Goal: Task Accomplishment & Management: Use online tool/utility

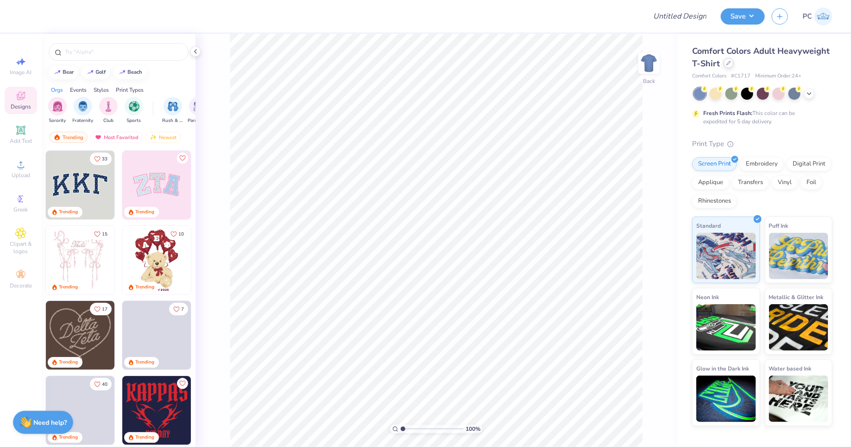
click at [727, 63] on icon at bounding box center [729, 63] width 5 height 5
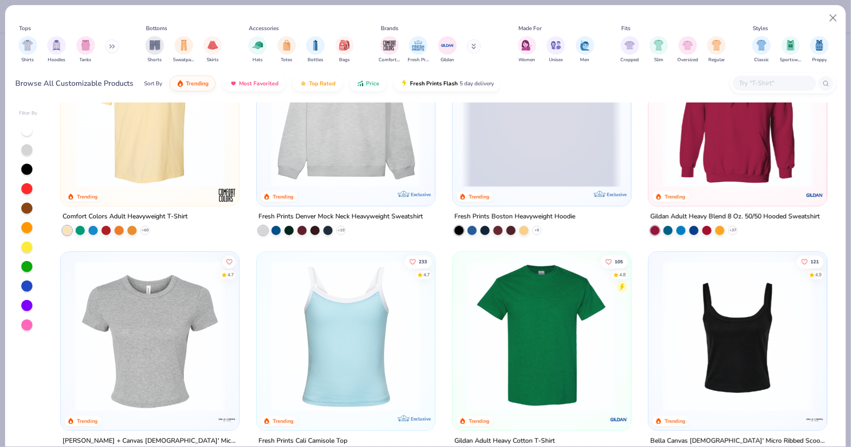
scroll to position [114, 0]
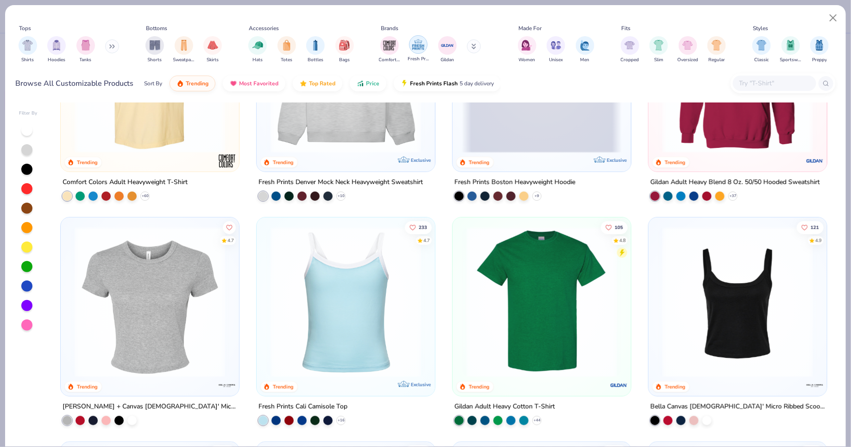
click at [422, 47] on img "filter for Fresh Prints" at bounding box center [419, 45] width 14 height 14
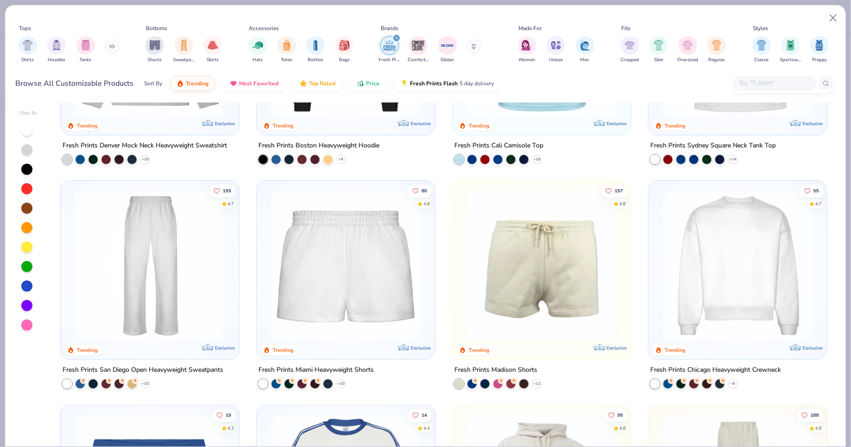
scroll to position [154, 0]
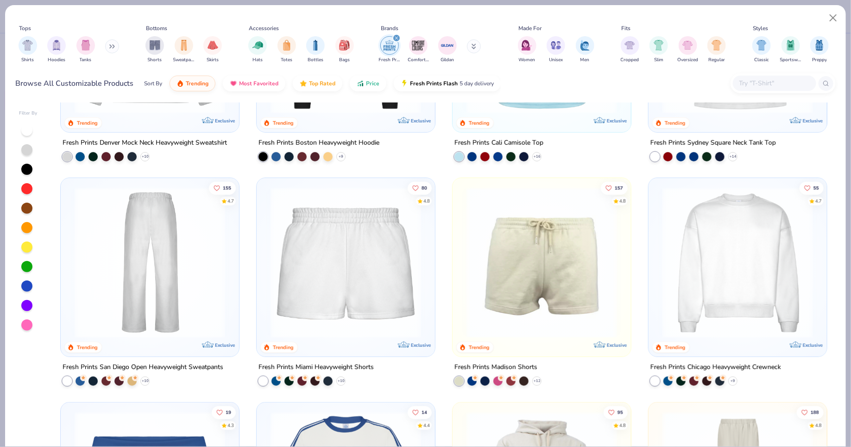
click at [188, 251] on img at bounding box center [150, 262] width 160 height 151
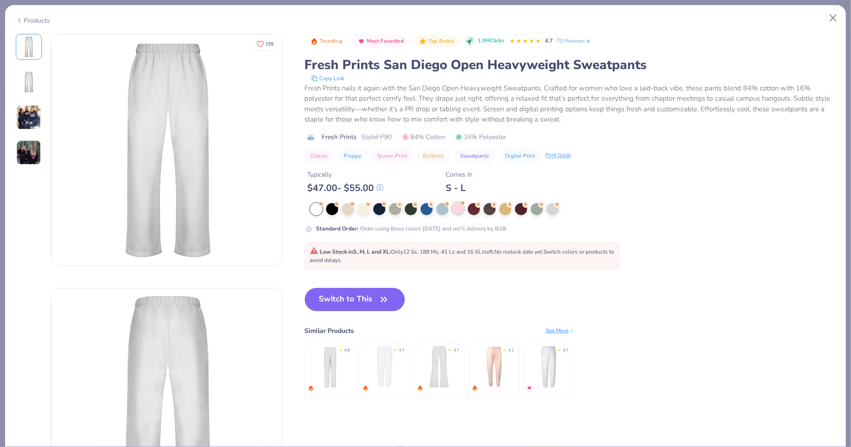
click at [455, 206] on div at bounding box center [458, 208] width 12 height 12
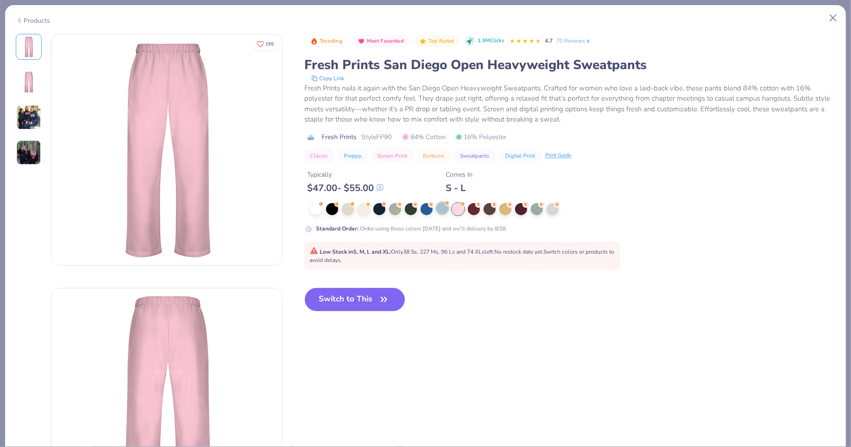
click at [441, 210] on div at bounding box center [443, 208] width 12 height 12
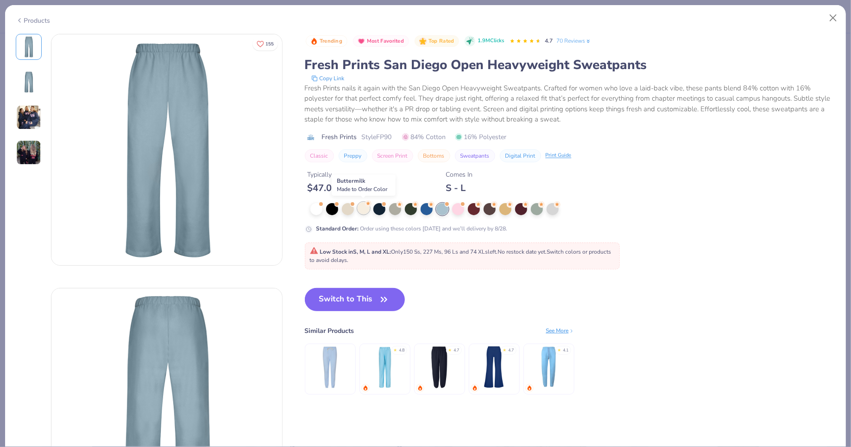
click at [367, 208] on div at bounding box center [364, 208] width 12 height 12
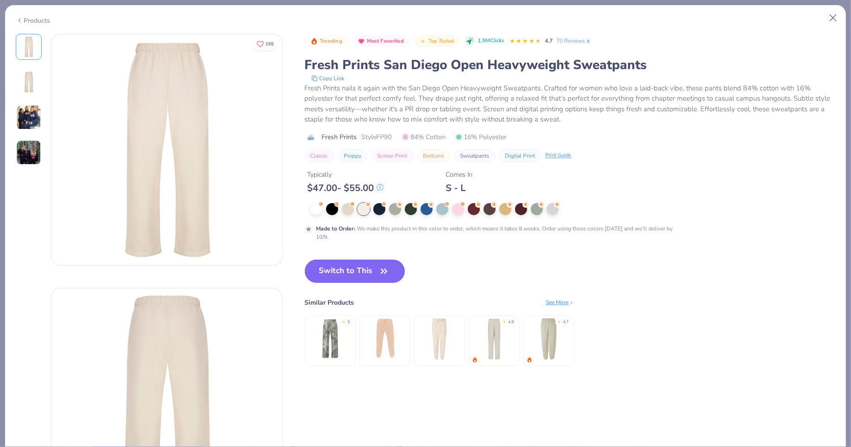
click at [385, 261] on button "Switch to This" at bounding box center [355, 271] width 101 height 23
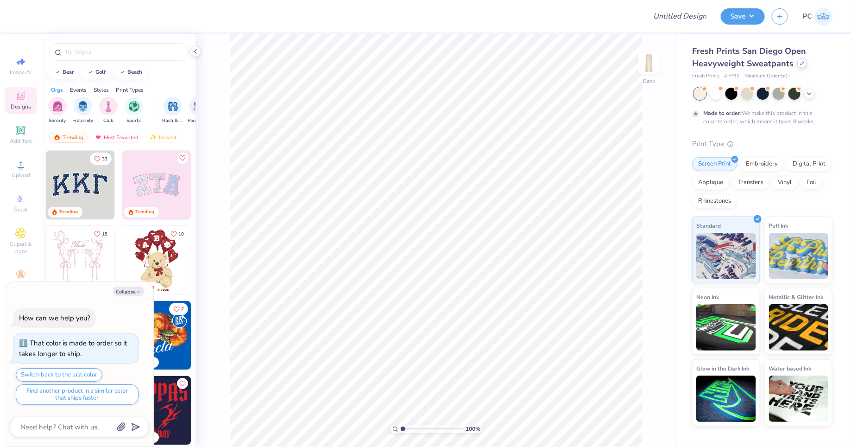
click at [802, 63] on icon at bounding box center [803, 63] width 4 height 4
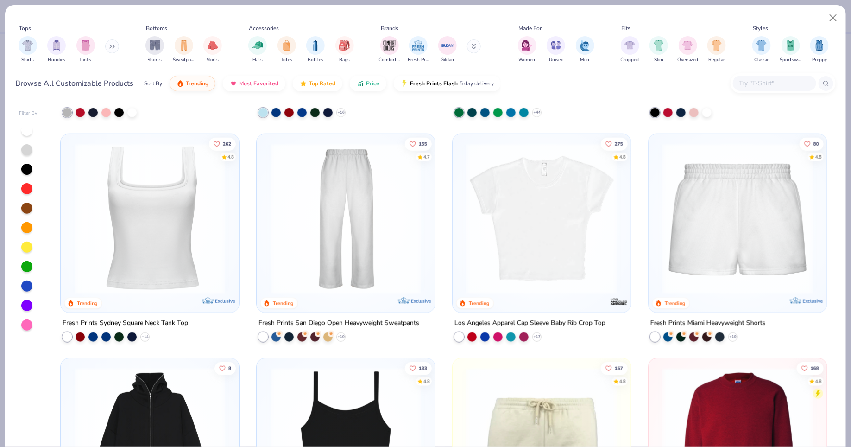
scroll to position [469, 0]
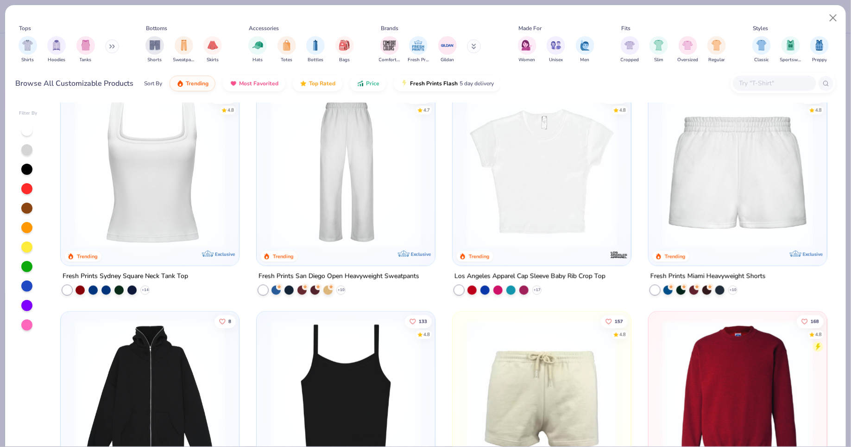
click at [178, 191] on img at bounding box center [150, 171] width 160 height 151
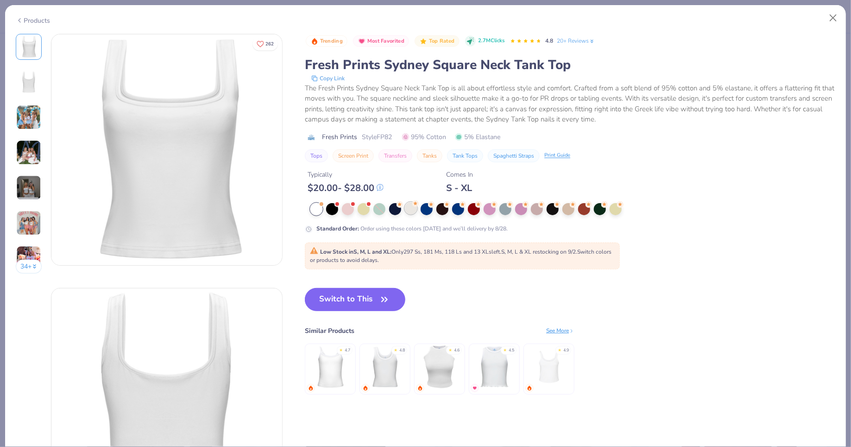
click at [411, 211] on div at bounding box center [411, 208] width 12 height 12
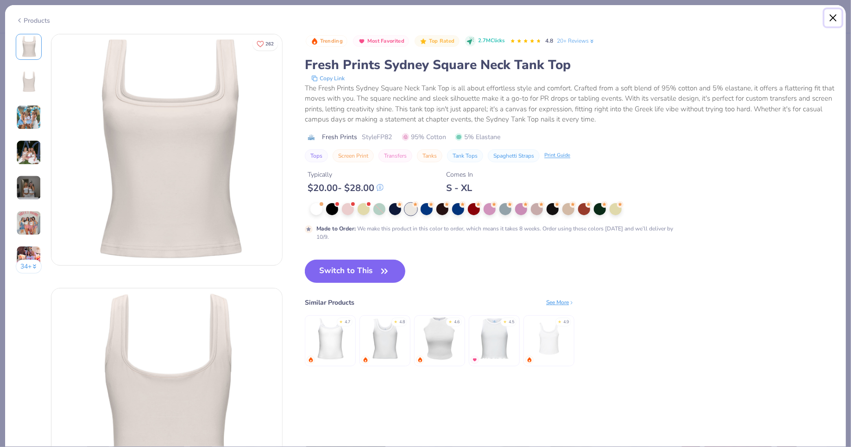
click at [838, 15] on button "Close" at bounding box center [834, 18] width 18 height 18
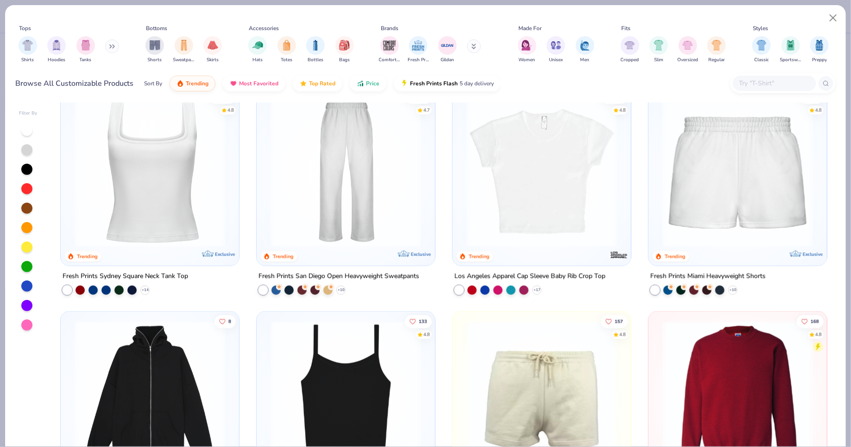
click at [348, 203] on img at bounding box center [346, 171] width 160 height 151
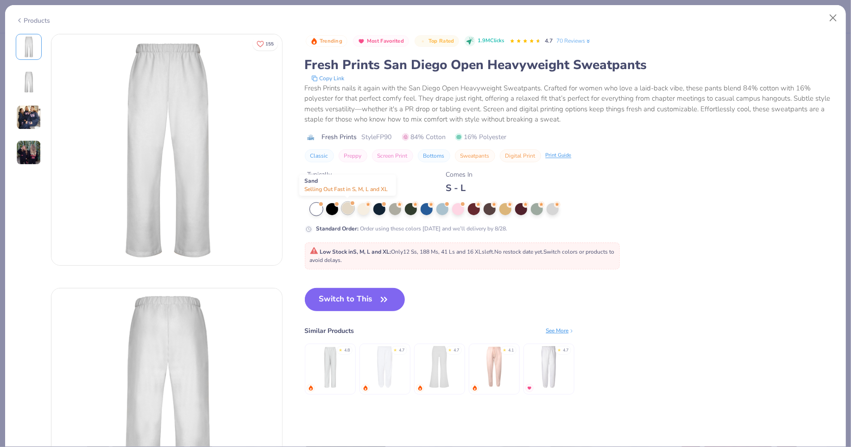
click at [348, 208] on div at bounding box center [348, 208] width 12 height 12
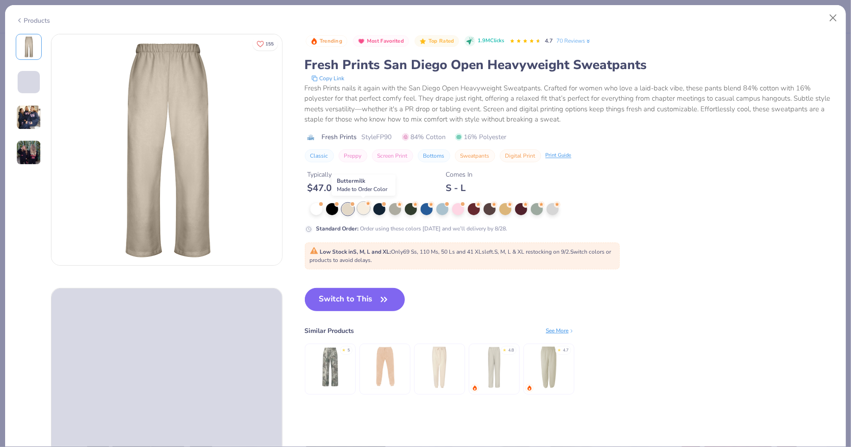
click at [368, 209] on div at bounding box center [364, 208] width 12 height 12
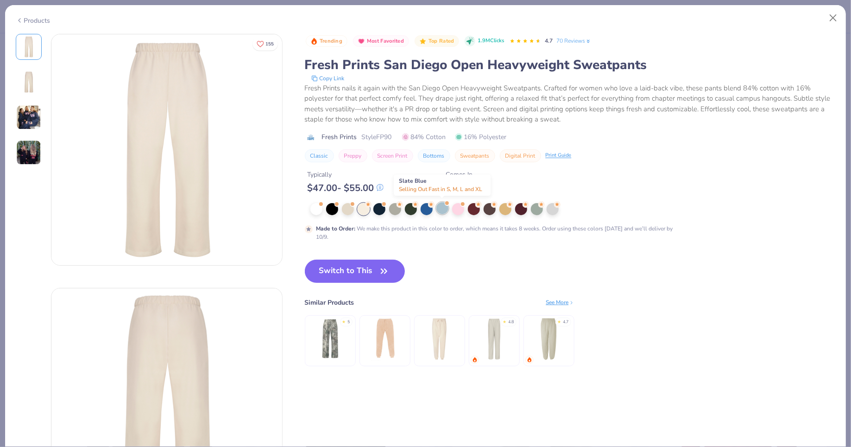
click at [443, 208] on div at bounding box center [443, 208] width 12 height 12
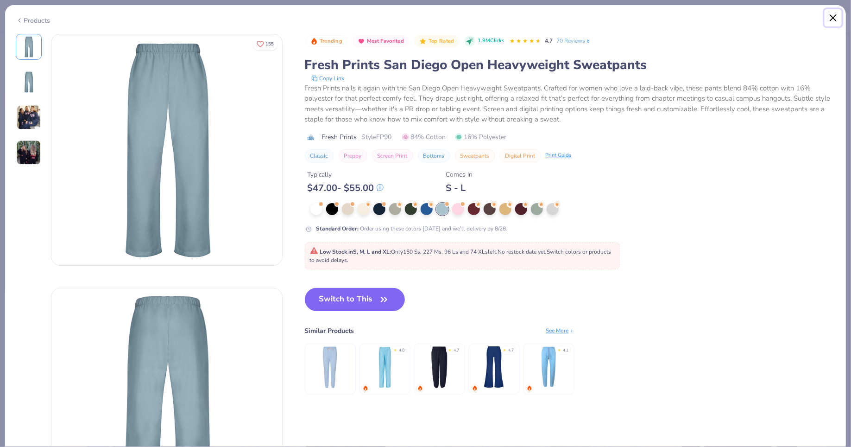
click at [834, 18] on button "Close" at bounding box center [834, 18] width 18 height 18
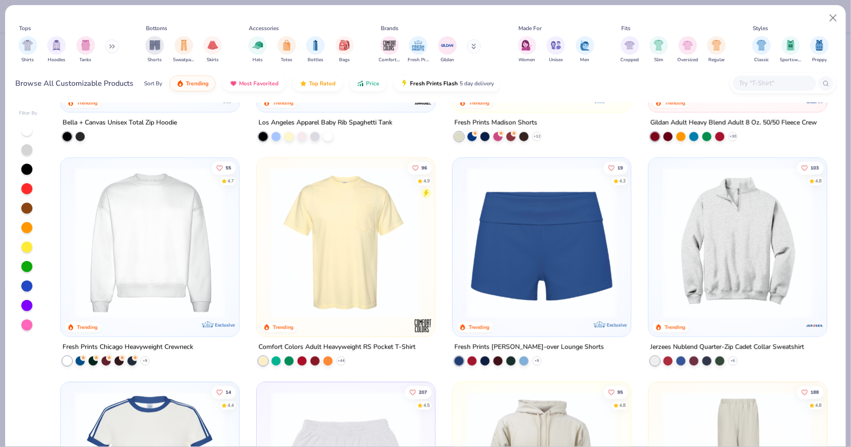
scroll to position [854, 0]
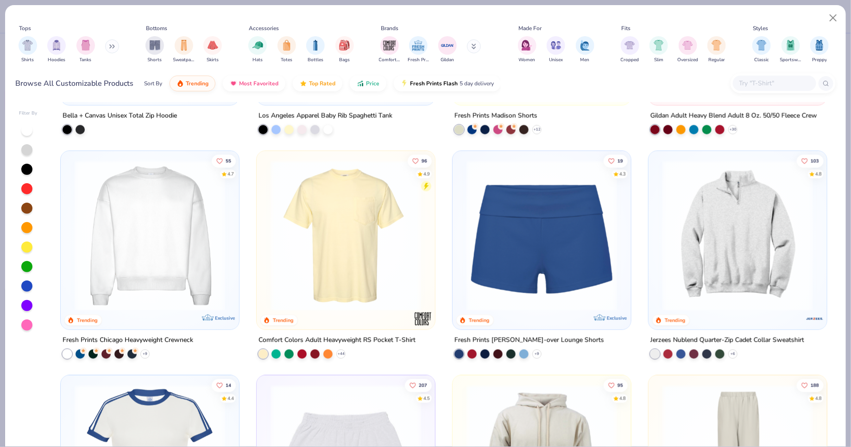
click at [550, 244] on img at bounding box center [542, 235] width 160 height 151
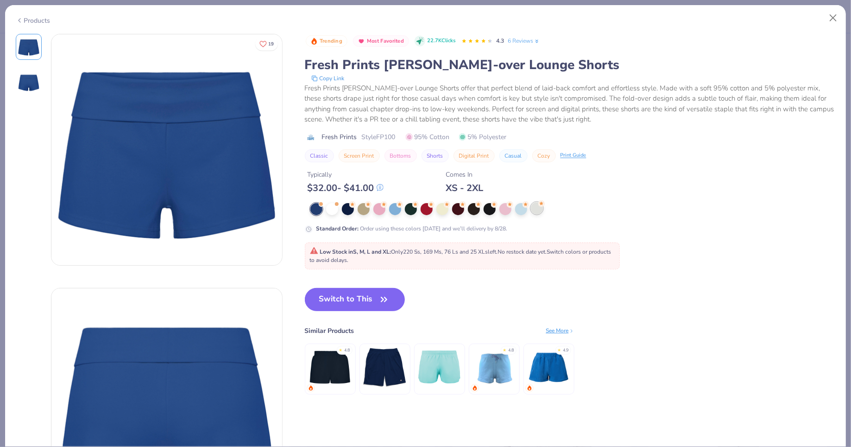
click at [535, 210] on div at bounding box center [537, 208] width 12 height 12
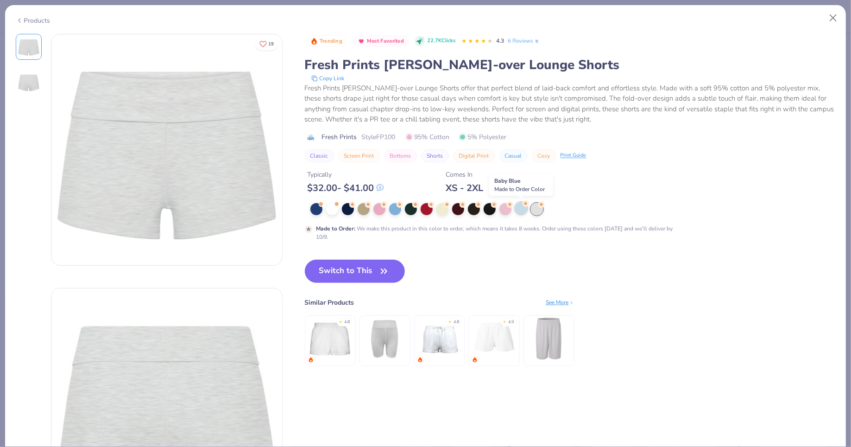
click at [520, 209] on div at bounding box center [521, 208] width 12 height 12
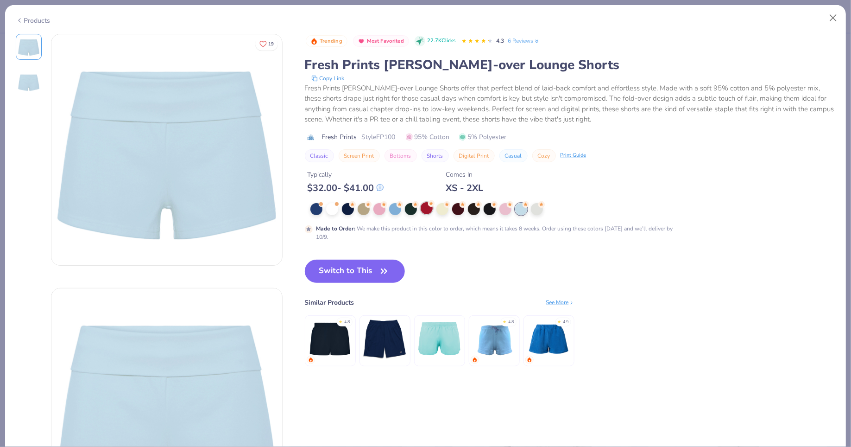
click at [427, 209] on div at bounding box center [427, 208] width 12 height 12
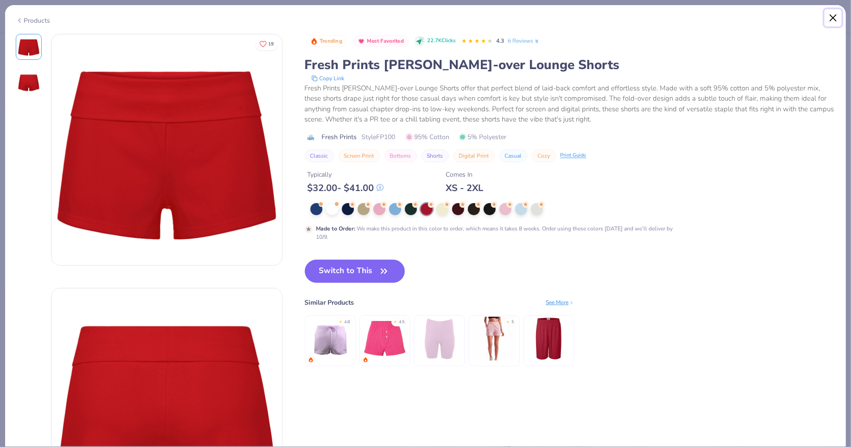
click at [831, 18] on button "Close" at bounding box center [834, 18] width 18 height 18
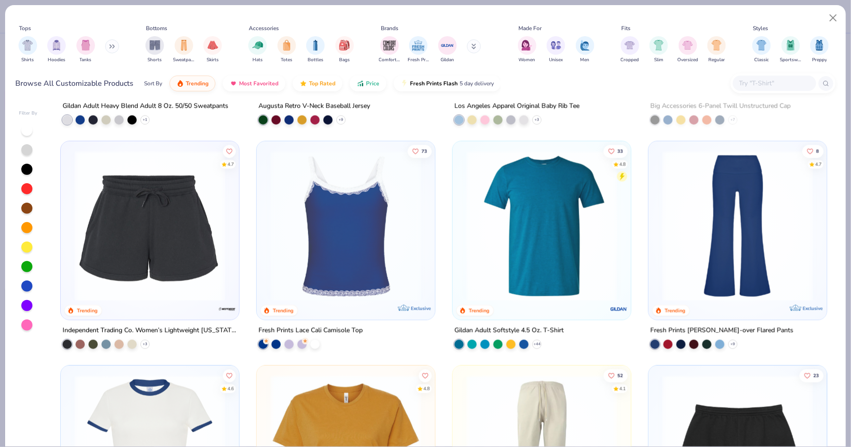
scroll to position [2432, 0]
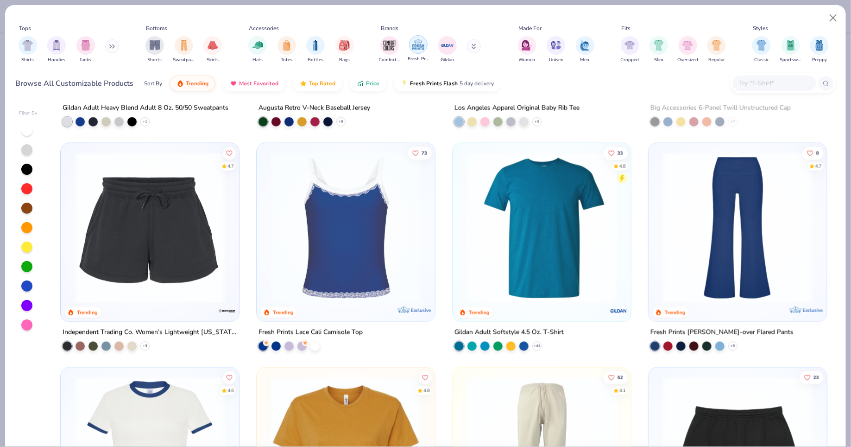
click at [418, 46] on img "filter for Fresh Prints" at bounding box center [419, 45] width 14 height 14
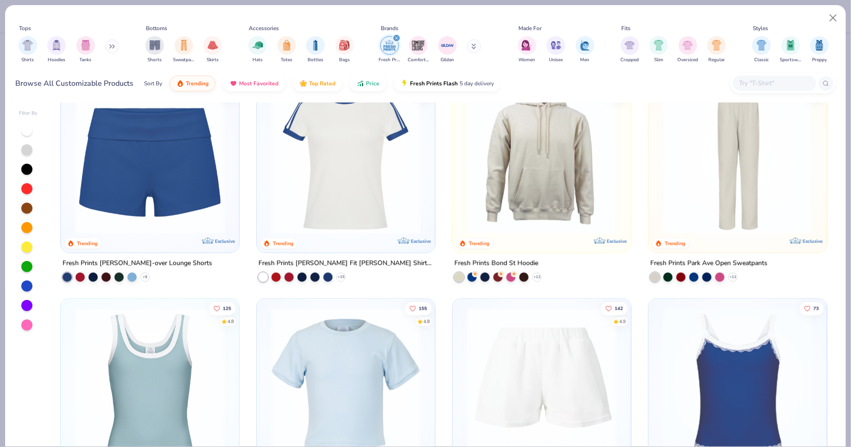
scroll to position [490, 0]
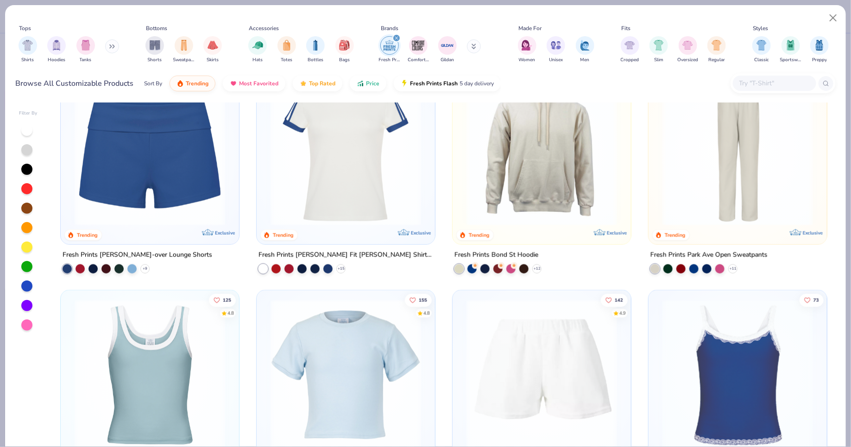
click at [362, 188] on img at bounding box center [346, 150] width 160 height 151
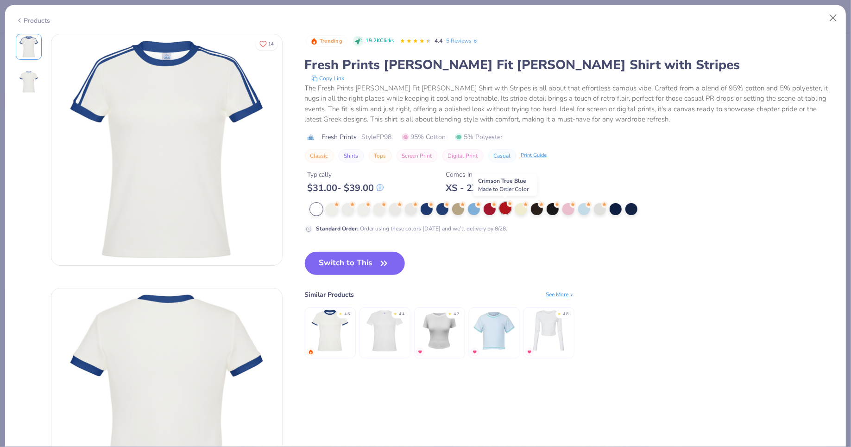
click at [505, 204] on div at bounding box center [506, 208] width 12 height 12
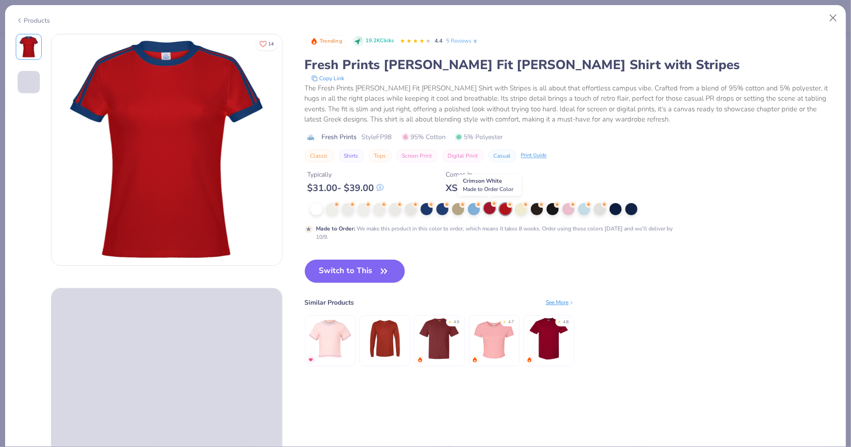
click at [488, 207] on div at bounding box center [490, 208] width 12 height 12
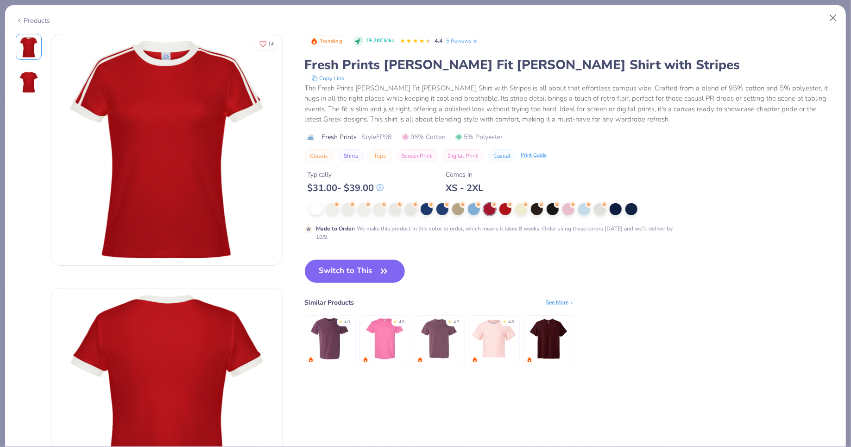
click at [836, 8] on div "Products" at bounding box center [425, 17] width 841 height 24
click at [831, 22] on button "Close" at bounding box center [834, 18] width 18 height 18
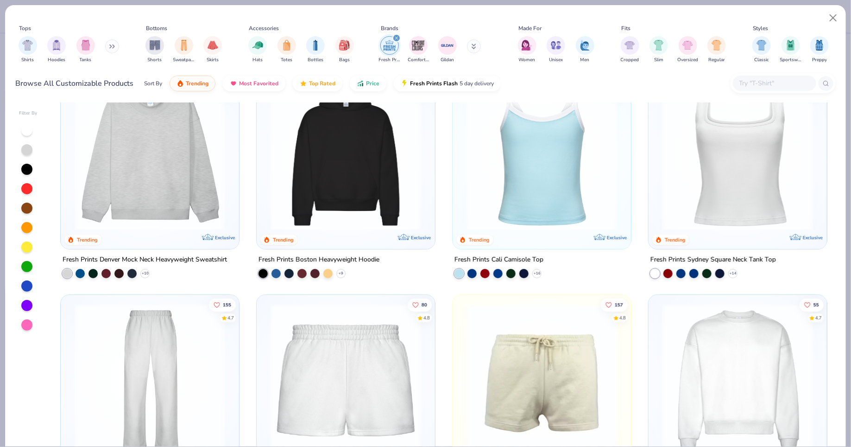
scroll to position [12, 0]
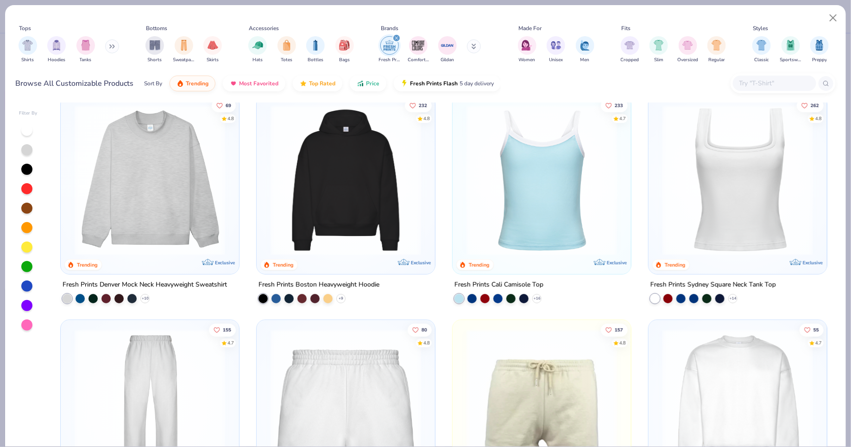
click at [691, 225] on img at bounding box center [738, 180] width 160 height 151
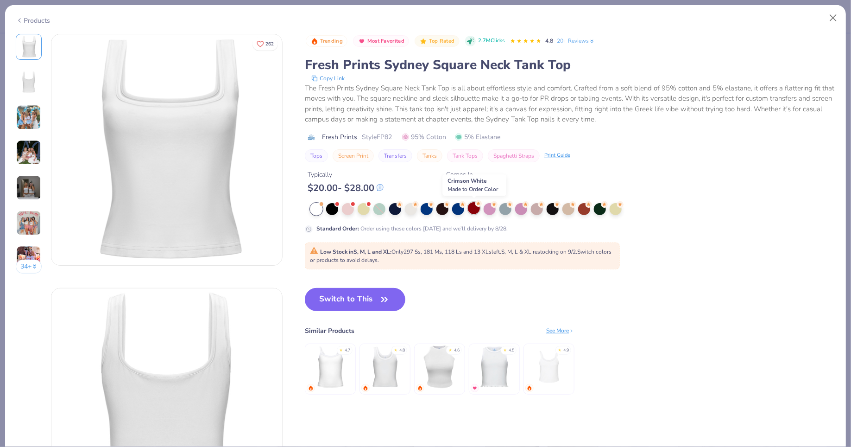
click at [476, 208] on div at bounding box center [474, 208] width 12 height 12
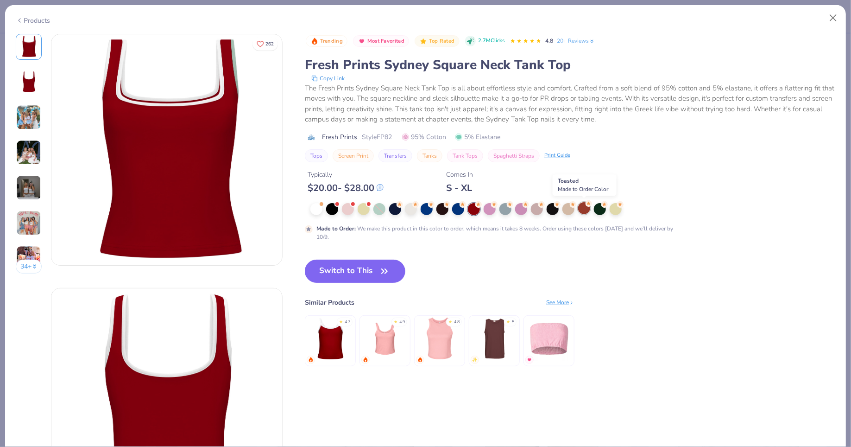
click at [403, 205] on circle at bounding box center [400, 204] width 6 height 6
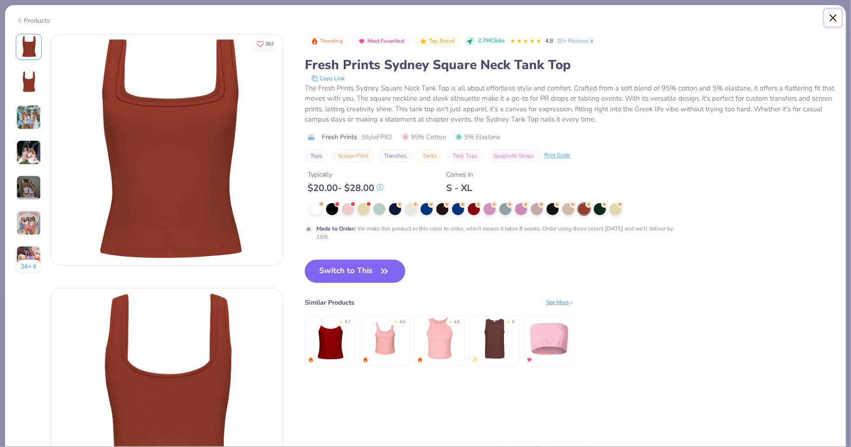
click at [839, 20] on button "Close" at bounding box center [834, 18] width 18 height 18
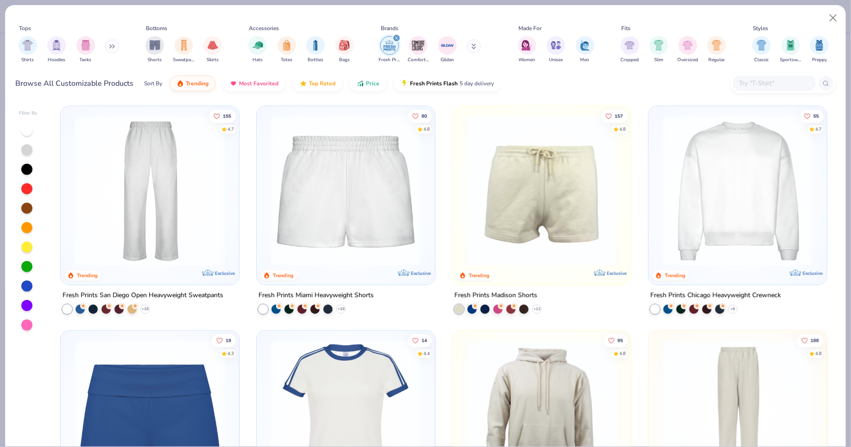
scroll to position [249, 0]
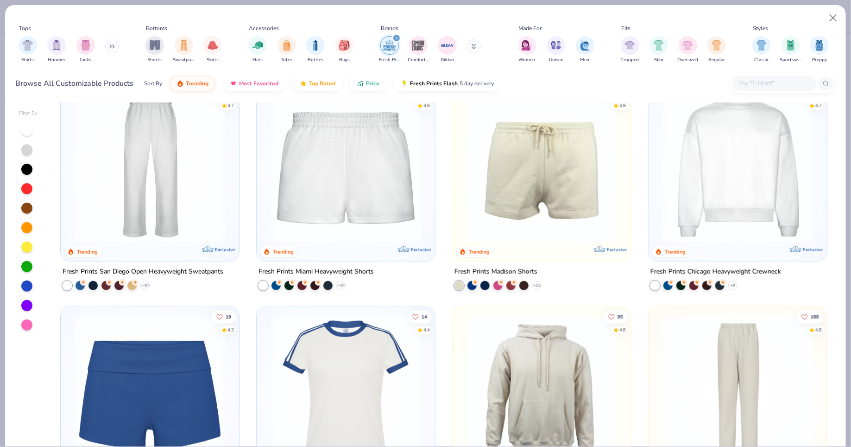
click at [186, 392] on img at bounding box center [150, 391] width 160 height 151
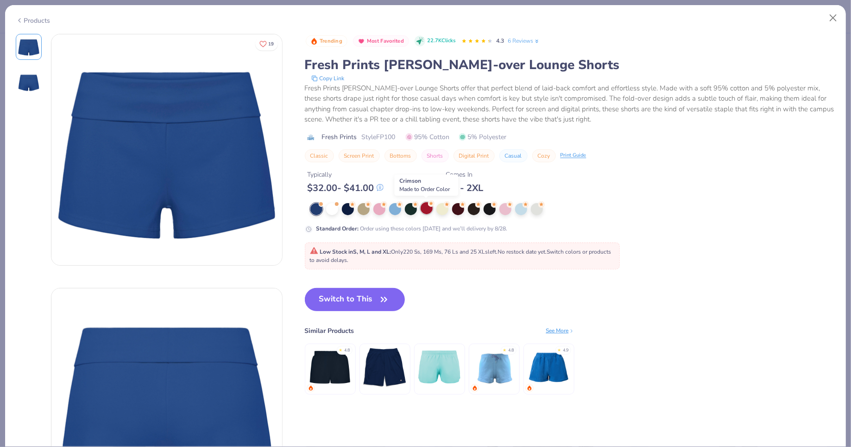
click at [425, 209] on div at bounding box center [427, 208] width 12 height 12
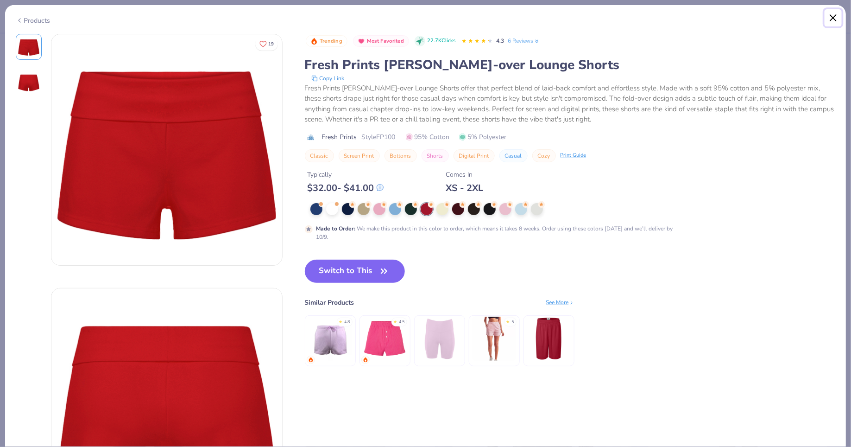
click at [838, 20] on button "Close" at bounding box center [834, 18] width 18 height 18
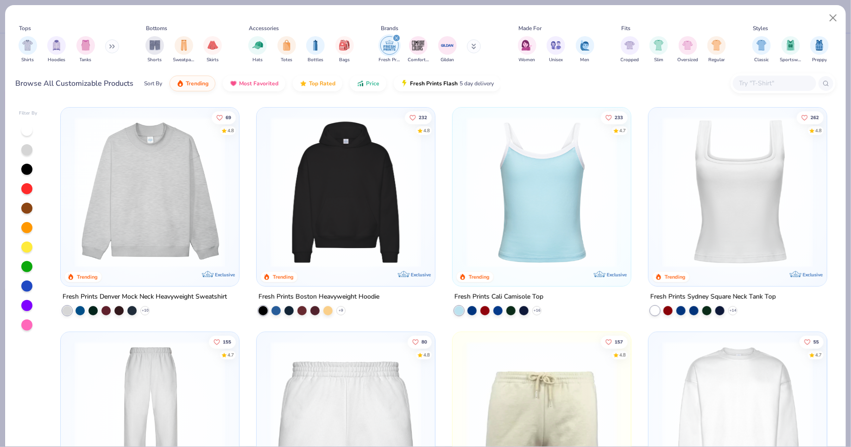
click at [578, 172] on img at bounding box center [542, 192] width 160 height 151
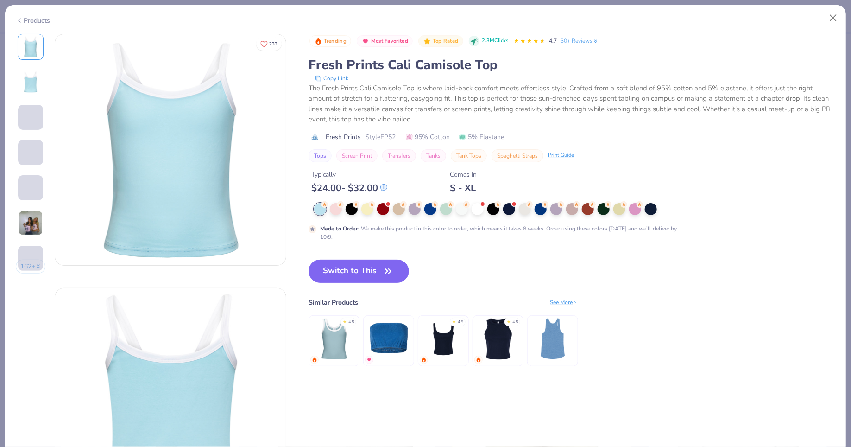
click at [385, 200] on div "Trending Most Favorited Top Rated 2.3M Clicks 4.7 30+ Reviews Fresh Prints Cali…" at bounding box center [572, 137] width 527 height 207
click at [385, 206] on div at bounding box center [383, 208] width 12 height 12
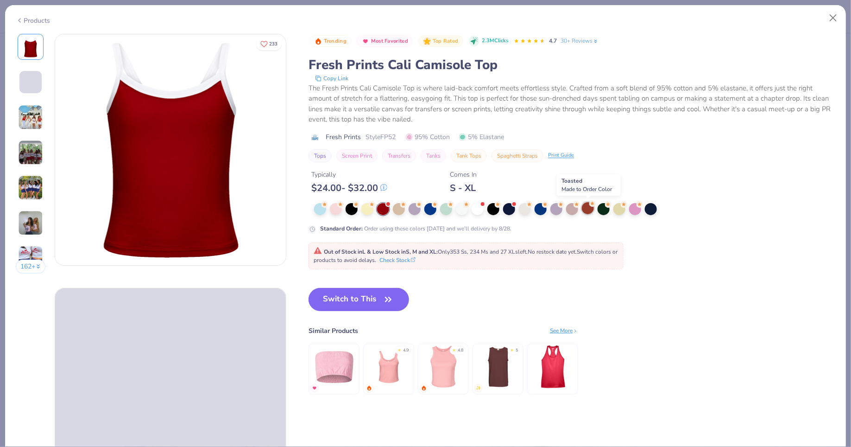
click at [586, 210] on div at bounding box center [588, 208] width 12 height 12
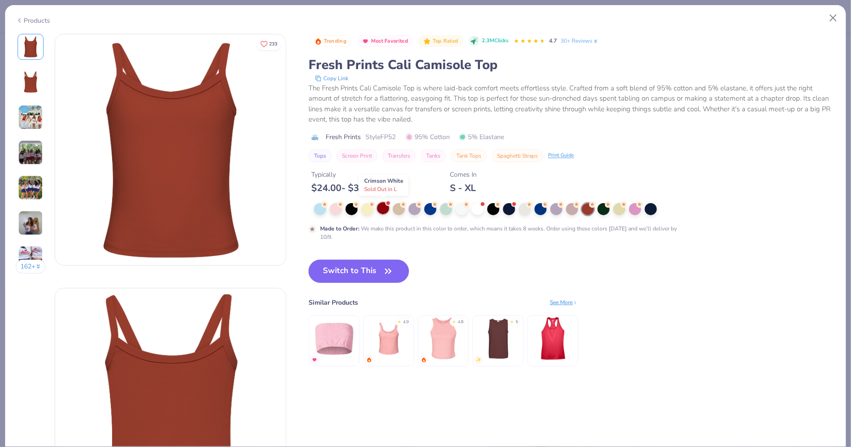
click at [380, 208] on div at bounding box center [383, 208] width 12 height 12
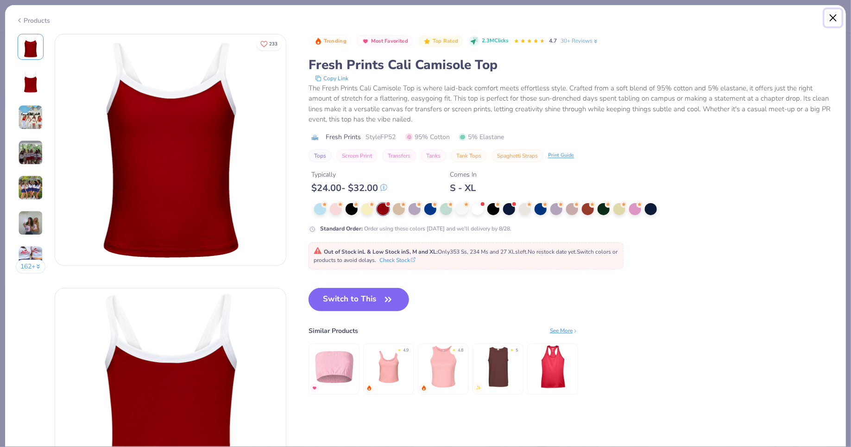
click at [838, 14] on button "Close" at bounding box center [834, 18] width 18 height 18
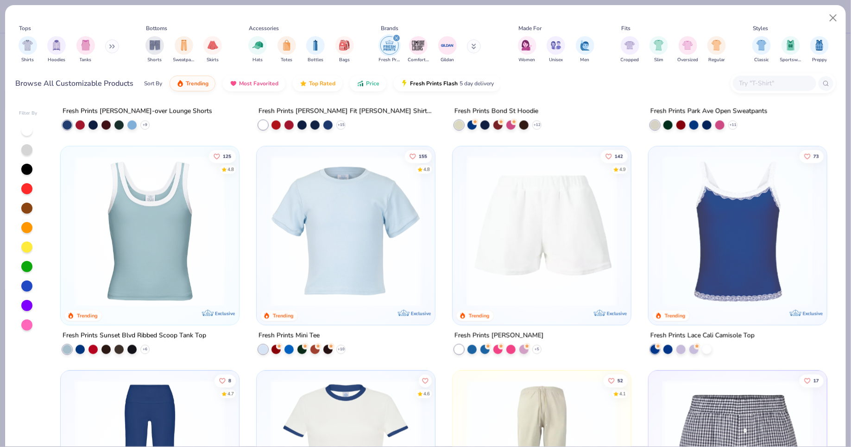
scroll to position [636, 0]
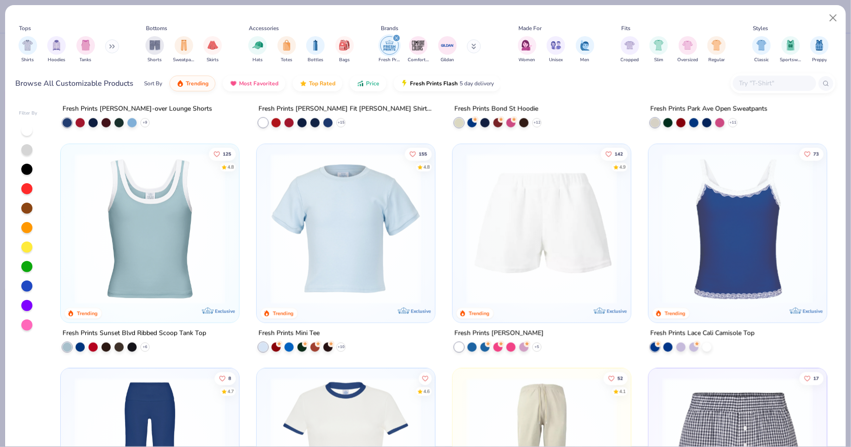
click at [125, 232] on img at bounding box center [150, 228] width 160 height 151
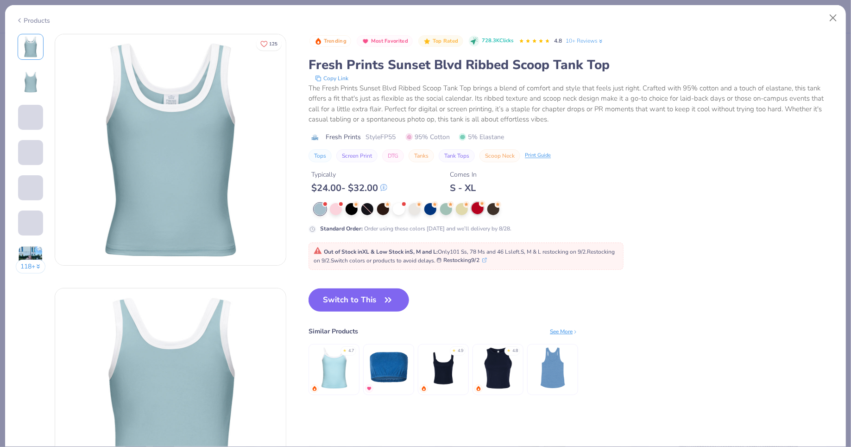
click at [476, 203] on div at bounding box center [478, 208] width 12 height 12
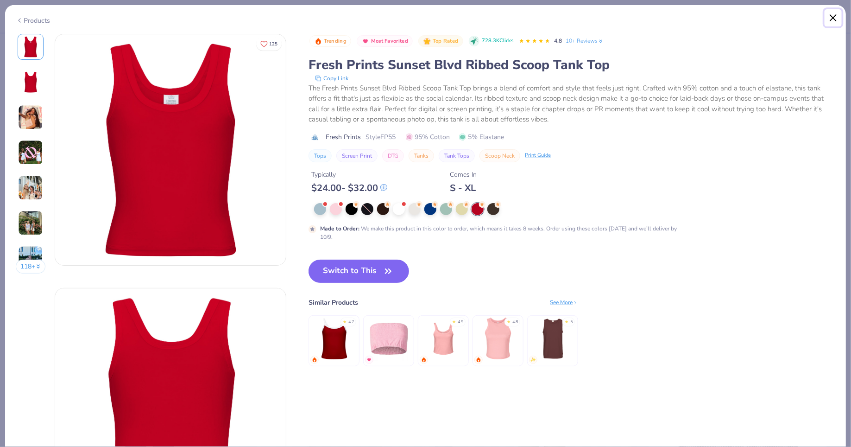
click at [837, 17] on button "Close" at bounding box center [834, 18] width 18 height 18
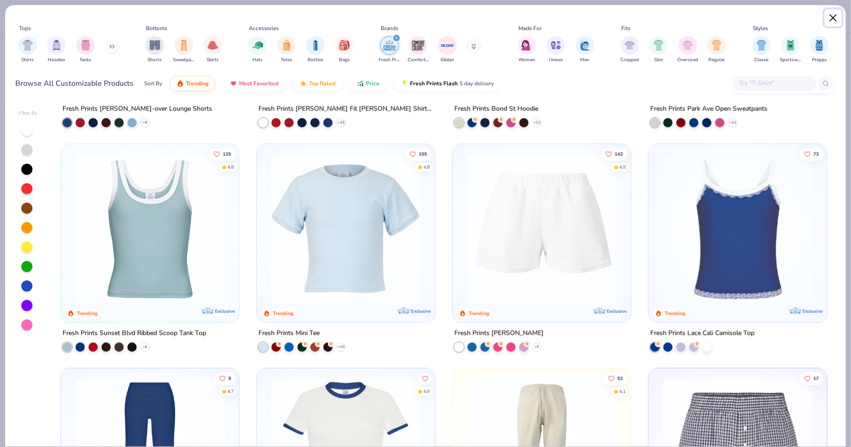
click at [837, 17] on button "Close" at bounding box center [834, 18] width 18 height 18
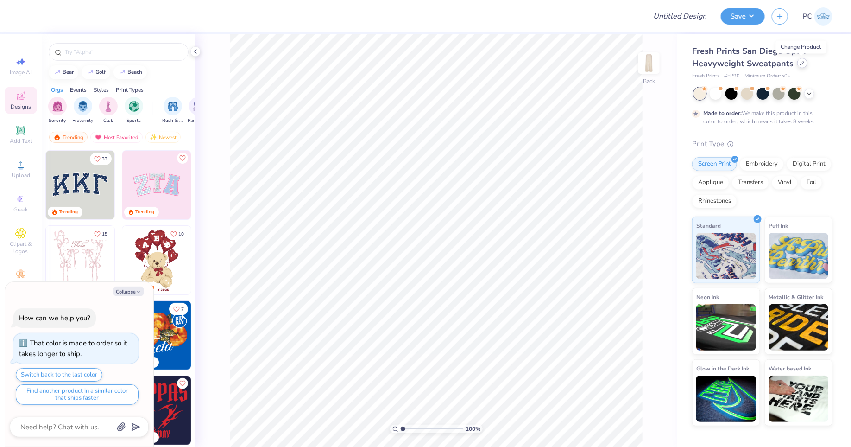
click at [798, 60] on div at bounding box center [803, 63] width 10 height 10
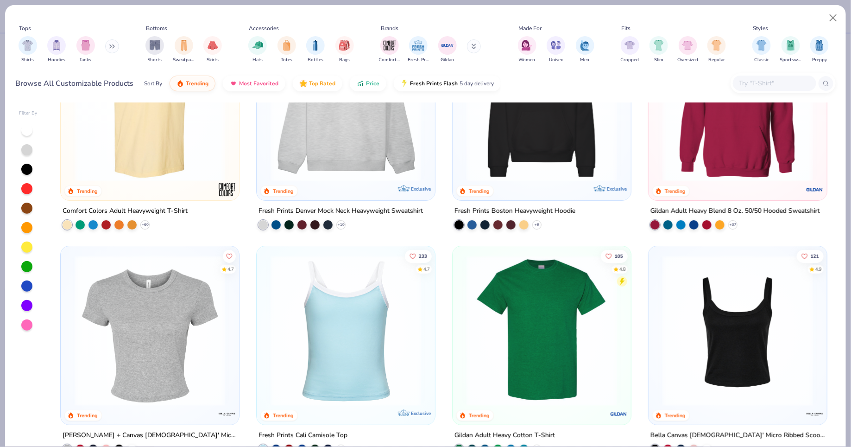
scroll to position [116, 0]
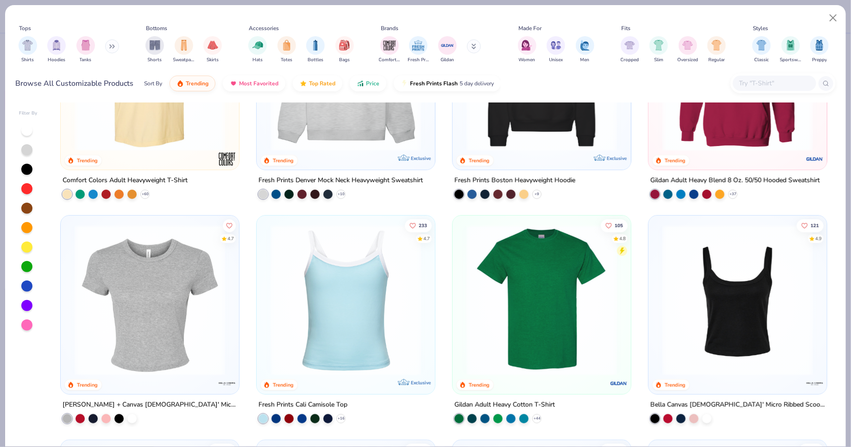
click at [358, 268] on img at bounding box center [346, 300] width 160 height 151
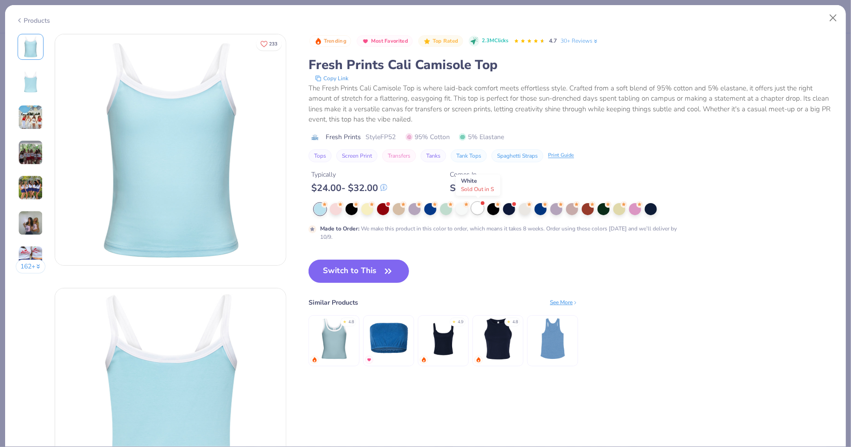
click at [475, 213] on div at bounding box center [478, 208] width 12 height 12
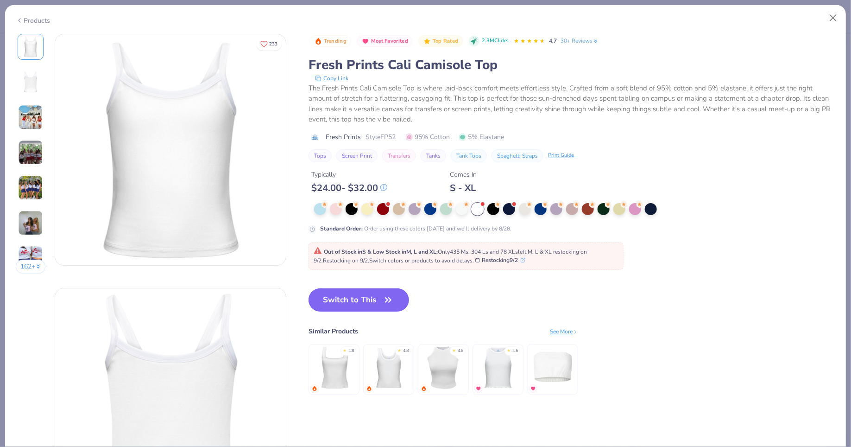
click at [373, 298] on button "Switch to This" at bounding box center [359, 299] width 101 height 23
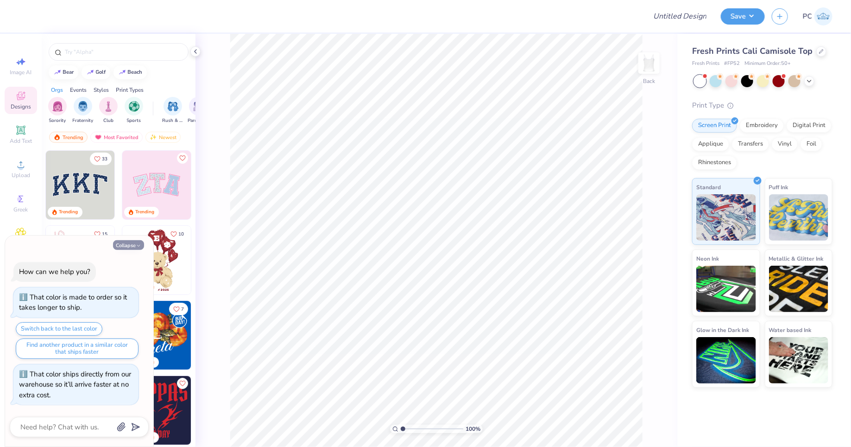
click at [125, 244] on button "Collapse" at bounding box center [128, 245] width 31 height 10
type textarea "x"
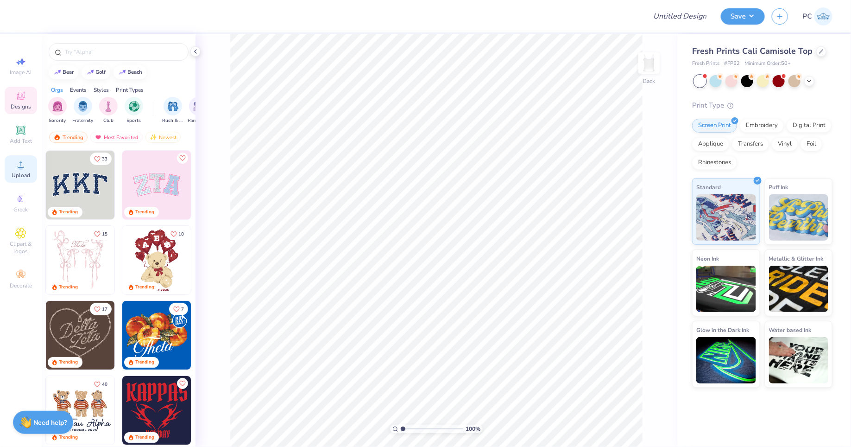
click at [28, 164] on div "Upload" at bounding box center [21, 168] width 32 height 27
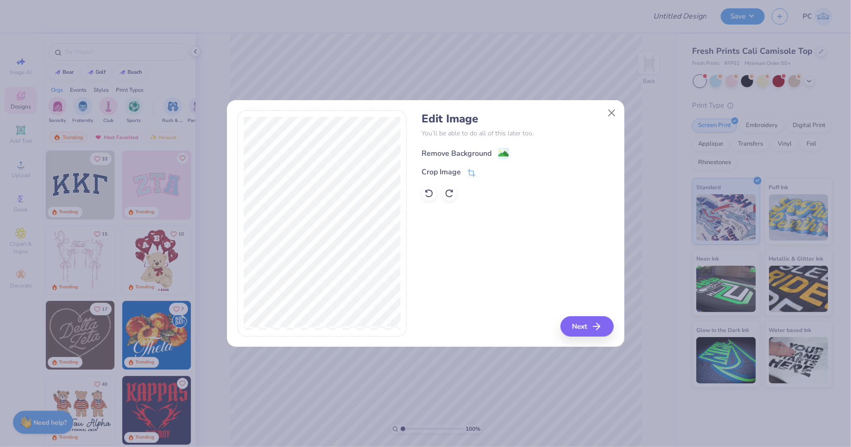
click at [500, 153] on image at bounding box center [504, 154] width 10 height 10
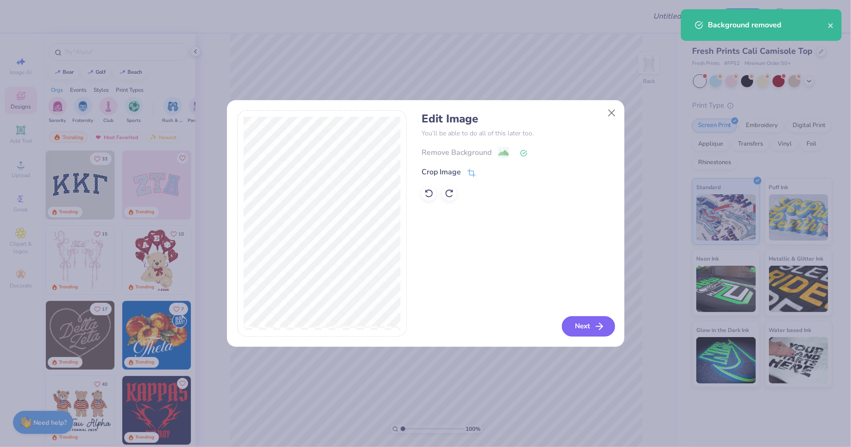
click at [573, 317] on button "Next" at bounding box center [588, 326] width 53 height 20
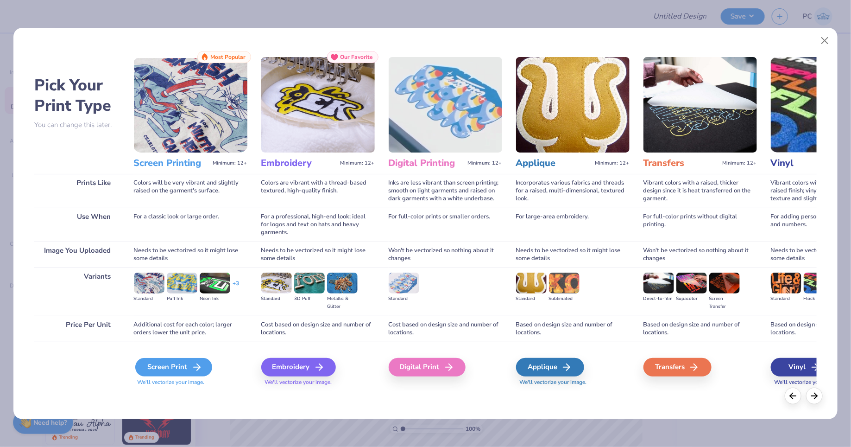
click at [189, 367] on div "Screen Print" at bounding box center [173, 367] width 77 height 19
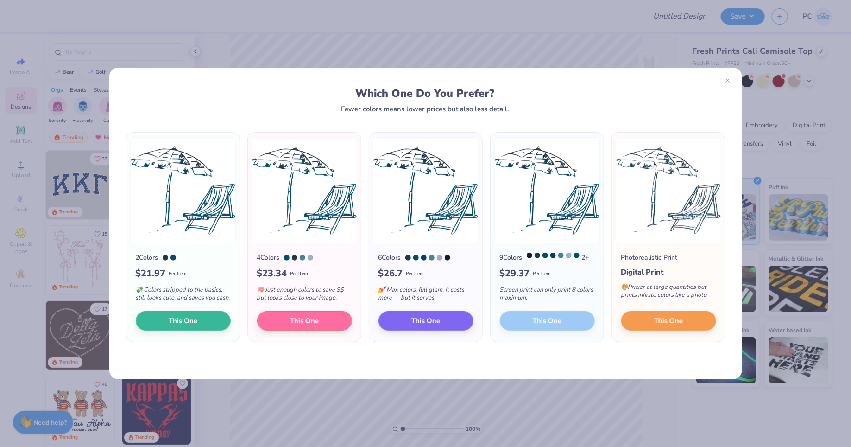
click at [563, 327] on div "9 Colors 2 + $ 29.37 Per Item Screen print can only print 8 colors maximum. Thi…" at bounding box center [547, 292] width 113 height 98
click at [451, 321] on button "This One" at bounding box center [426, 319] width 95 height 19
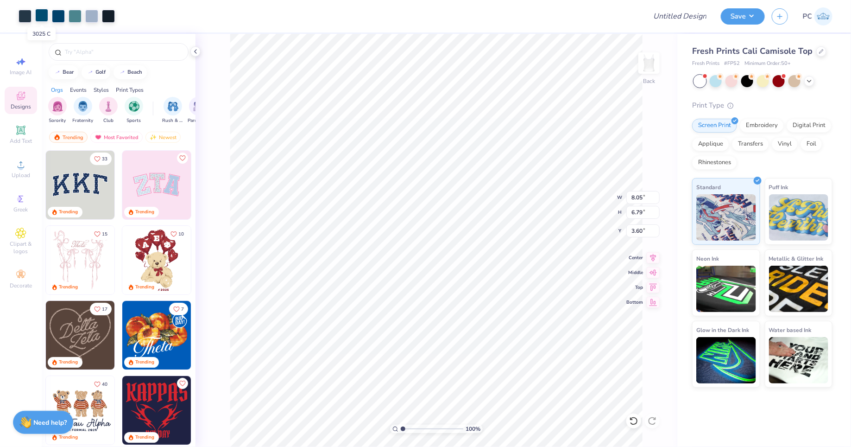
click at [44, 18] on div at bounding box center [41, 15] width 13 height 13
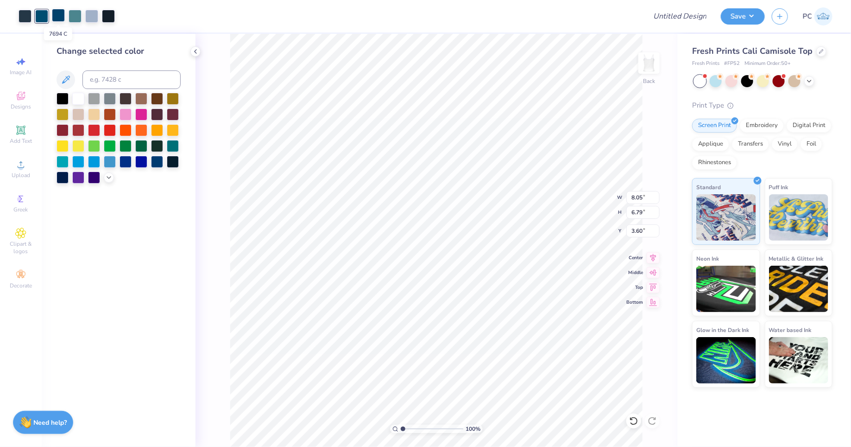
click at [57, 16] on div at bounding box center [58, 15] width 13 height 13
click at [113, 75] on input at bounding box center [131, 79] width 98 height 19
type input "3025"
click at [57, 17] on div at bounding box center [58, 15] width 13 height 13
click at [134, 78] on input at bounding box center [131, 79] width 98 height 19
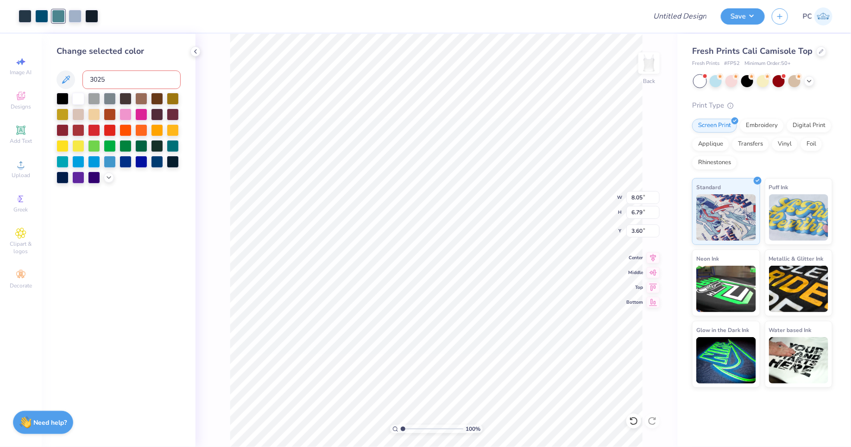
type input "3025"
click at [58, 15] on div at bounding box center [58, 16] width 13 height 13
click at [111, 76] on input "3025" at bounding box center [131, 79] width 98 height 19
click at [111, 78] on input "3025" at bounding box center [131, 79] width 98 height 19
click at [60, 17] on div at bounding box center [58, 15] width 13 height 13
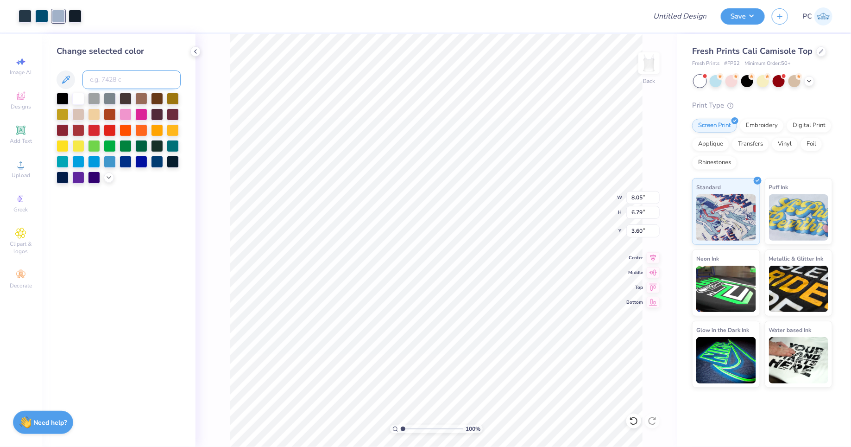
click at [102, 82] on input at bounding box center [131, 79] width 98 height 19
type input "3025"
click at [54, 16] on div at bounding box center [58, 15] width 13 height 13
click at [114, 76] on input at bounding box center [131, 79] width 98 height 19
type input "3025"
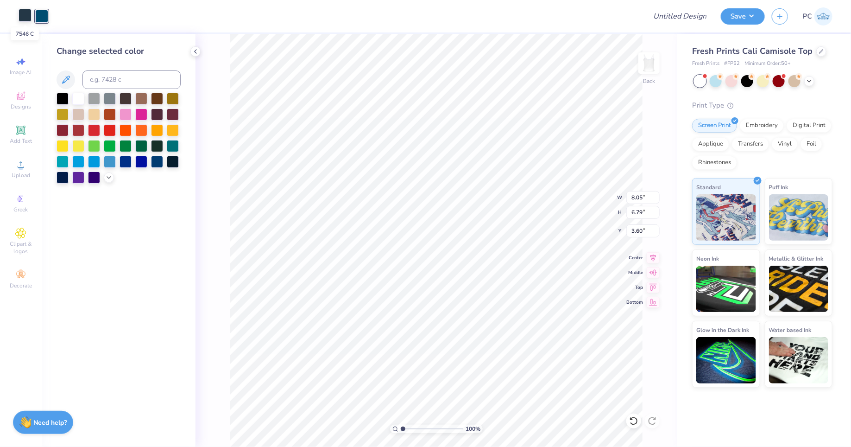
click at [25, 16] on div at bounding box center [25, 15] width 13 height 13
click at [104, 80] on input at bounding box center [131, 79] width 98 height 19
type input "2"
type input "3025"
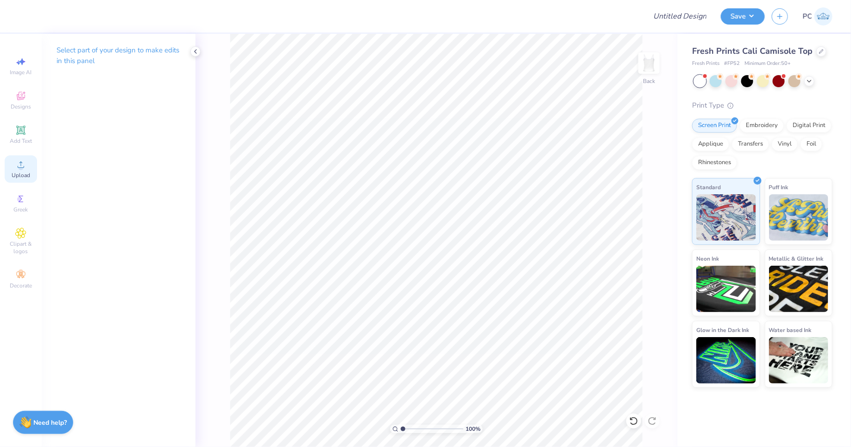
click at [12, 172] on span "Upload" at bounding box center [21, 174] width 19 height 7
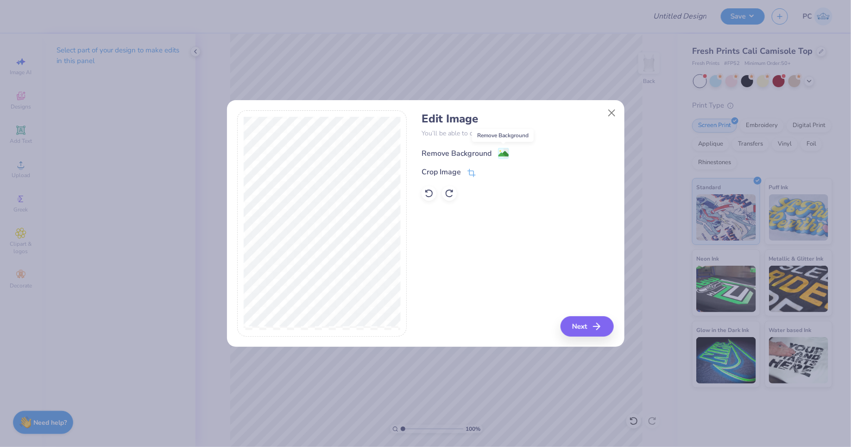
click at [504, 154] on image at bounding box center [504, 154] width 10 height 10
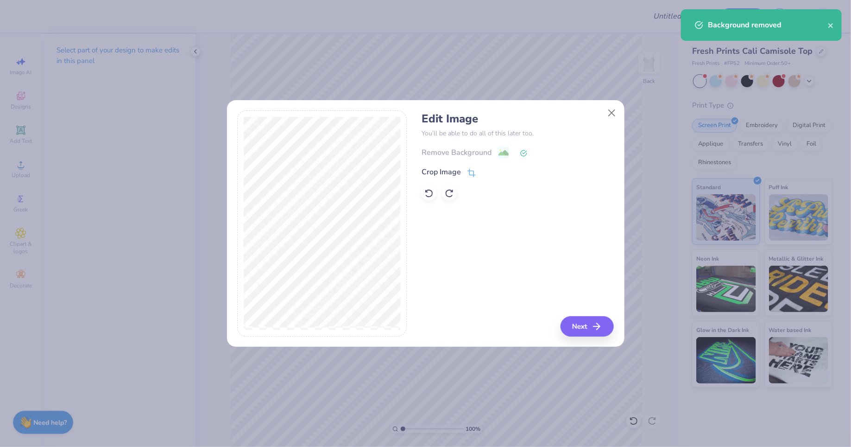
click at [584, 316] on div "Edit Image You’ll be able to do all of this later too. Remove Background Crop I…" at bounding box center [518, 223] width 192 height 226
click at [584, 330] on button "Next" at bounding box center [588, 326] width 53 height 20
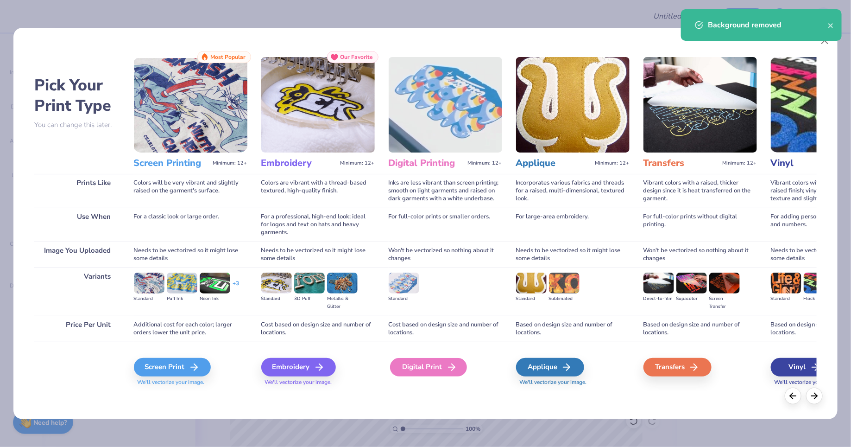
click at [437, 363] on div "Digital Print" at bounding box center [428, 367] width 77 height 19
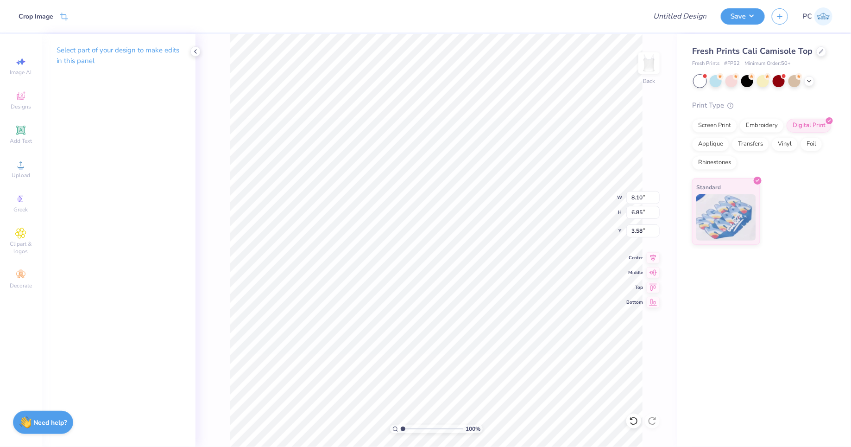
type input "3.32"
type input "2.81"
type input "7.62"
type input "1.70"
click at [779, 81] on div at bounding box center [779, 80] width 12 height 12
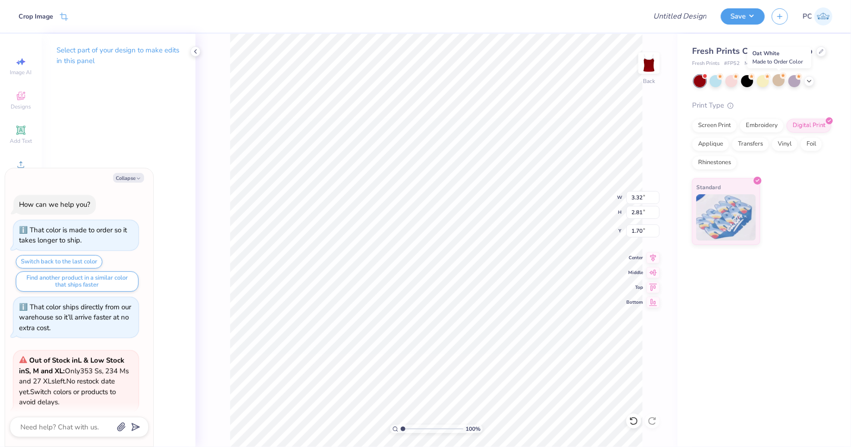
scroll to position [73, 0]
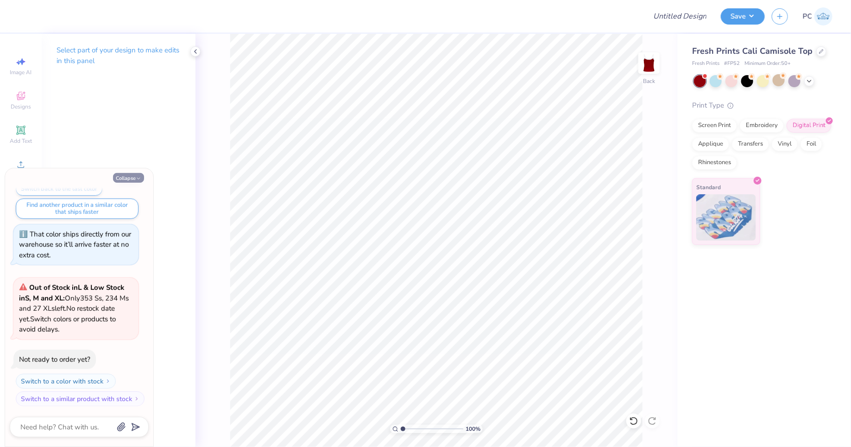
click at [130, 177] on button "Collapse" at bounding box center [128, 178] width 31 height 10
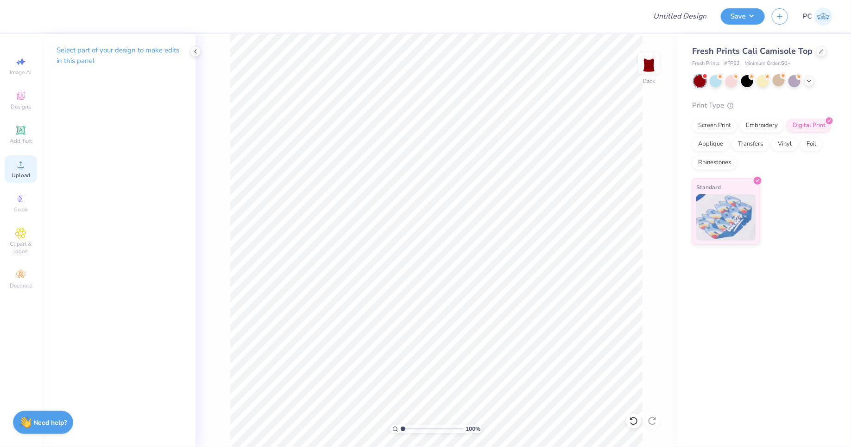
click at [31, 173] on div "Upload" at bounding box center [21, 168] width 32 height 27
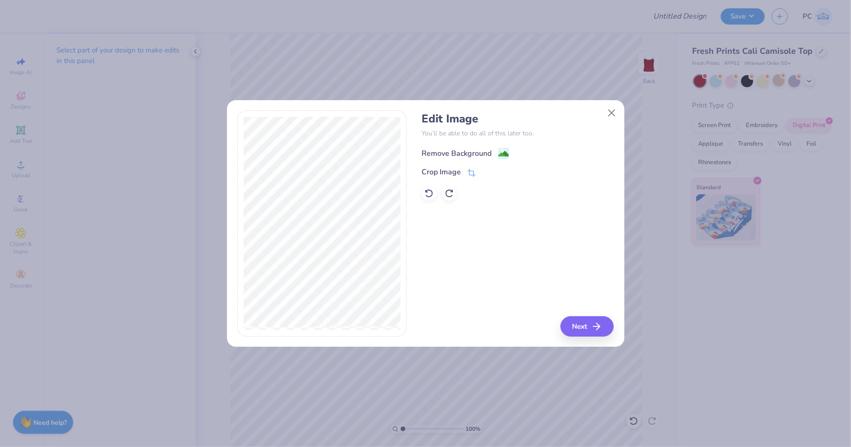
click at [501, 150] on image at bounding box center [504, 154] width 10 height 10
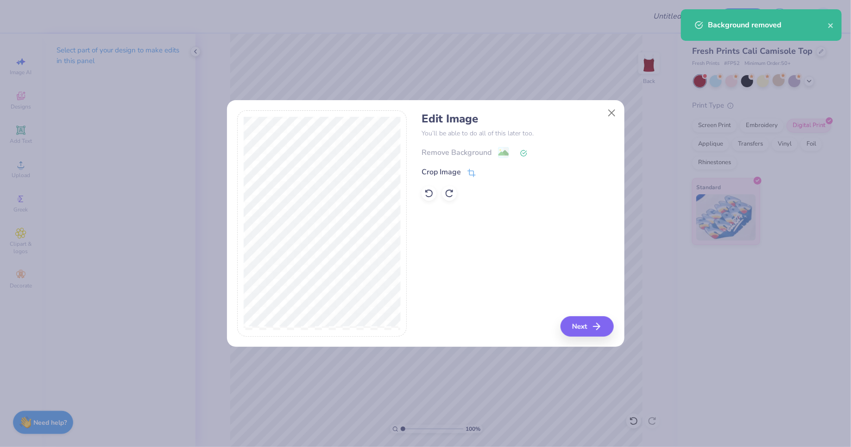
click at [523, 152] on icon at bounding box center [523, 153] width 7 height 7
click at [606, 113] on button "Close" at bounding box center [612, 113] width 18 height 18
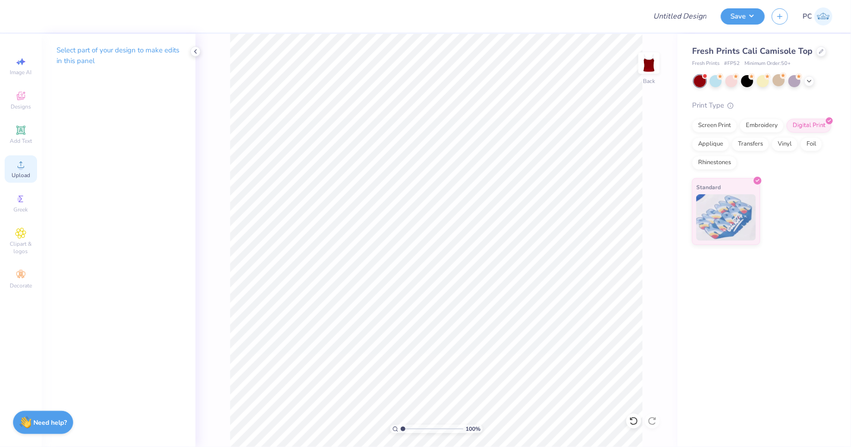
click at [22, 178] on span "Upload" at bounding box center [21, 174] width 19 height 7
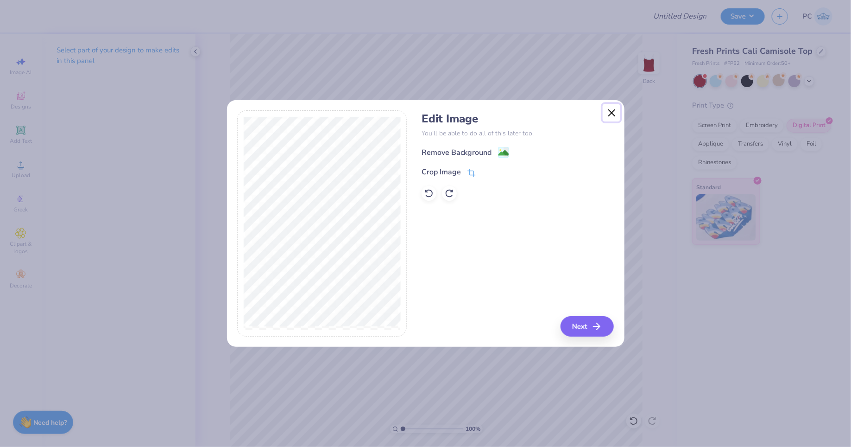
click at [611, 110] on button "Close" at bounding box center [612, 113] width 18 height 18
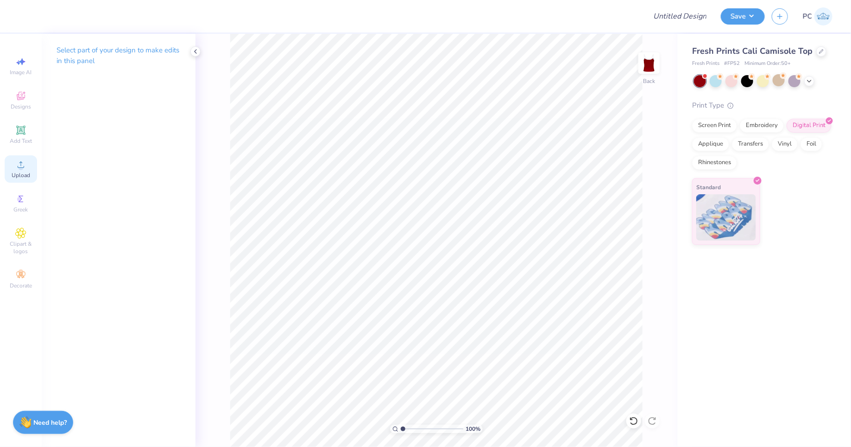
click at [24, 168] on icon at bounding box center [20, 164] width 11 height 11
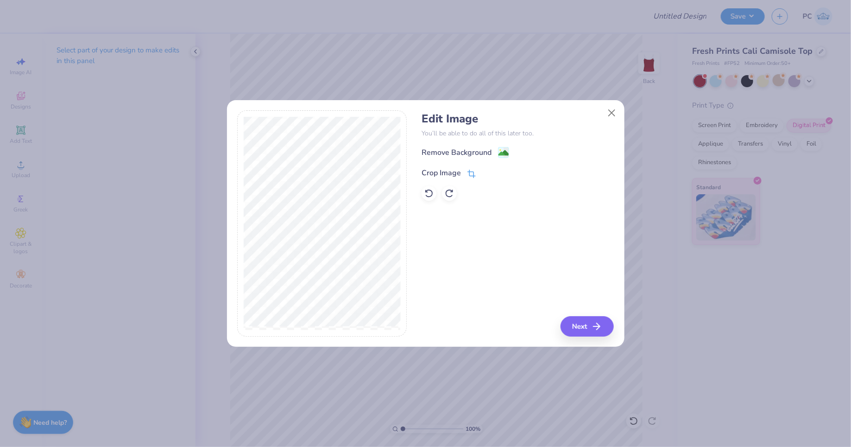
click at [473, 171] on icon at bounding box center [471, 174] width 6 height 6
click at [487, 171] on icon at bounding box center [487, 172] width 6 height 6
click at [505, 153] on image at bounding box center [504, 154] width 10 height 10
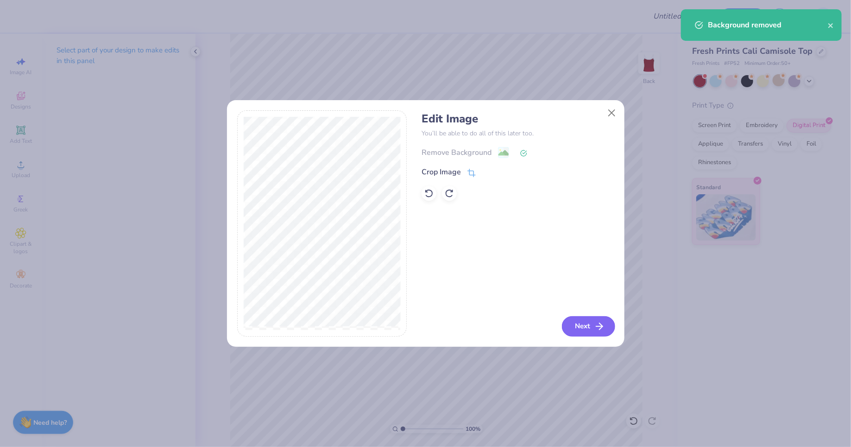
click at [592, 325] on button "Next" at bounding box center [588, 326] width 53 height 20
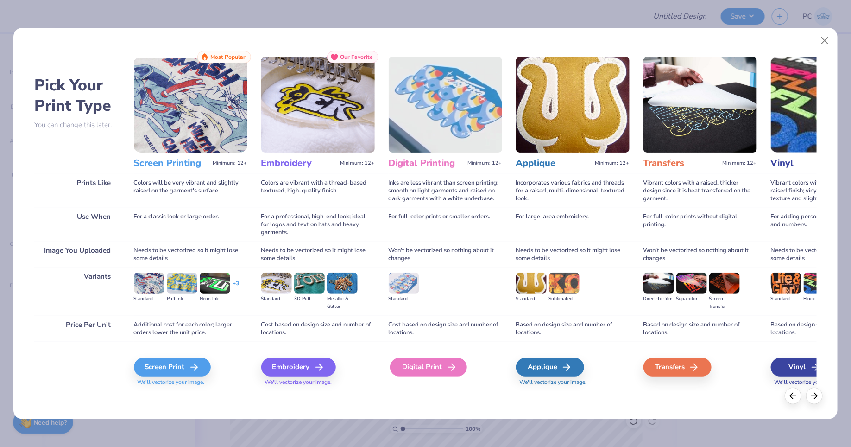
click at [405, 367] on div "Digital Print" at bounding box center [428, 367] width 77 height 19
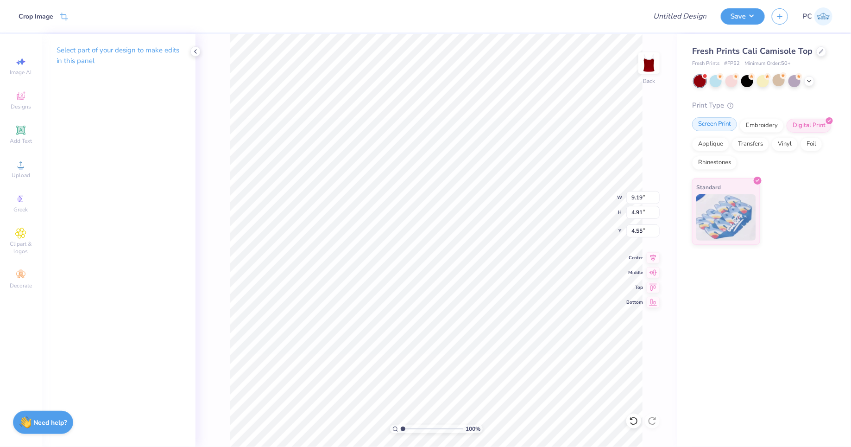
click at [723, 128] on div "Screen Print" at bounding box center [714, 124] width 45 height 14
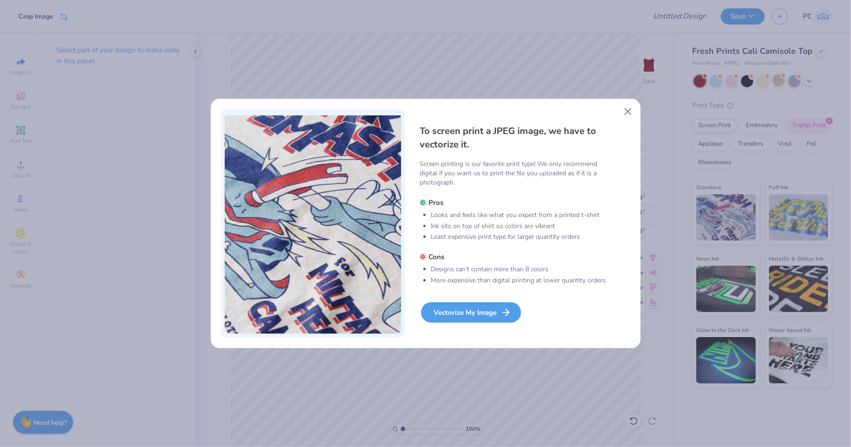
click at [471, 314] on div "Vectorize My Image" at bounding box center [471, 312] width 100 height 20
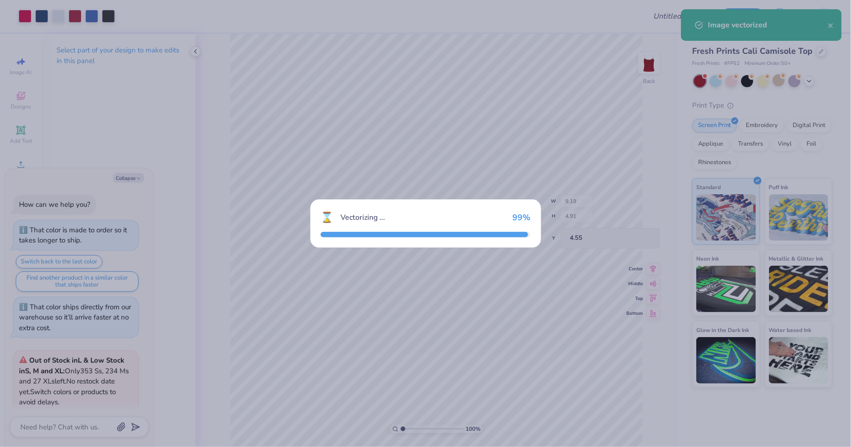
scroll to position [149, 0]
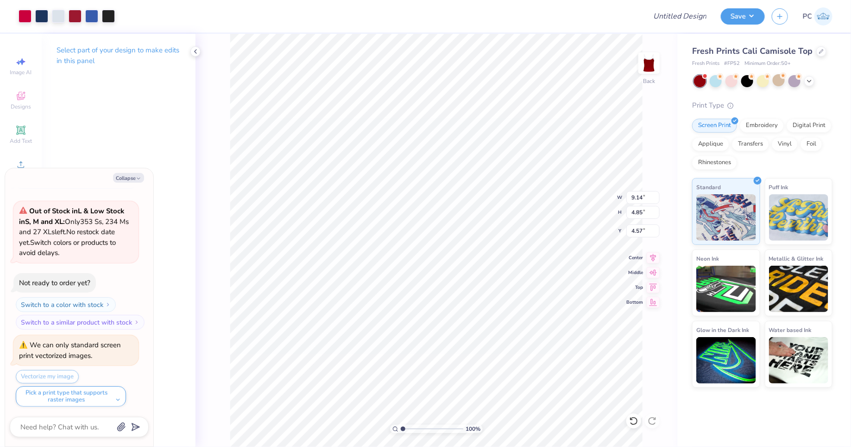
type textarea "x"
type input "7.19"
type input "3.82"
type input "5.61"
type textarea "x"
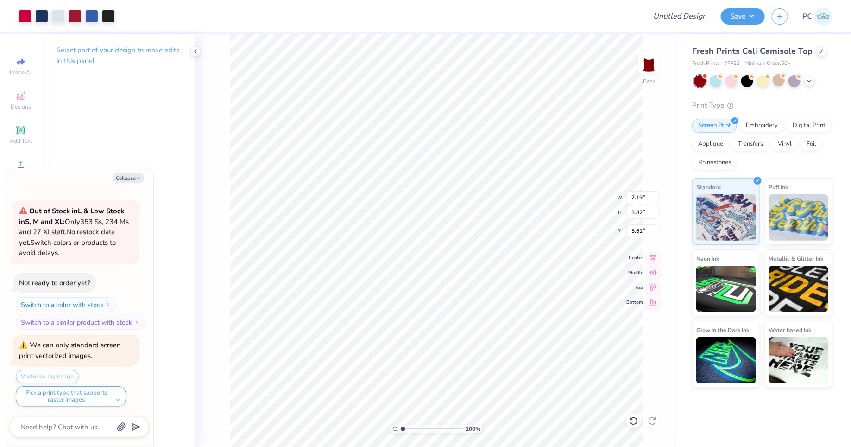
type input "7.36"
type input "2.89"
type input "5.58"
type textarea "x"
type input "2.84"
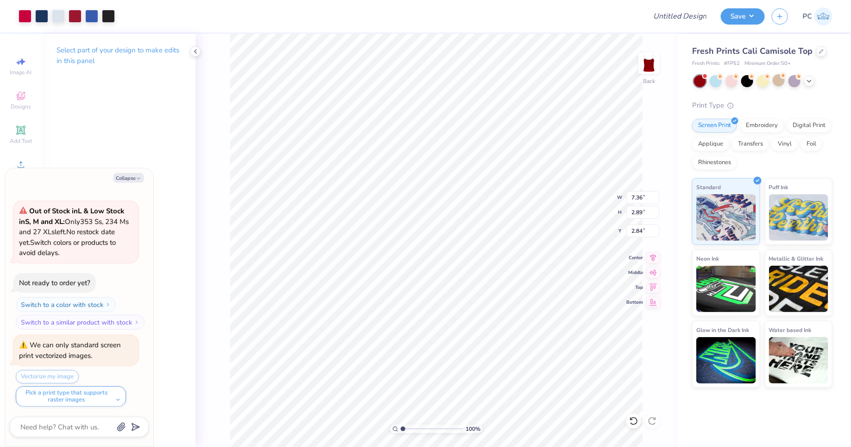
type textarea "x"
type input "7.45"
type input "2.53"
type input "3.18"
type textarea "x"
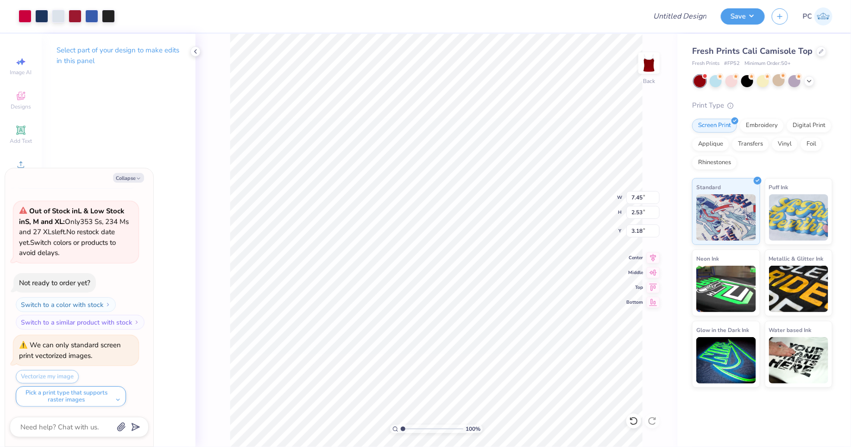
type input "3.19"
click at [116, 178] on button "Collapse" at bounding box center [128, 178] width 31 height 10
type textarea "x"
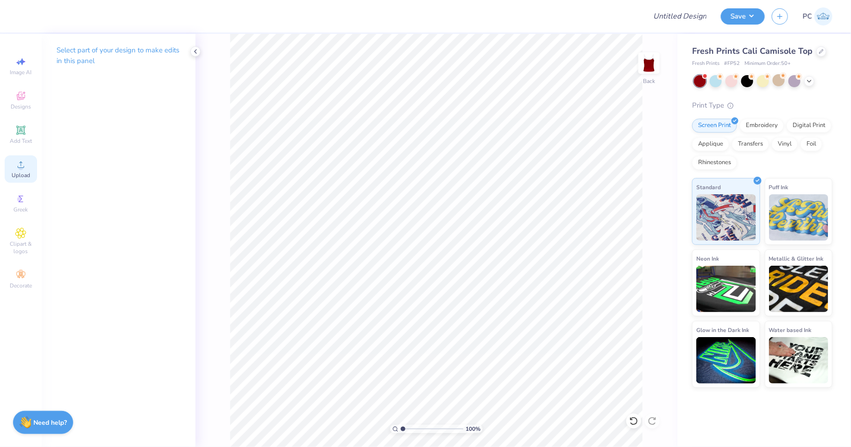
click at [28, 172] on span "Upload" at bounding box center [21, 174] width 19 height 7
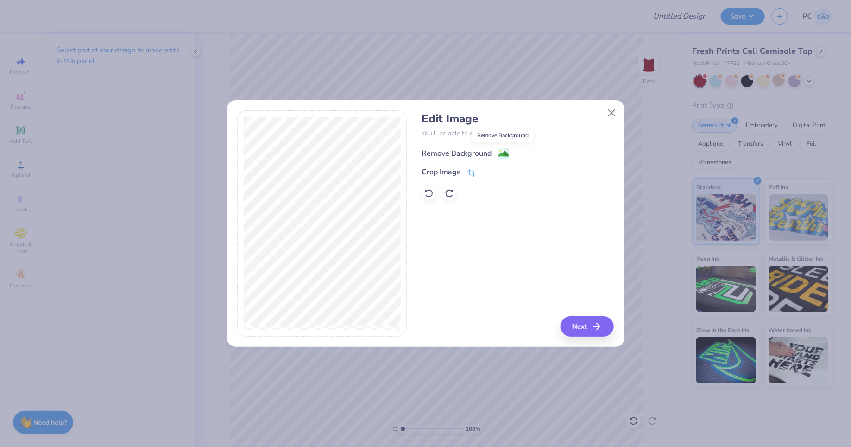
click at [501, 152] on image at bounding box center [504, 154] width 10 height 10
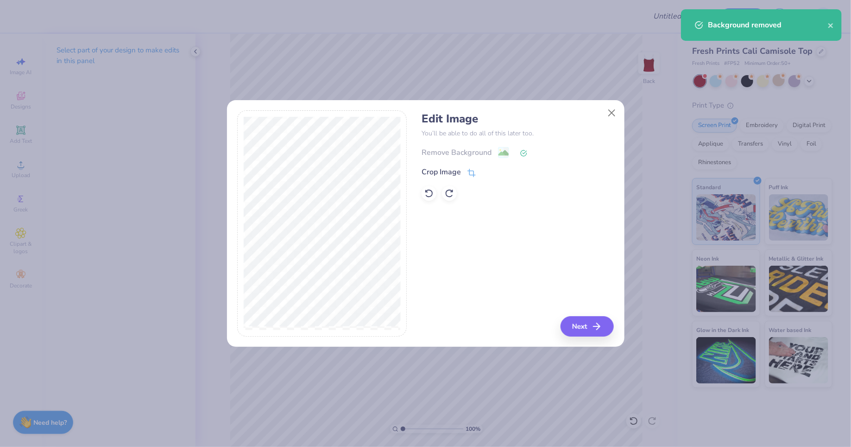
click at [589, 314] on div "Edit Image You’ll be able to do all of this later too. Remove Background Crop I…" at bounding box center [518, 223] width 192 height 226
click at [588, 322] on button "Next" at bounding box center [588, 326] width 53 height 20
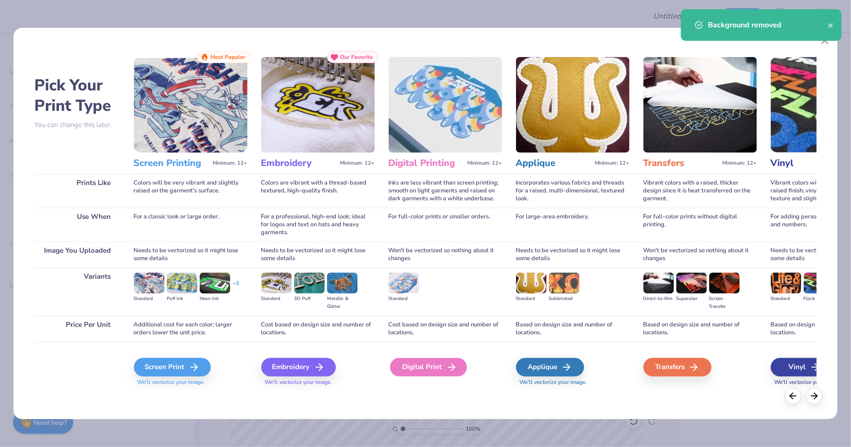
click at [426, 367] on div "Digital Print" at bounding box center [428, 367] width 77 height 19
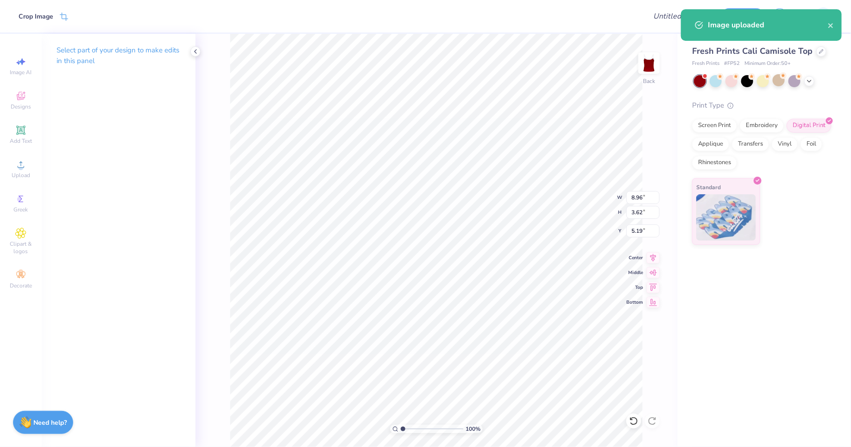
type input "2.62"
click at [807, 81] on icon at bounding box center [809, 79] width 7 height 7
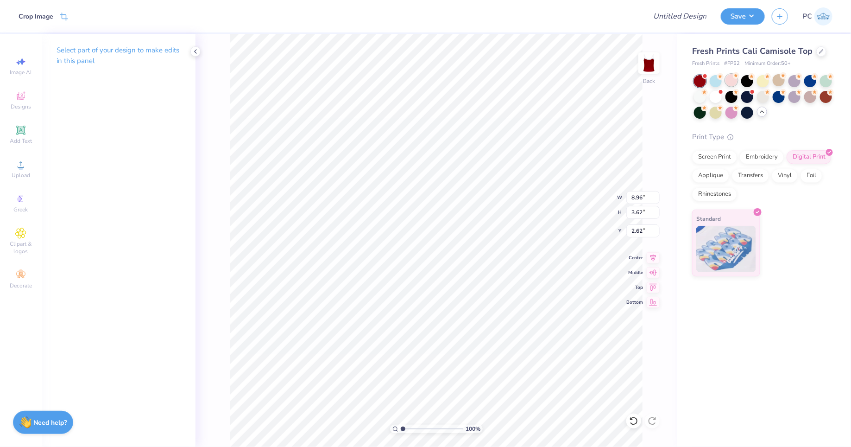
click at [735, 78] on div at bounding box center [732, 80] width 12 height 12
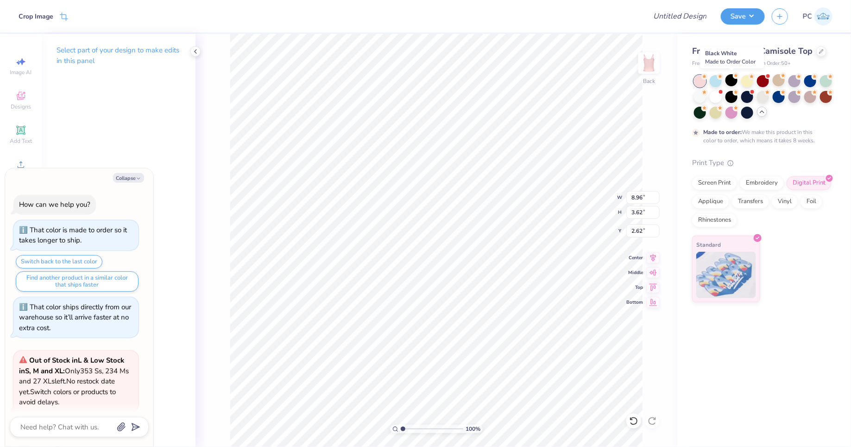
scroll to position [236, 0]
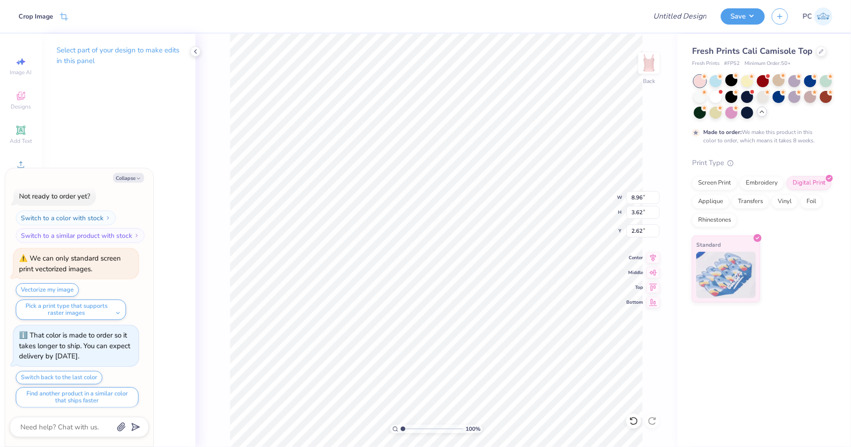
click at [151, 174] on div "Collapse How can we help you? That color is made to order so it takes longer to…" at bounding box center [79, 307] width 148 height 278
click at [137, 176] on icon "button" at bounding box center [139, 179] width 6 height 6
type textarea "x"
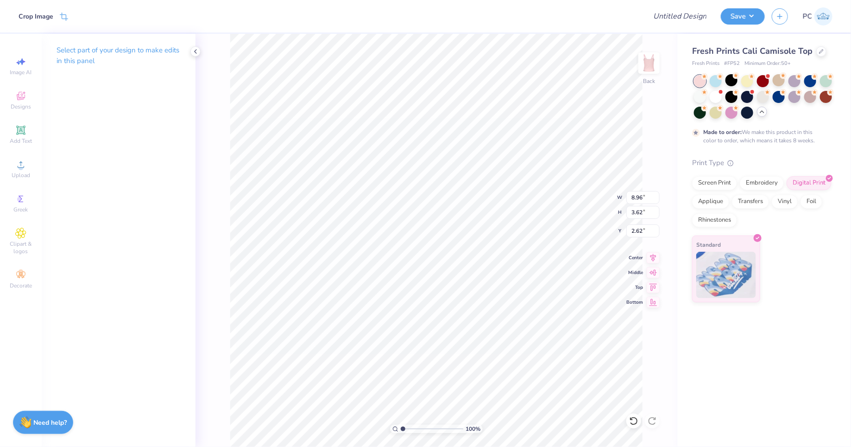
type input "3.64"
type input "1.47"
type input "4.77"
type input "1.69"
type input "1.70"
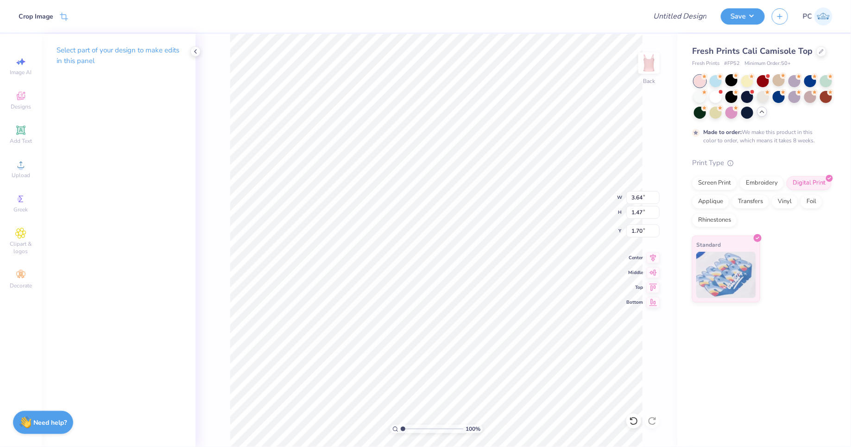
type input "3.96"
type input "1.60"
type input "1.57"
type input "4.57"
type input "1.85"
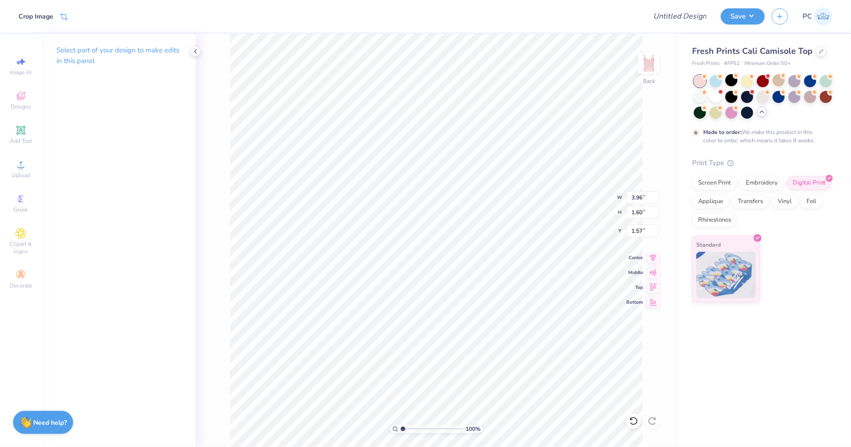
type input "1.32"
type input "1.31"
click at [23, 159] on icon at bounding box center [20, 164] width 11 height 11
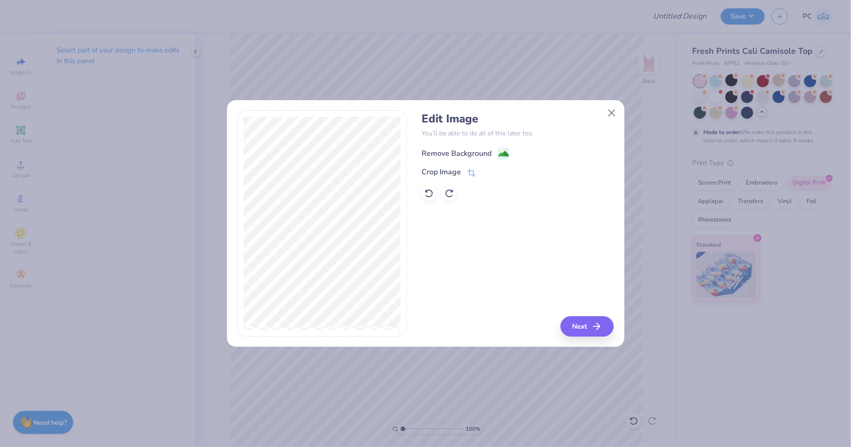
click at [499, 155] on image at bounding box center [504, 154] width 10 height 10
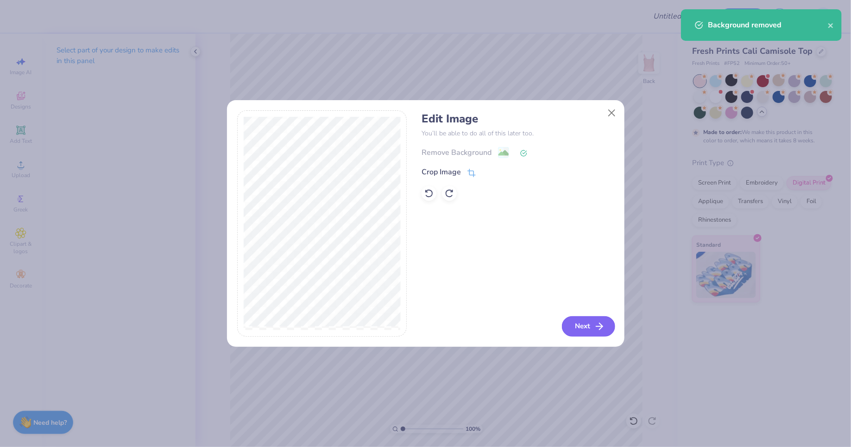
click at [596, 323] on icon "button" at bounding box center [599, 326] width 11 height 11
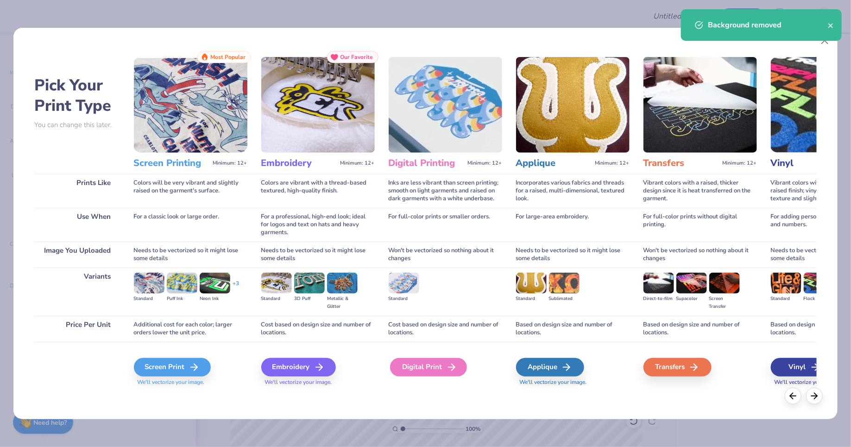
click at [430, 361] on div "Digital Print" at bounding box center [428, 367] width 77 height 19
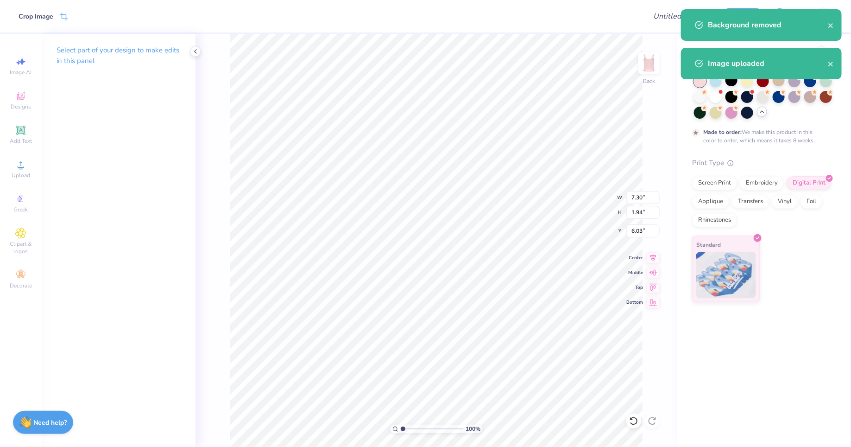
type input "3.44"
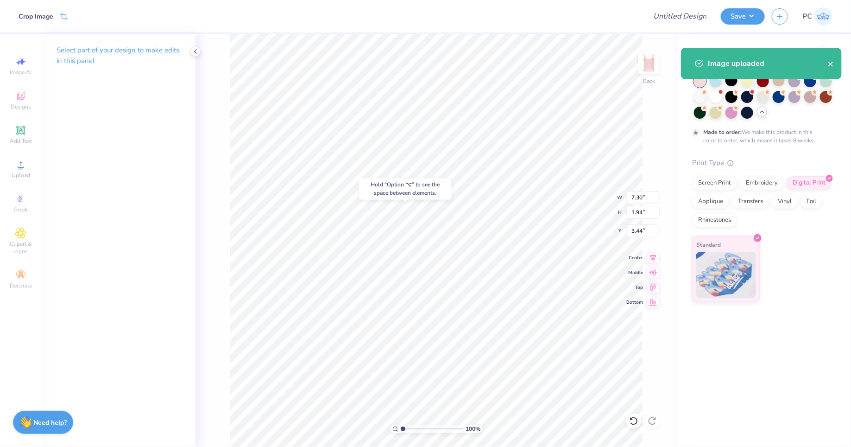
type input "4.57"
type input "1.85"
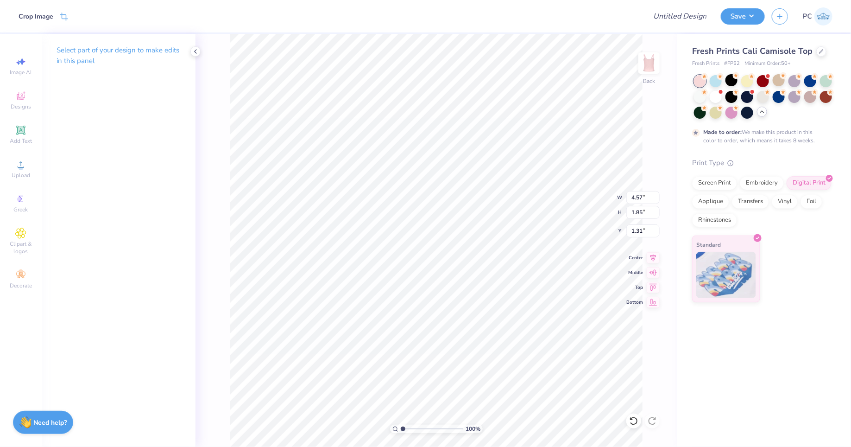
type input "7.80"
type input "7.30"
type input "1.94"
type input "1.33"
click at [18, 169] on icon at bounding box center [20, 164] width 11 height 11
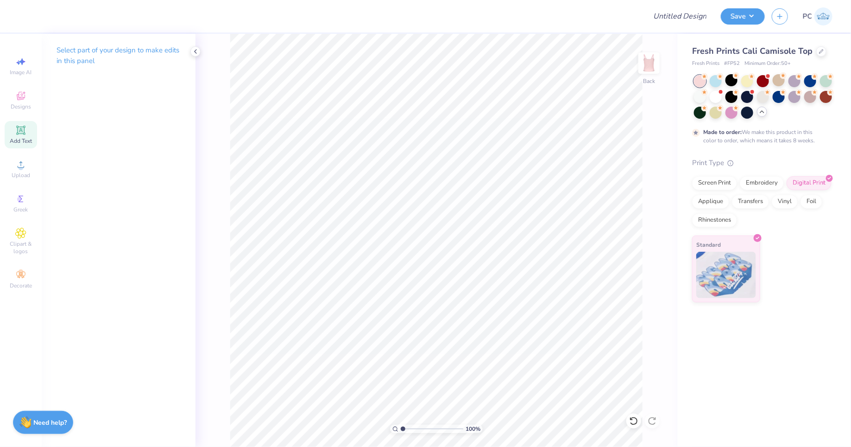
click at [22, 136] on icon at bounding box center [20, 130] width 11 height 11
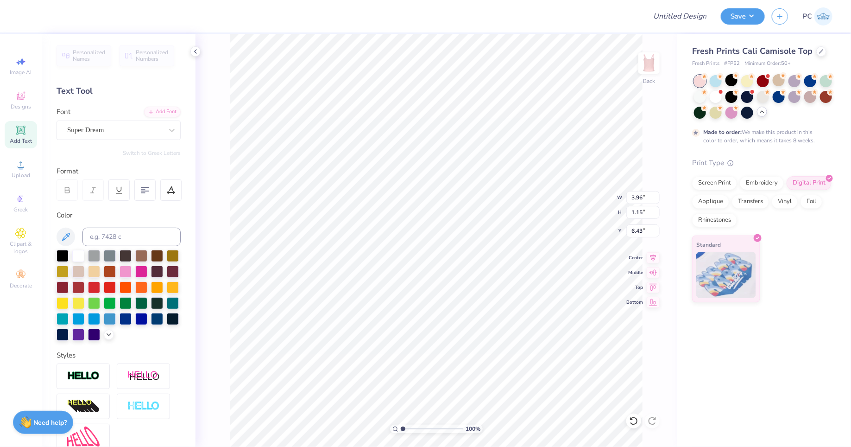
scroll to position [0, 0]
type textarea "Phi Mu"
click at [128, 129] on div "Super Dream" at bounding box center [114, 130] width 97 height 14
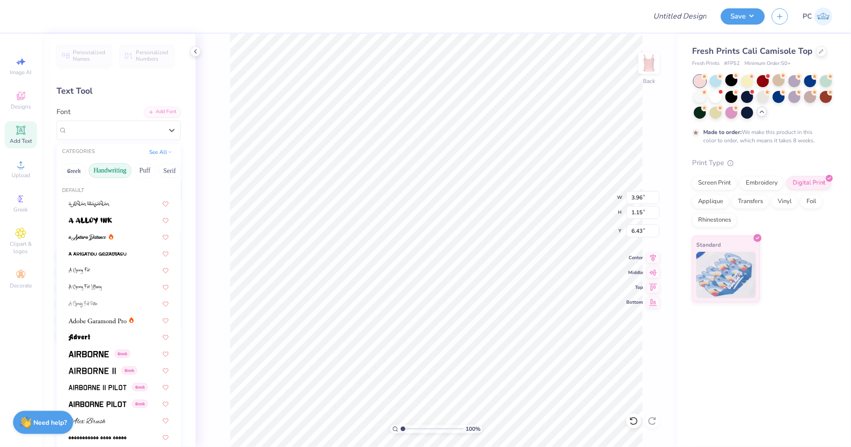
click at [112, 171] on button "Handwriting" at bounding box center [110, 170] width 43 height 15
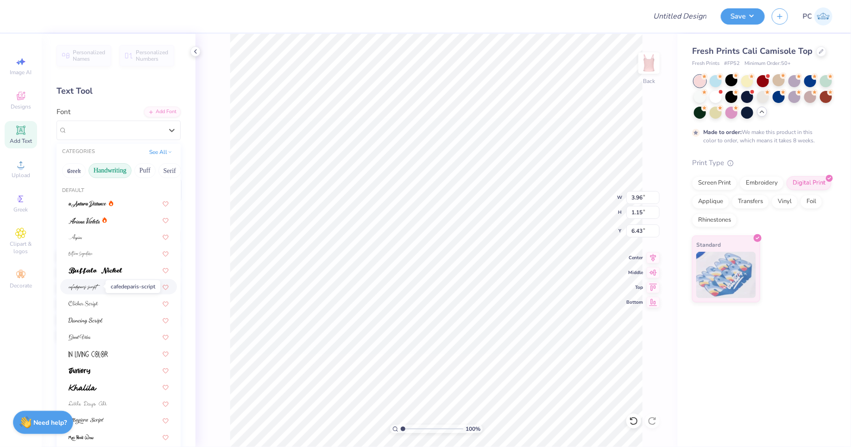
click at [98, 286] on img at bounding box center [85, 287] width 32 height 6
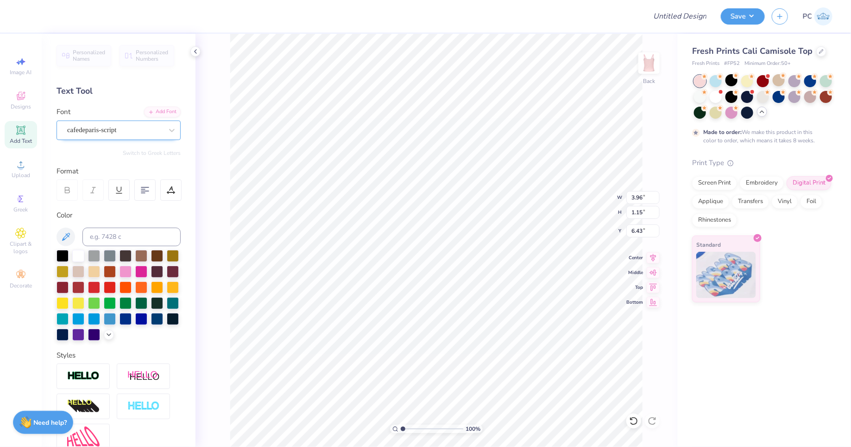
click at [100, 132] on div "cafedeparis-script" at bounding box center [114, 130] width 97 height 14
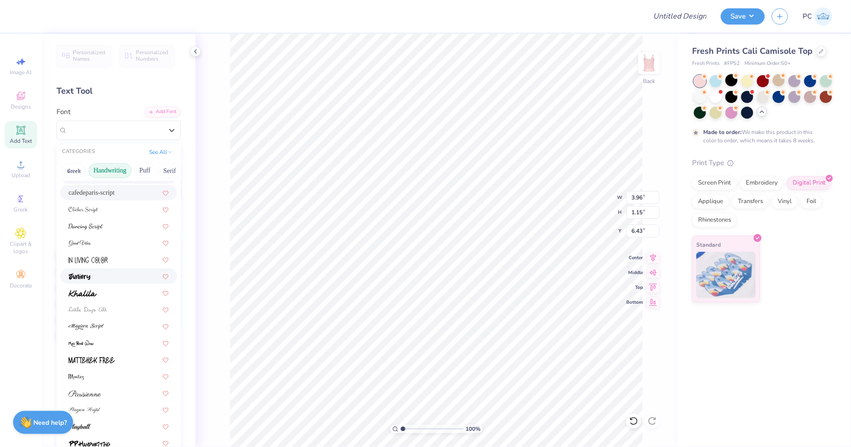
scroll to position [98, 0]
click at [114, 237] on div at bounding box center [119, 239] width 100 height 10
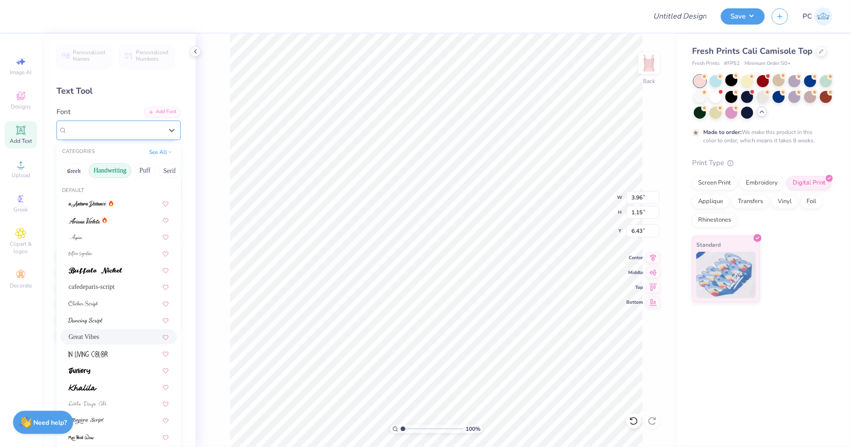
click at [98, 125] on div "Great Vibes" at bounding box center [114, 130] width 97 height 14
click at [158, 144] on div "CATEGORIES See All" at bounding box center [119, 152] width 124 height 17
click at [158, 153] on button "See All" at bounding box center [160, 150] width 29 height 9
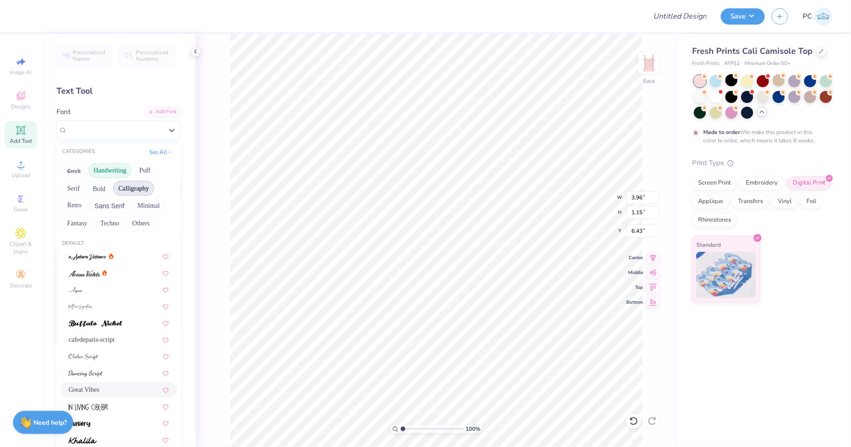
click at [133, 192] on button "Calligraphy" at bounding box center [133, 188] width 41 height 15
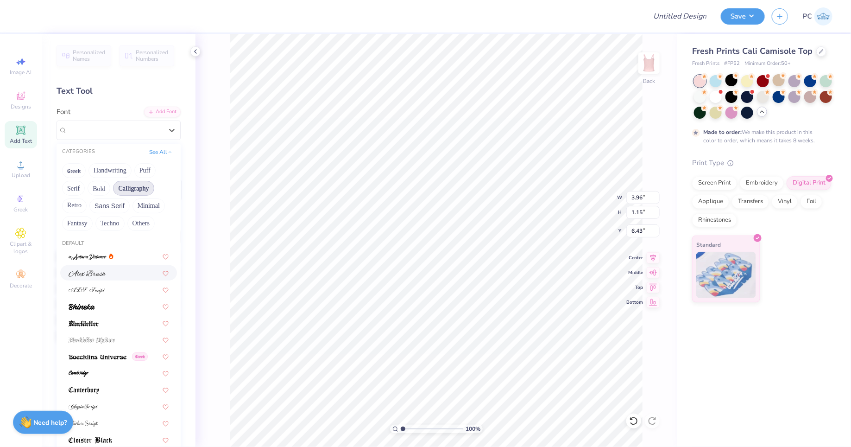
click at [95, 278] on div at bounding box center [118, 272] width 117 height 15
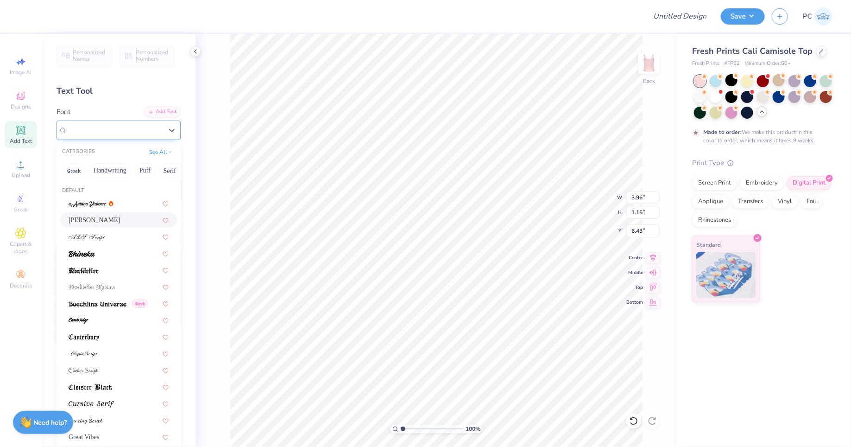
click at [114, 129] on div "[PERSON_NAME]" at bounding box center [114, 130] width 97 height 14
click at [113, 238] on div at bounding box center [119, 237] width 100 height 10
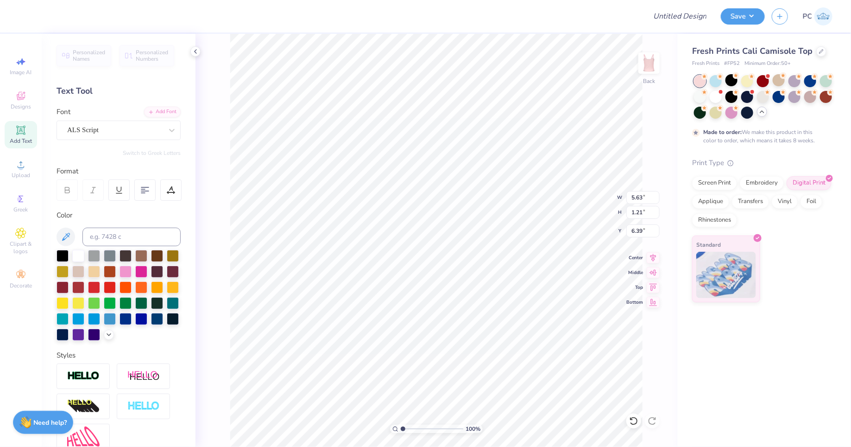
type input "3.74"
type textarea "Phi Mu"
type input "3.27"
type textarea "PhiMu"
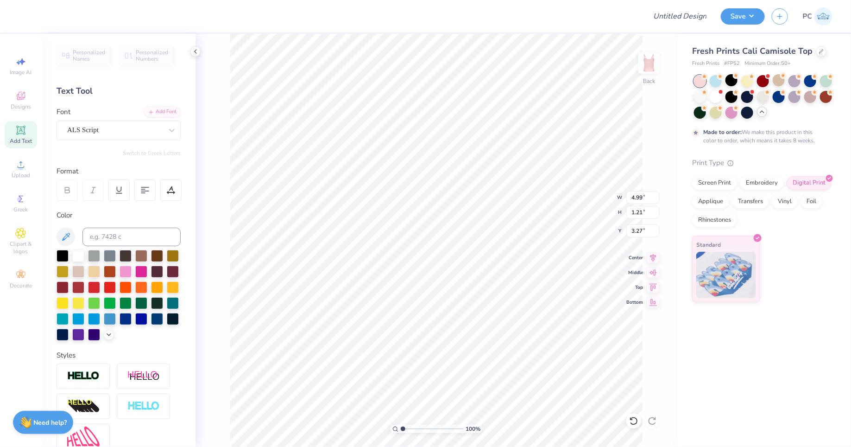
type input "4.16"
type input "1.01"
type input "3.47"
click at [107, 285] on div at bounding box center [110, 286] width 12 height 12
click at [109, 335] on icon at bounding box center [108, 333] width 7 height 7
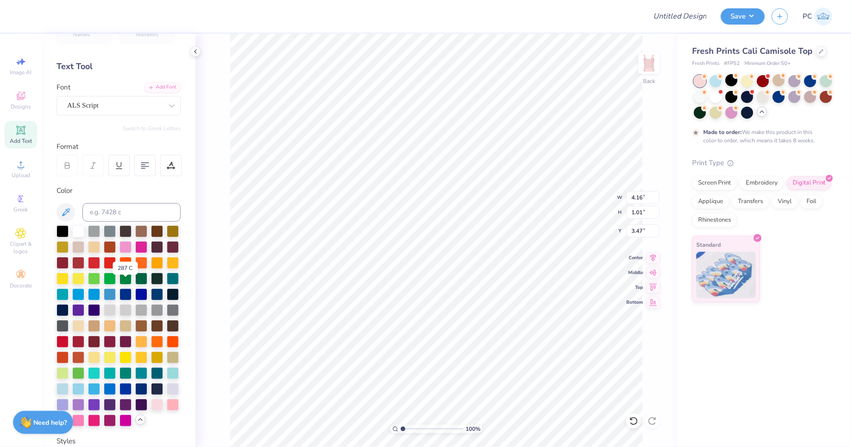
scroll to position [31, 0]
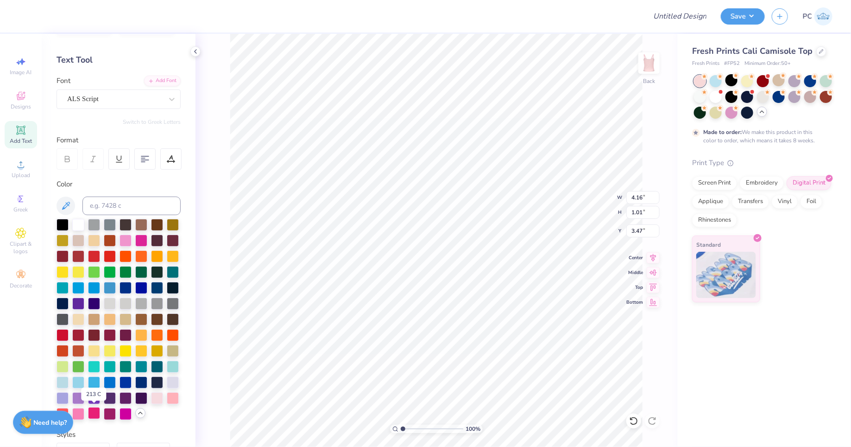
click at [98, 414] on div at bounding box center [94, 413] width 12 height 12
click at [129, 414] on div at bounding box center [126, 413] width 12 height 12
click at [97, 413] on div at bounding box center [94, 413] width 12 height 12
click at [170, 382] on div at bounding box center [173, 381] width 12 height 12
click at [66, 398] on div at bounding box center [63, 397] width 12 height 12
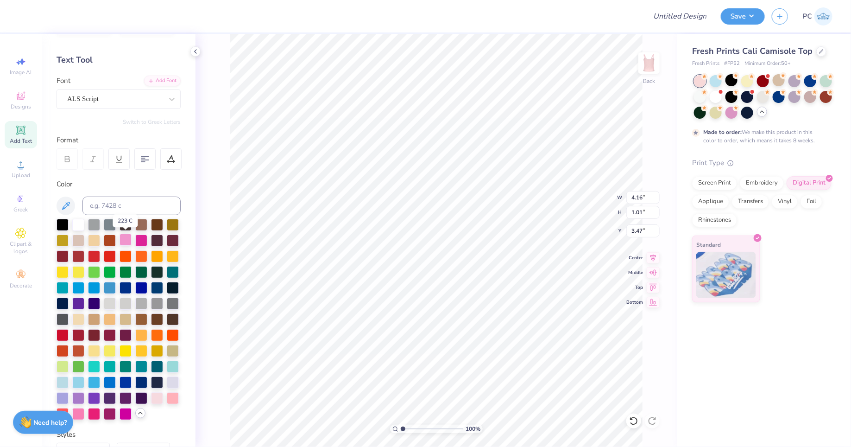
click at [129, 239] on div at bounding box center [126, 240] width 12 height 12
click at [67, 398] on div at bounding box center [63, 397] width 12 height 12
click at [79, 400] on div at bounding box center [78, 397] width 12 height 12
click at [155, 255] on div at bounding box center [157, 255] width 12 height 12
click at [59, 272] on div at bounding box center [63, 271] width 12 height 12
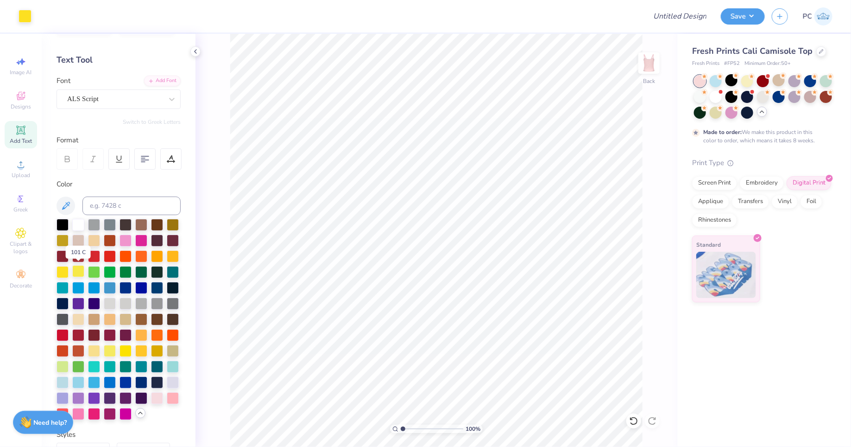
click at [79, 271] on div at bounding box center [78, 271] width 12 height 12
click at [82, 225] on div at bounding box center [78, 224] width 12 height 12
click at [107, 335] on div at bounding box center [110, 334] width 12 height 12
click at [125, 333] on div at bounding box center [126, 334] width 12 height 12
click at [81, 335] on div at bounding box center [78, 334] width 12 height 12
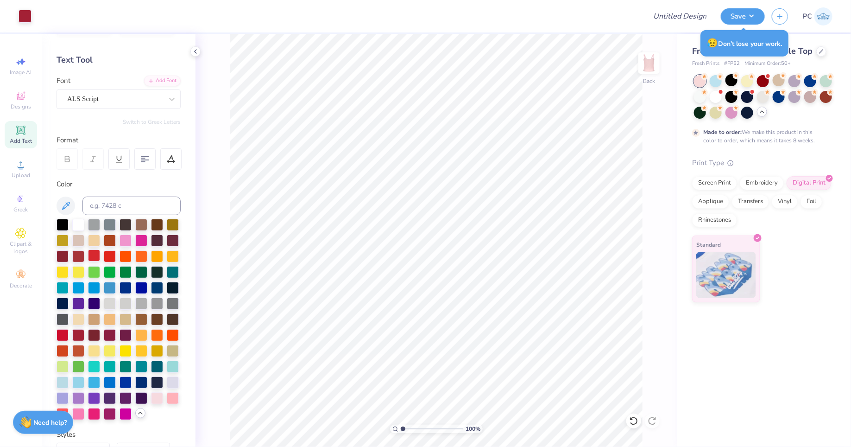
click at [93, 254] on div at bounding box center [94, 255] width 12 height 12
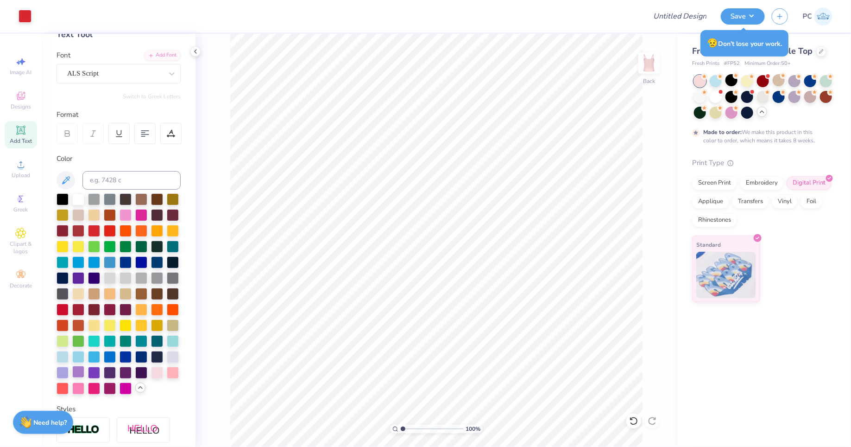
click at [82, 370] on div at bounding box center [78, 372] width 12 height 12
click at [206, 318] on div "100 % Back" at bounding box center [437, 240] width 482 height 413
type input "3.45"
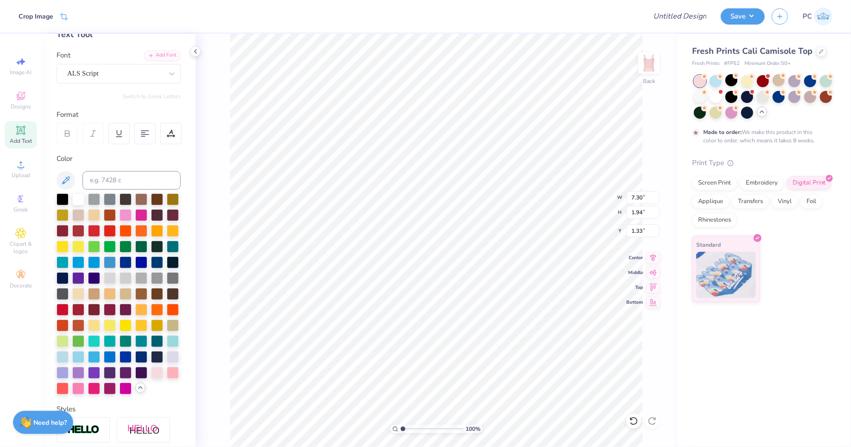
type input "5.54"
type input "1.47"
type input "1.80"
type input "1.98"
type input "3.36"
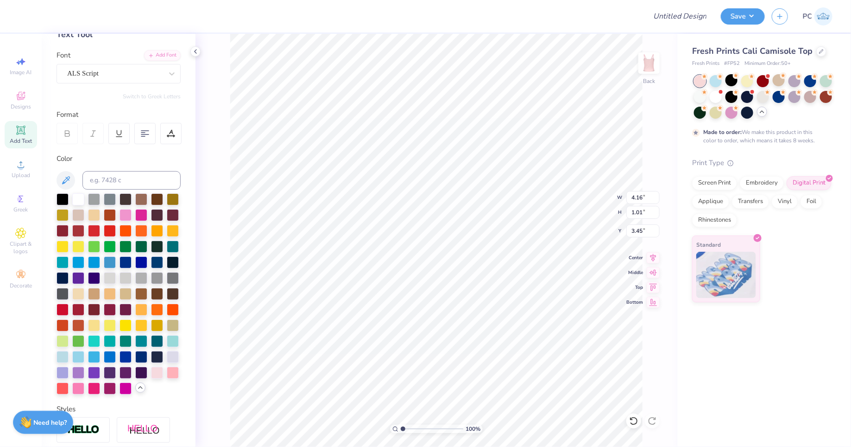
type input "0.82"
type input "3.65"
type input "5.54"
type input "1.47"
type input "1.98"
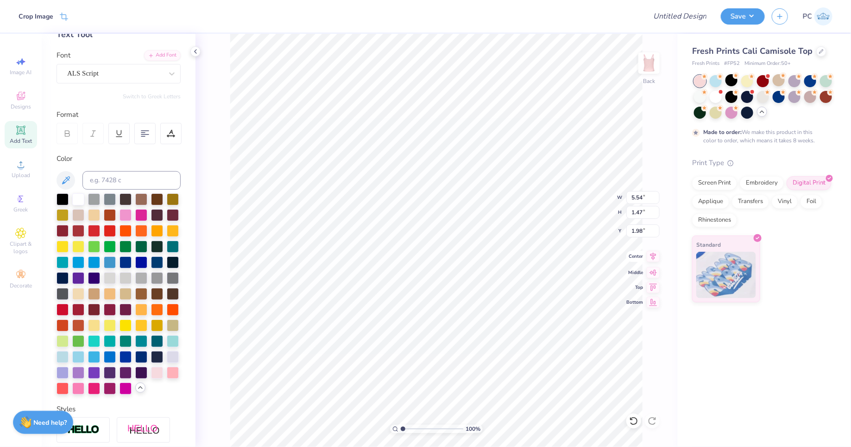
click at [652, 255] on icon at bounding box center [653, 256] width 13 height 11
click at [653, 257] on icon at bounding box center [653, 256] width 13 height 11
type input "3.45"
type input "2.89"
type input "0.70"
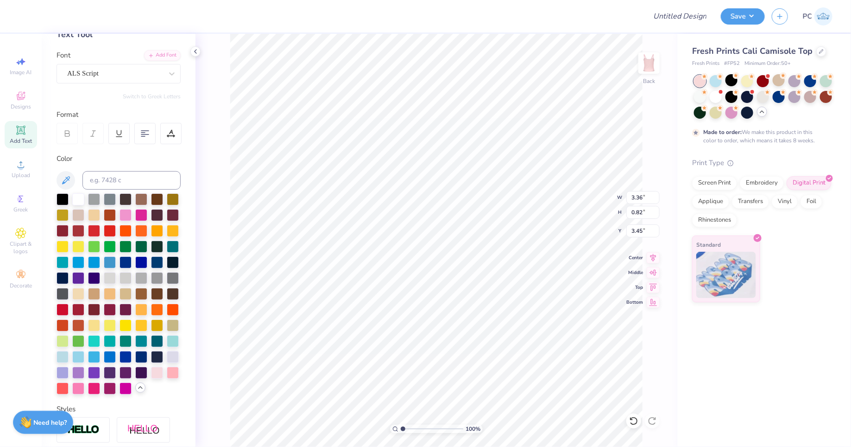
type input "3.57"
type input "3.45"
type input "2.37"
click at [82, 196] on div at bounding box center [78, 198] width 12 height 12
click at [58, 199] on div at bounding box center [63, 198] width 12 height 12
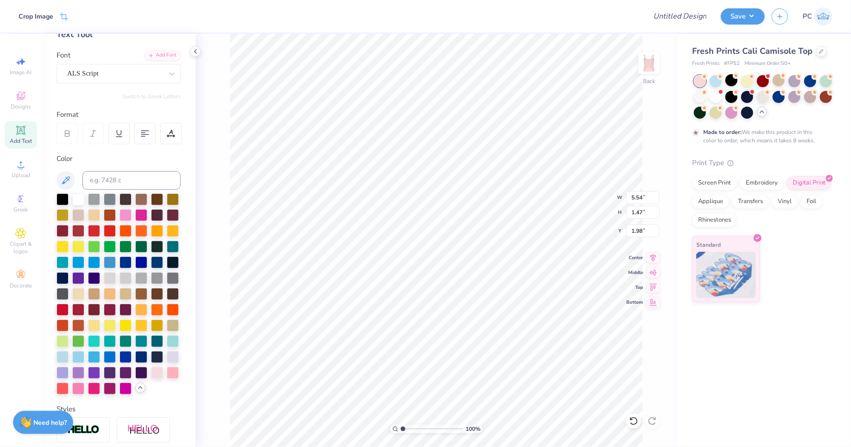
type input "6.17"
type input "1.64"
click at [654, 255] on icon at bounding box center [654, 257] width 6 height 8
type input "1.90"
click at [635, 414] on div at bounding box center [634, 420] width 15 height 15
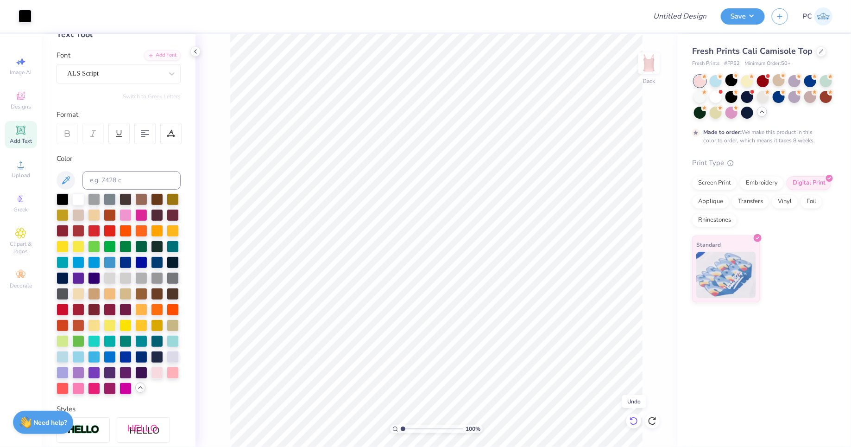
click at [635, 416] on icon at bounding box center [633, 420] width 9 height 9
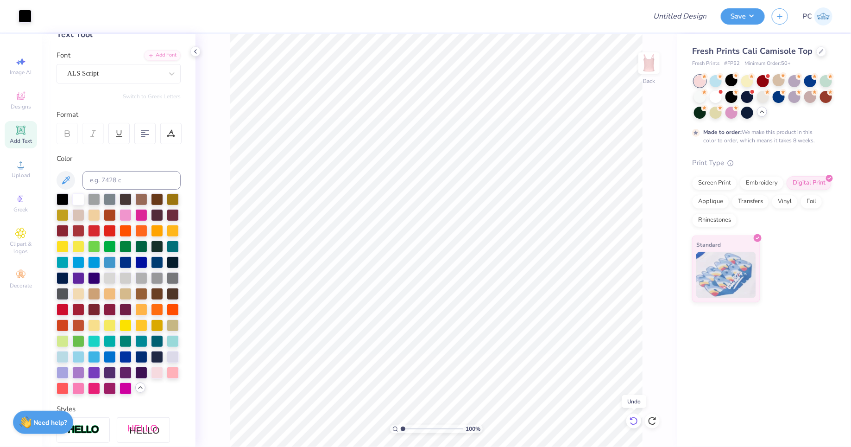
click at [635, 416] on icon at bounding box center [633, 420] width 9 height 9
click at [635, 417] on icon at bounding box center [633, 420] width 9 height 9
click at [635, 417] on icon at bounding box center [634, 421] width 8 height 8
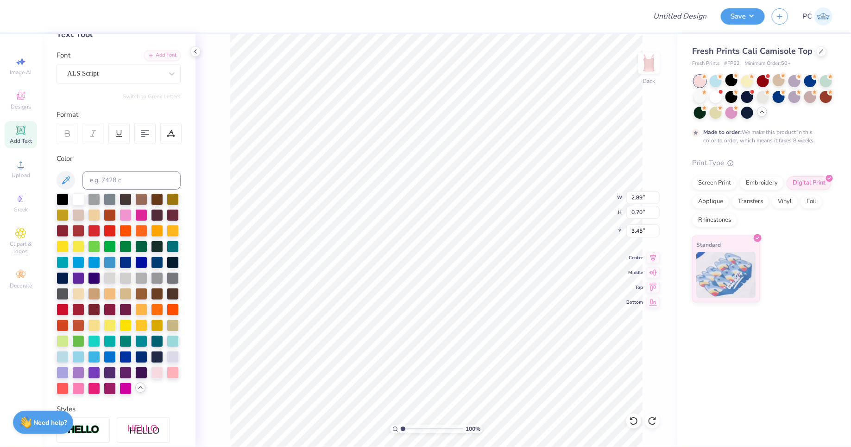
type input "1.28"
type input "3.45"
type textarea "Phi. Mu"
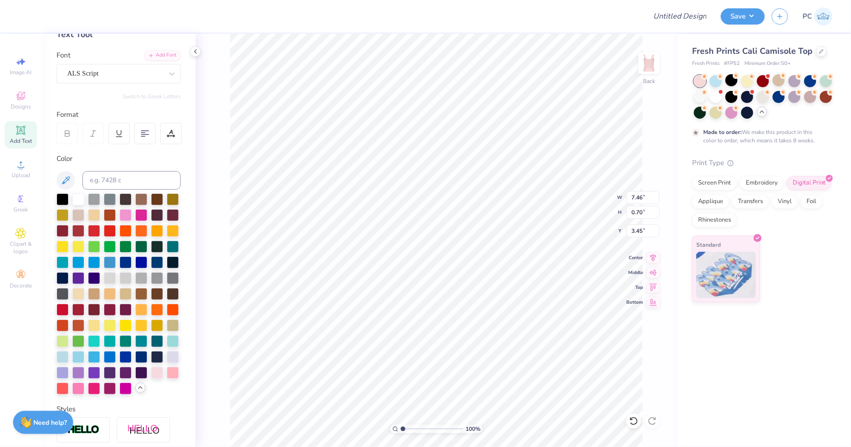
type input "2.37"
type input "4.14"
type input "1.10"
type input "2.36"
type input "3.45"
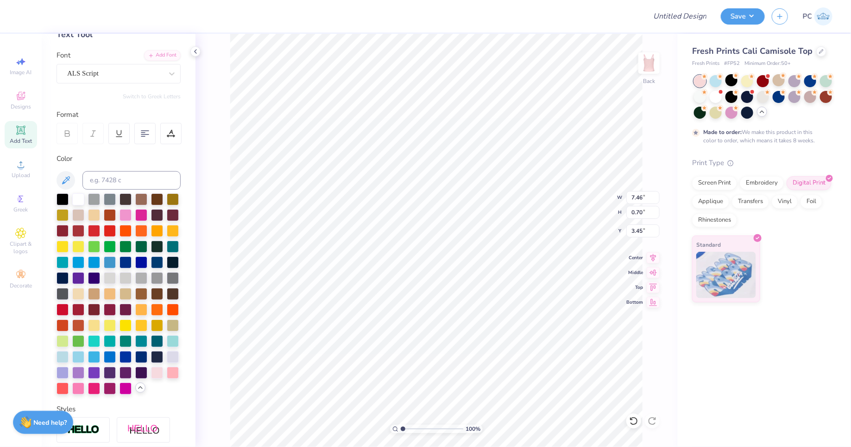
type input "4.14"
type input "1.10"
type input "2.05"
type input "2.24"
type input "7.09"
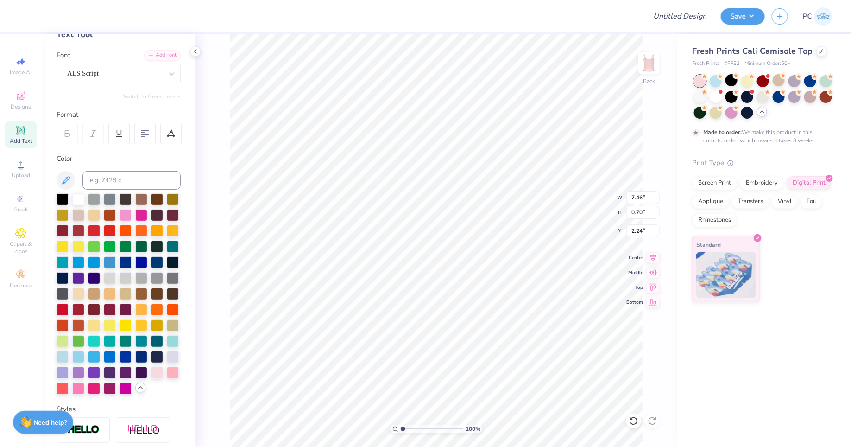
type input "0.67"
type input "2.28"
type input "2.26"
click at [635, 423] on icon at bounding box center [633, 420] width 9 height 9
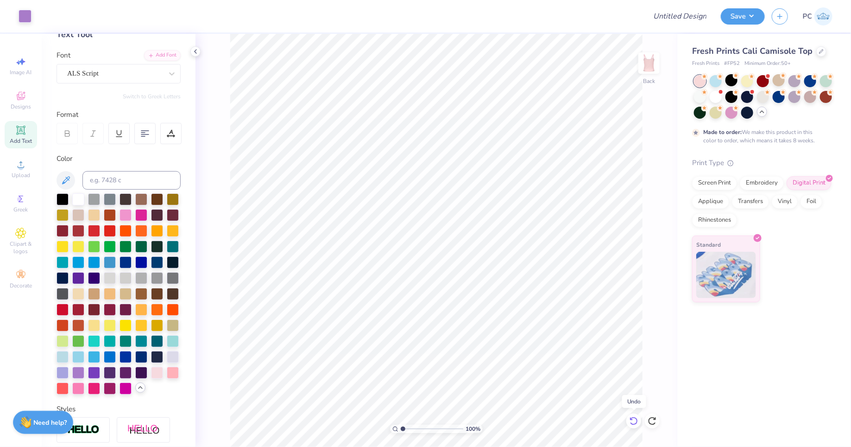
click at [635, 423] on icon at bounding box center [633, 420] width 9 height 9
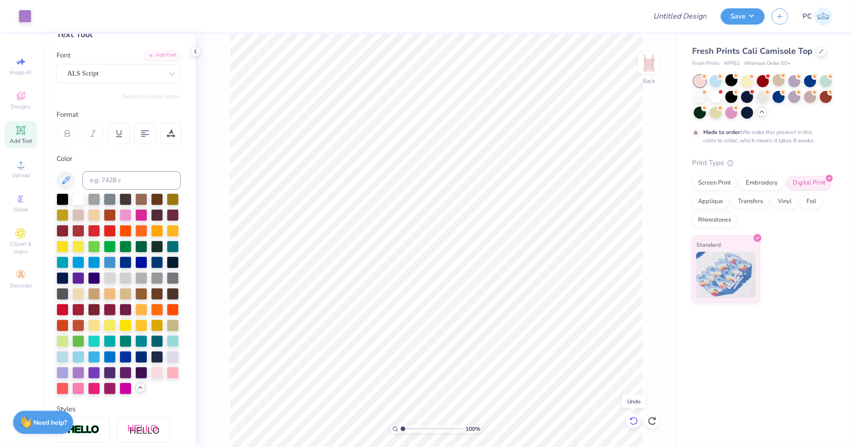
click at [635, 423] on icon at bounding box center [633, 420] width 9 height 9
click at [21, 133] on icon at bounding box center [20, 130] width 7 height 7
click at [32, 143] on div "Add Text" at bounding box center [21, 134] width 32 height 27
type textarea "Beach Bash 2025"
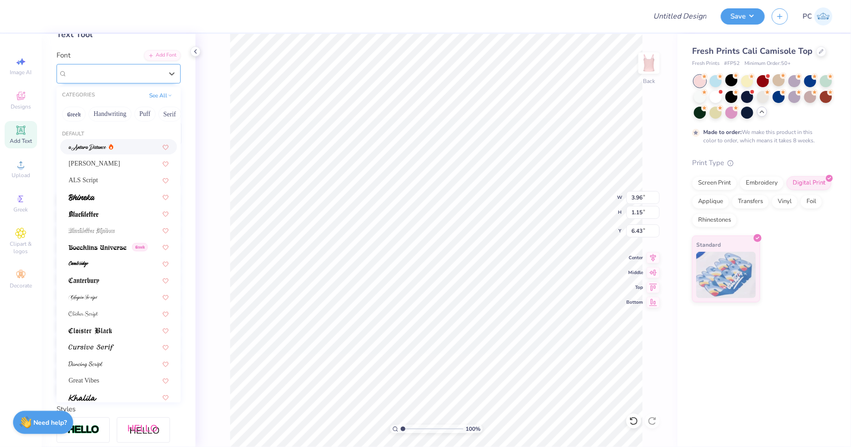
click at [108, 68] on div "Super Dream" at bounding box center [114, 73] width 97 height 14
click at [75, 112] on button "Greek" at bounding box center [74, 114] width 24 height 15
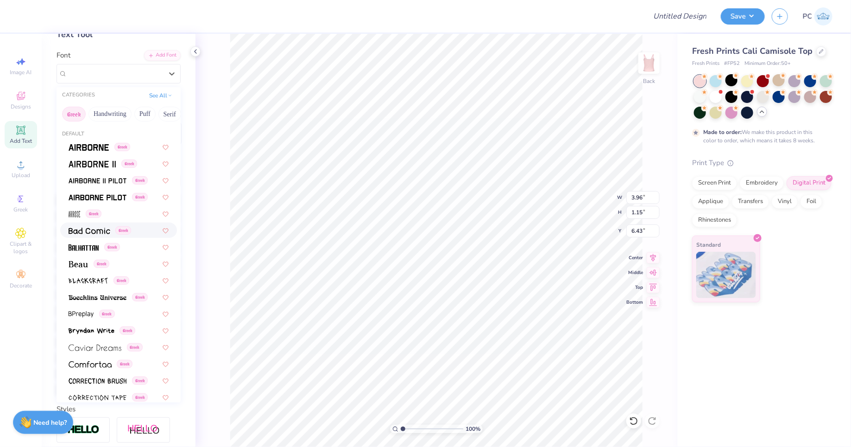
scroll to position [26, 0]
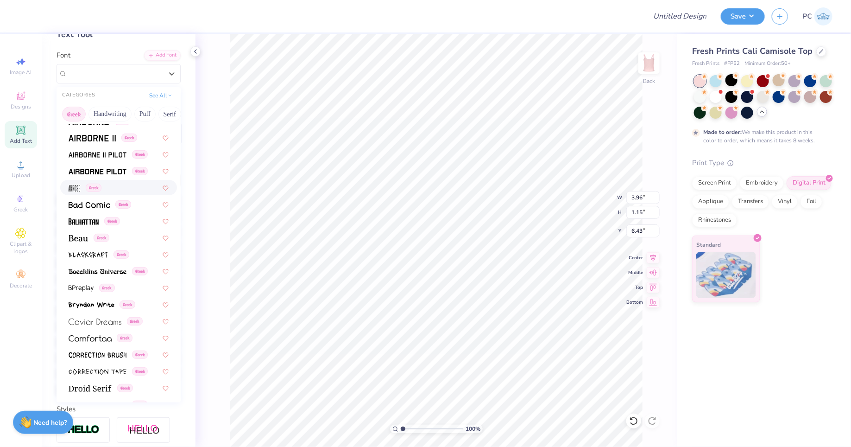
click at [95, 184] on span "Greek" at bounding box center [94, 188] width 16 height 8
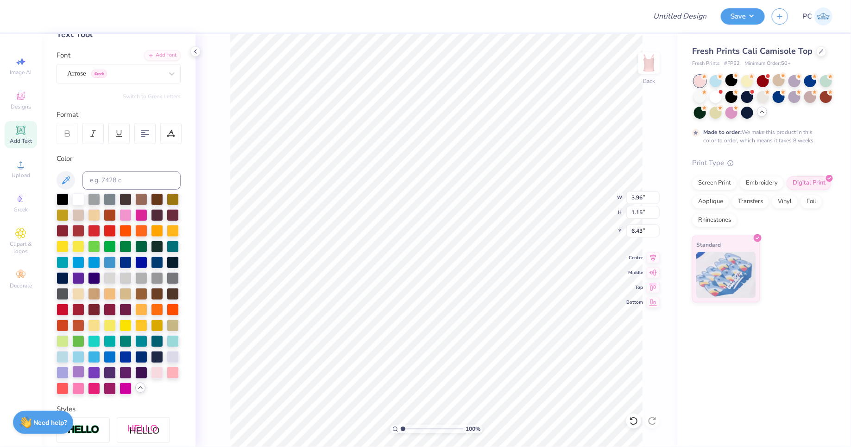
click at [79, 373] on div at bounding box center [78, 372] width 12 height 12
click at [83, 78] on div at bounding box center [114, 73] width 95 height 13
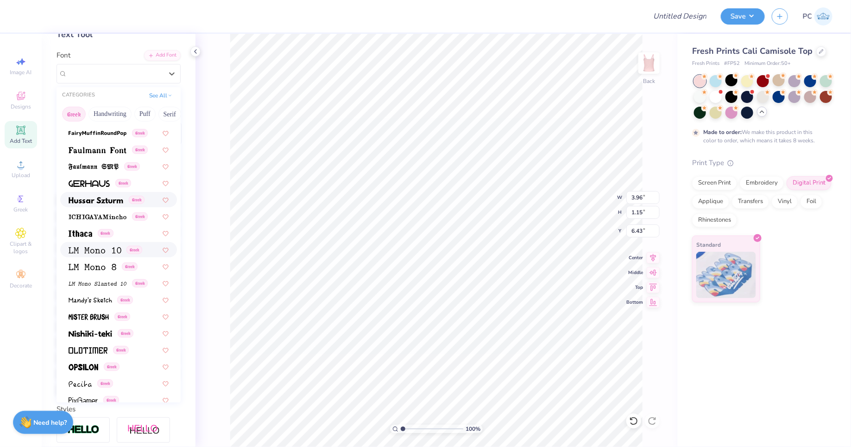
scroll to position [300, 0]
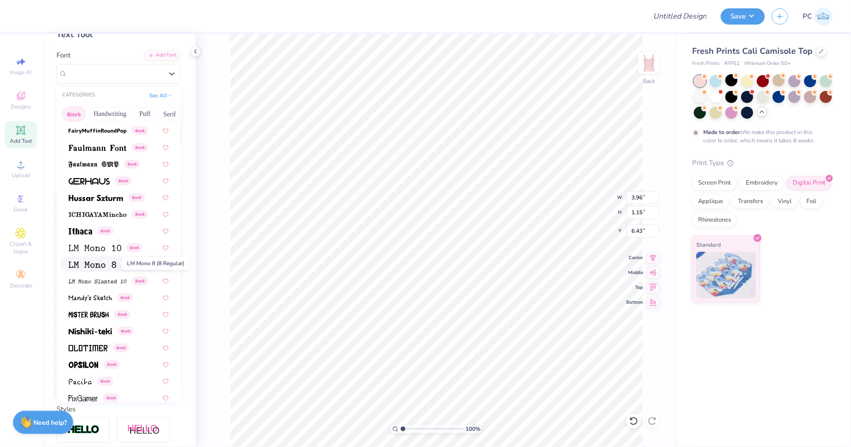
click at [95, 263] on img at bounding box center [93, 264] width 48 height 6
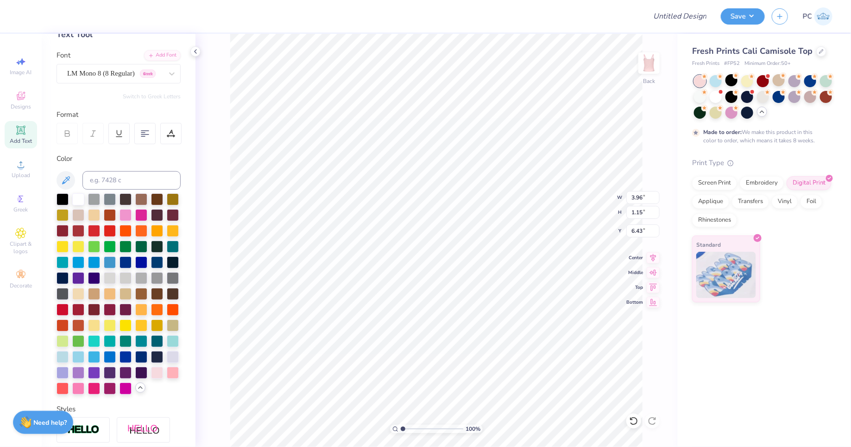
click at [123, 84] on div "Personalized Names Personalized Numbers Text Tool Add Font Font LM Mono 8 (8 Re…" at bounding box center [119, 240] width 154 height 413
click at [117, 73] on div "LM Mono 8 (8 Regular) [DEMOGRAPHIC_DATA]" at bounding box center [114, 73] width 97 height 14
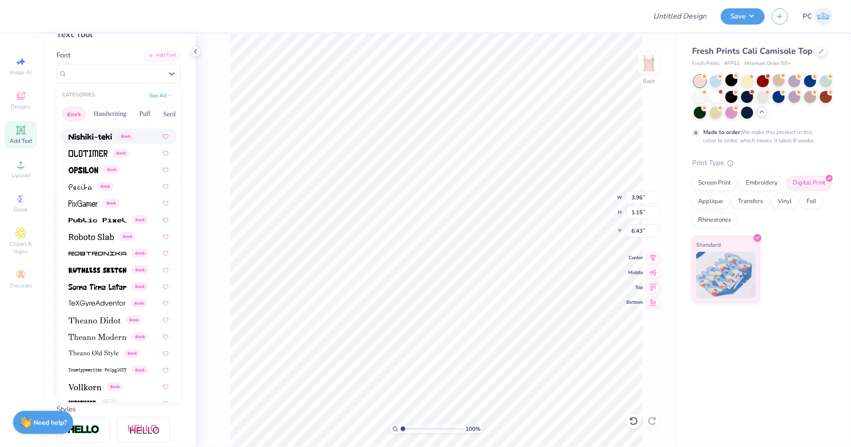
scroll to position [495, 0]
click at [97, 351] on img at bounding box center [94, 353] width 50 height 6
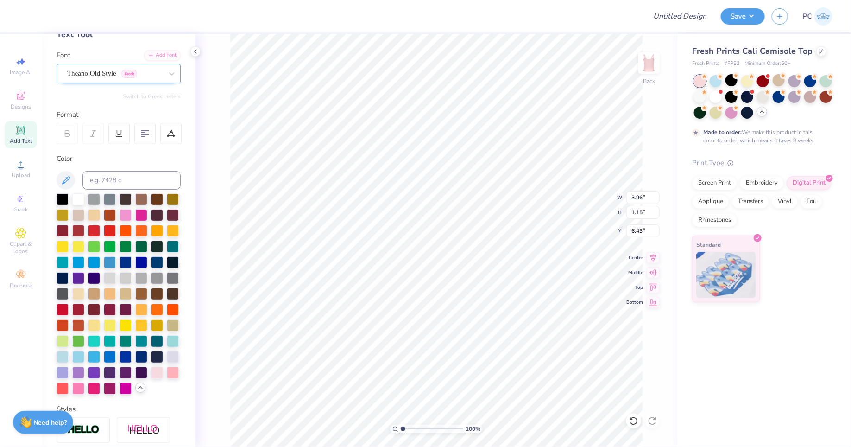
click at [79, 76] on div "Theano Old Style Greek" at bounding box center [114, 73] width 97 height 14
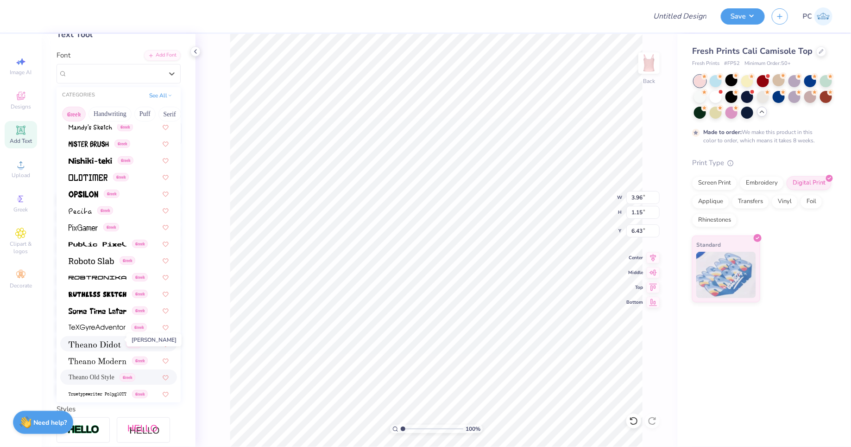
scroll to position [474, 0]
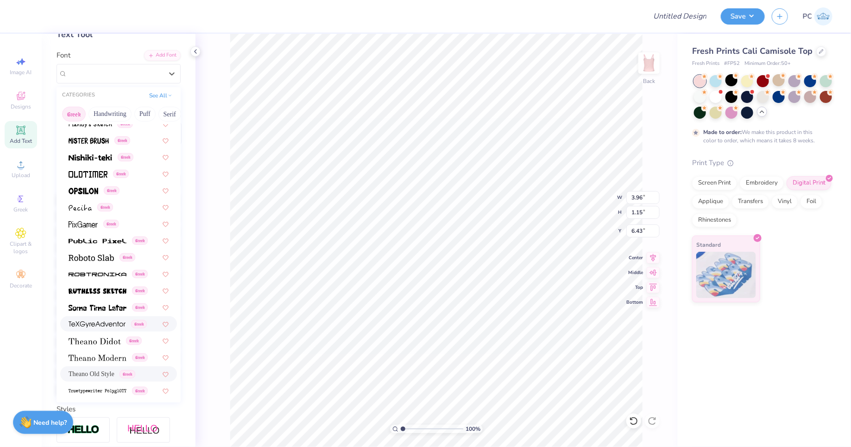
click at [109, 324] on img at bounding box center [97, 324] width 57 height 6
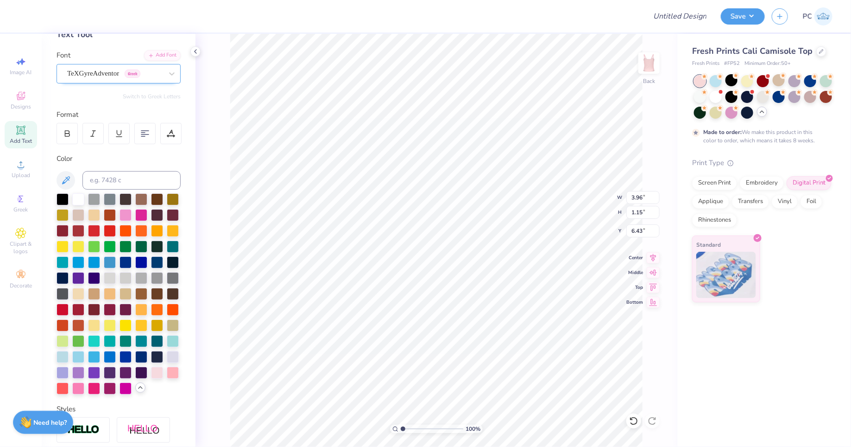
click at [131, 75] on div "TeXGyreAdventor Greek" at bounding box center [114, 73] width 97 height 14
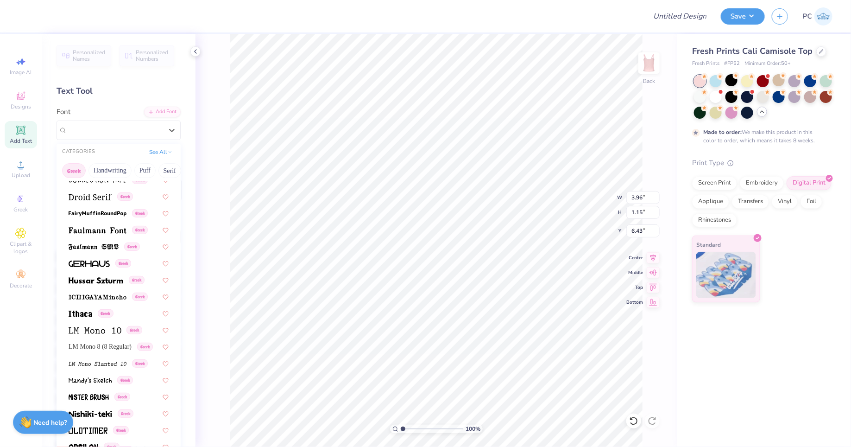
scroll to position [87, 0]
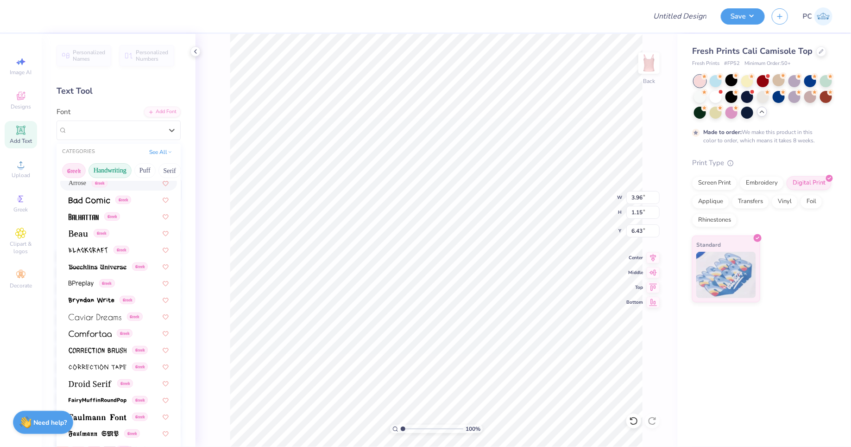
click at [110, 174] on button "Handwriting" at bounding box center [110, 170] width 43 height 15
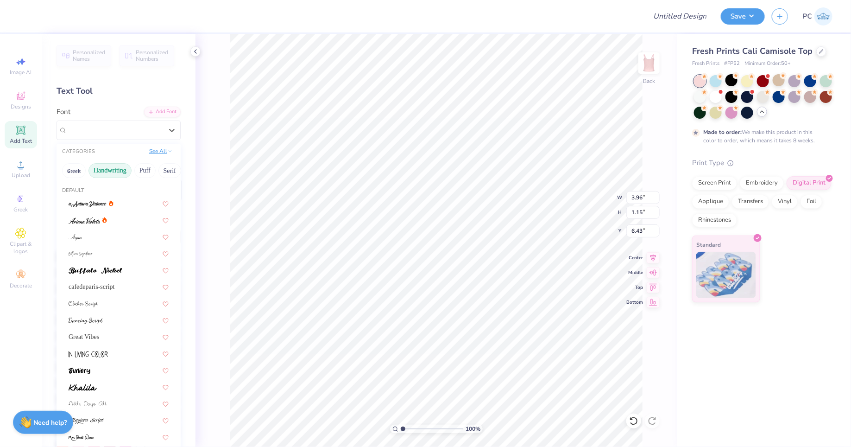
click at [160, 151] on button "See All" at bounding box center [160, 150] width 29 height 9
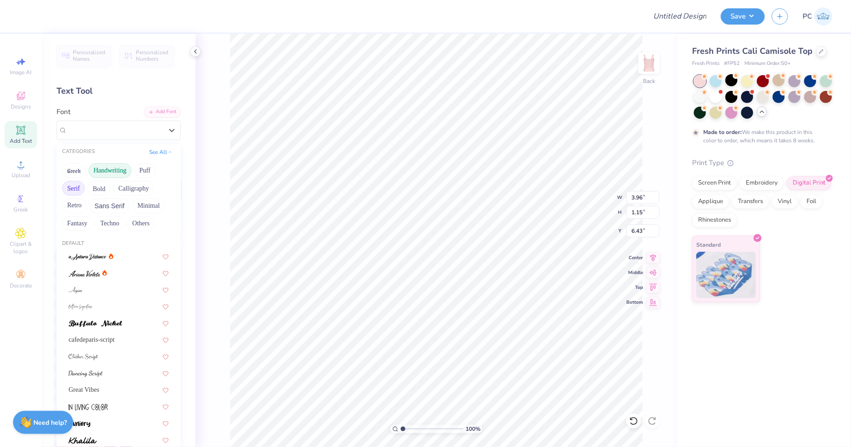
click at [74, 190] on button "Serif" at bounding box center [73, 188] width 23 height 15
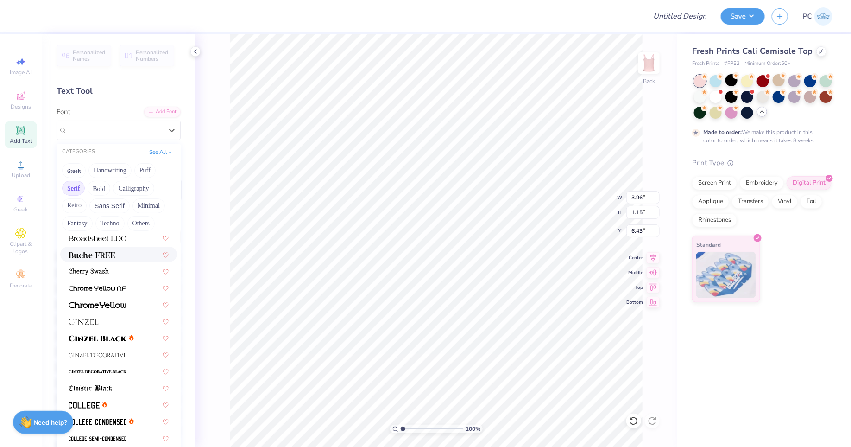
scroll to position [102, 0]
click at [107, 317] on div at bounding box center [119, 321] width 100 height 10
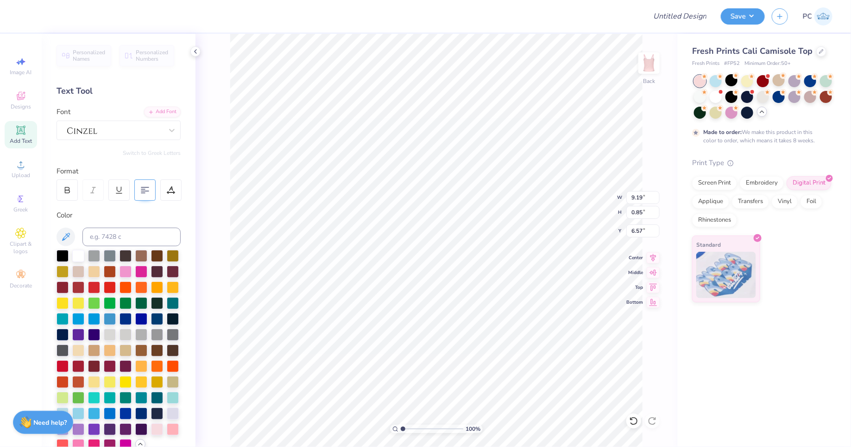
type input "3.90"
type input "0.36"
type input "7.06"
type input "4.40"
type input "1.81"
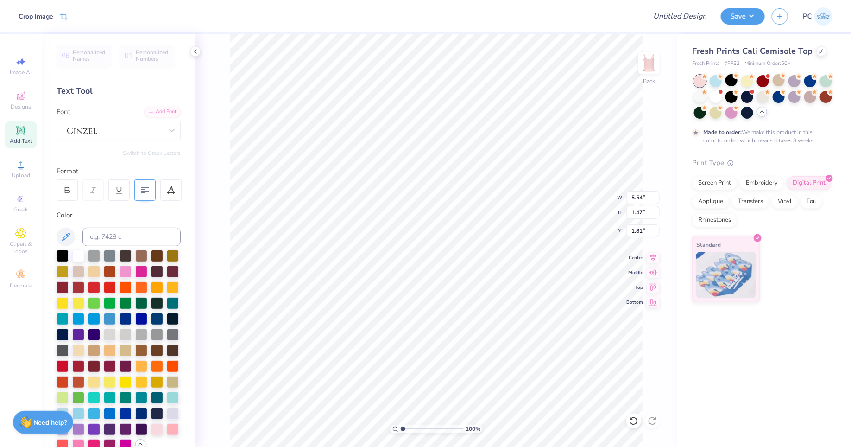
type input "5.11"
type input "1.36"
type input "1.93"
type input "1.57"
type input "2.93"
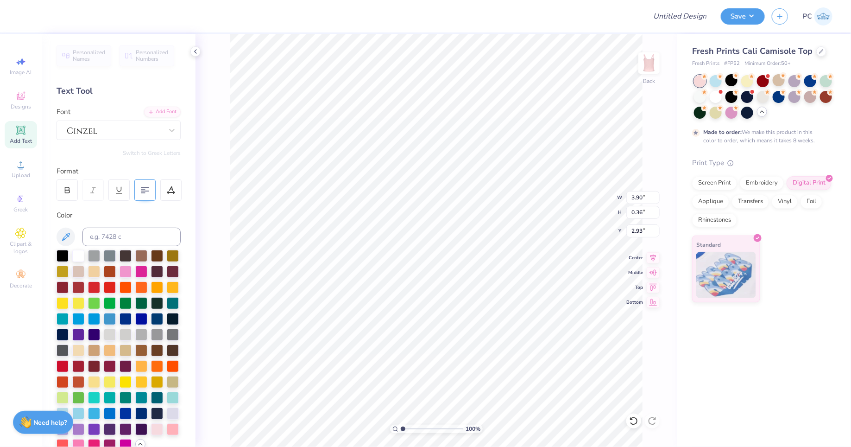
type input "3.90"
type input "0.36"
type input "3.86"
type input "3.25"
type input "0.30"
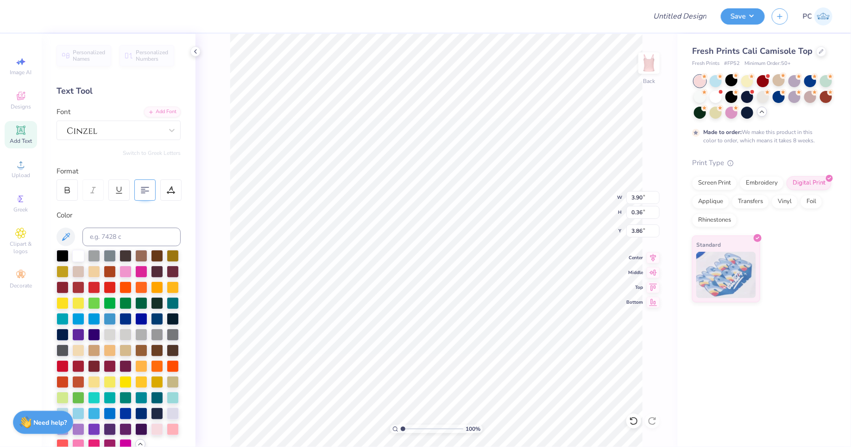
type input "3.92"
click at [653, 258] on icon at bounding box center [653, 256] width 13 height 11
type input "5.11"
type input "1.36"
type input "1.57"
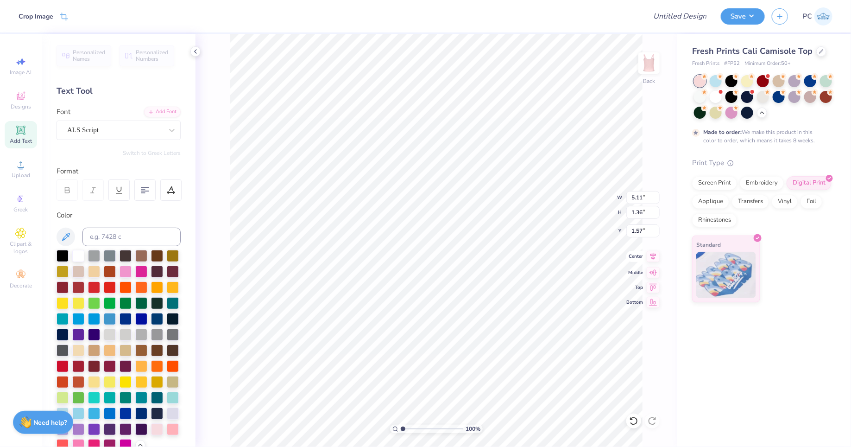
click at [650, 255] on icon at bounding box center [653, 256] width 13 height 11
type input "5.11"
type input "1.36"
type input "11.62"
type input "4.57"
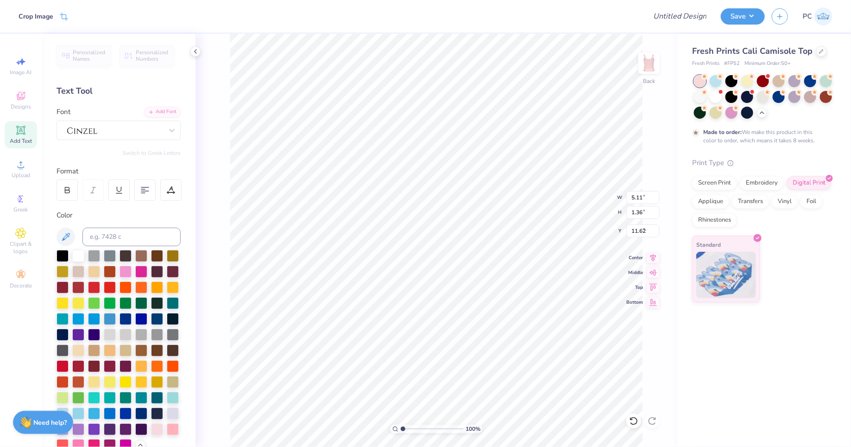
type input "1.85"
type input "2.90"
type input "2.89"
type input "0.70"
click at [630, 419] on icon at bounding box center [633, 420] width 9 height 9
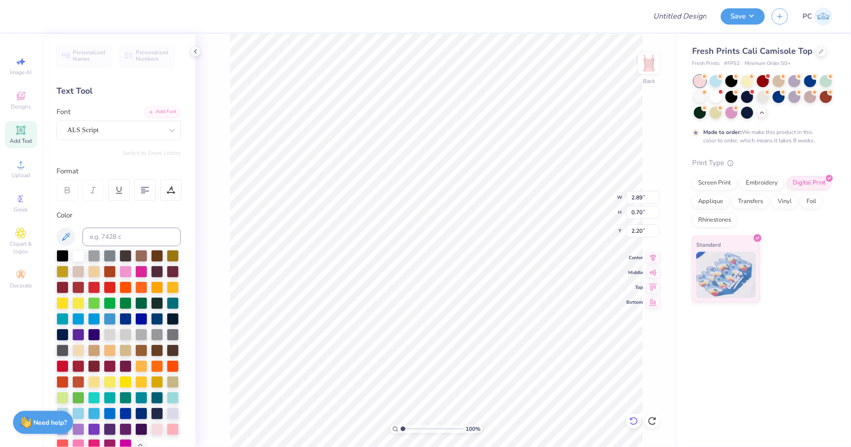
type input "2.93"
type input "4.57"
type input "1.85"
type input "1.27"
click at [632, 422] on icon at bounding box center [633, 420] width 9 height 9
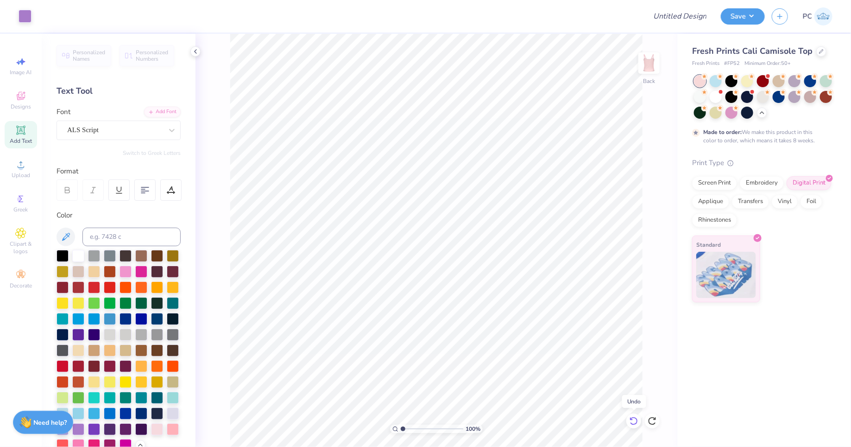
click at [632, 422] on icon at bounding box center [633, 420] width 9 height 9
click at [653, 260] on icon at bounding box center [653, 256] width 13 height 11
click at [653, 258] on icon at bounding box center [654, 257] width 6 height 8
click at [652, 258] on icon at bounding box center [653, 256] width 13 height 11
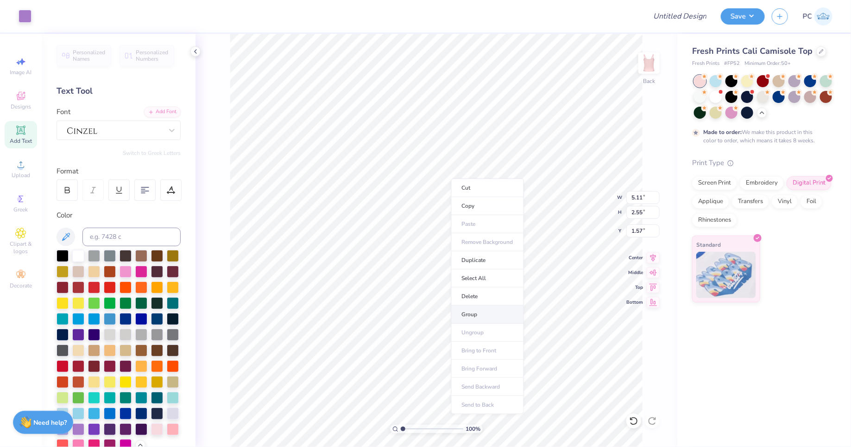
click at [477, 309] on li "Group" at bounding box center [487, 314] width 73 height 18
type input "5.56"
type input "2.78"
click at [656, 254] on icon at bounding box center [653, 256] width 13 height 11
type input "1.42"
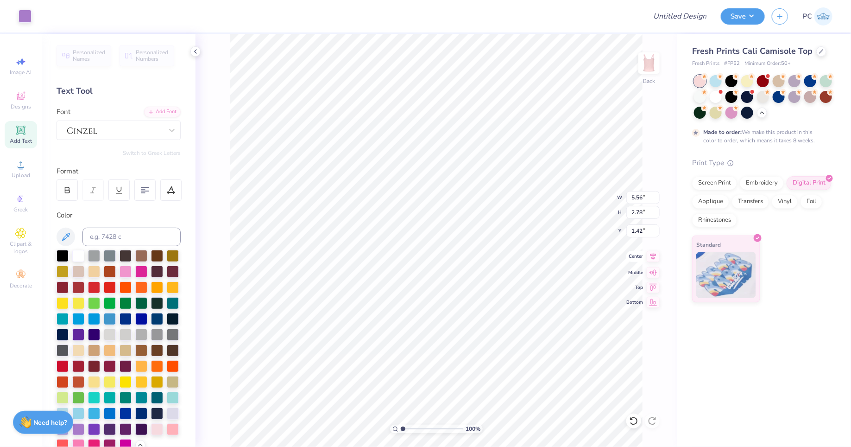
click at [654, 258] on icon at bounding box center [654, 257] width 6 height 8
click at [717, 95] on div at bounding box center [716, 96] width 12 height 12
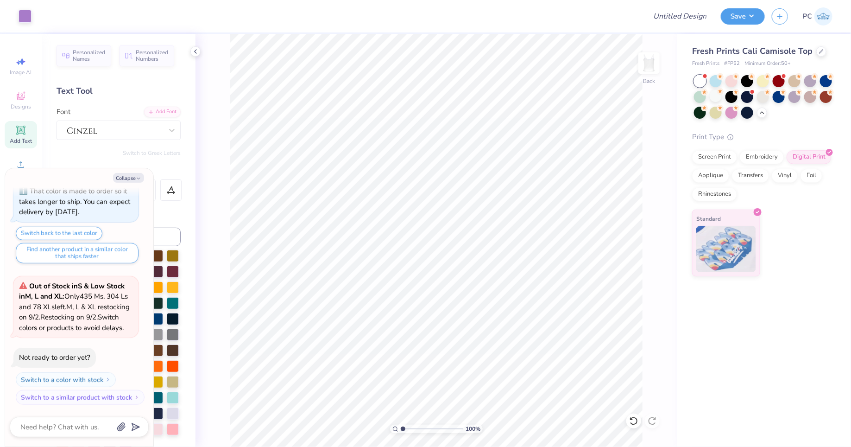
scroll to position [444, 0]
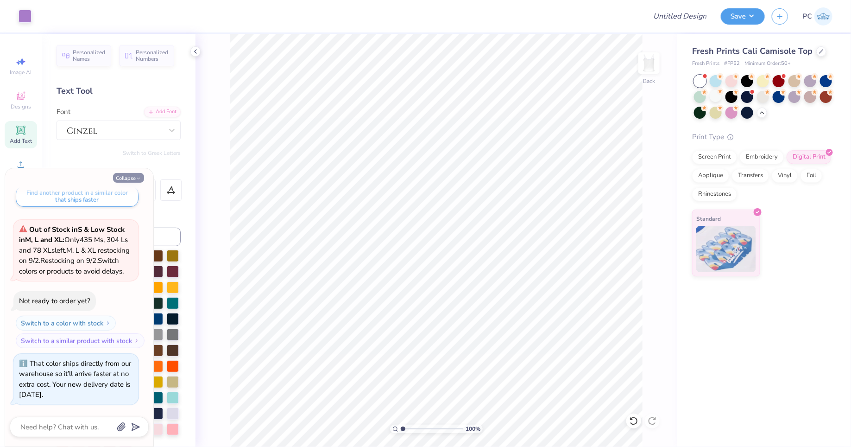
click at [139, 180] on icon "button" at bounding box center [139, 179] width 6 height 6
type textarea "x"
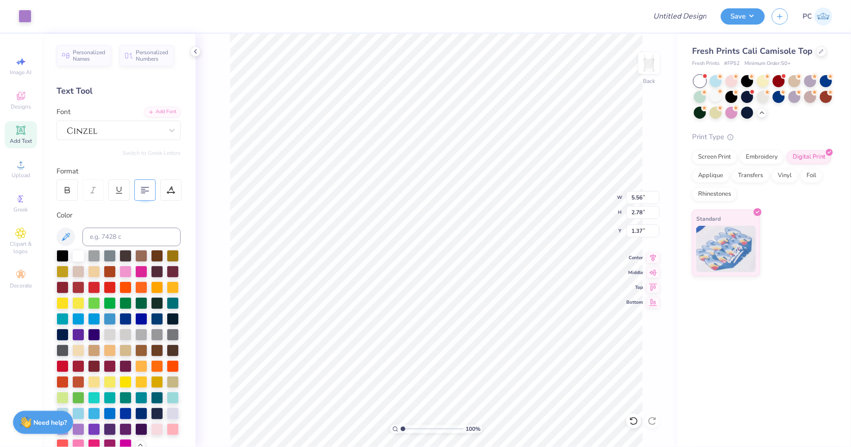
type input "1.37"
click at [810, 82] on div at bounding box center [811, 80] width 12 height 12
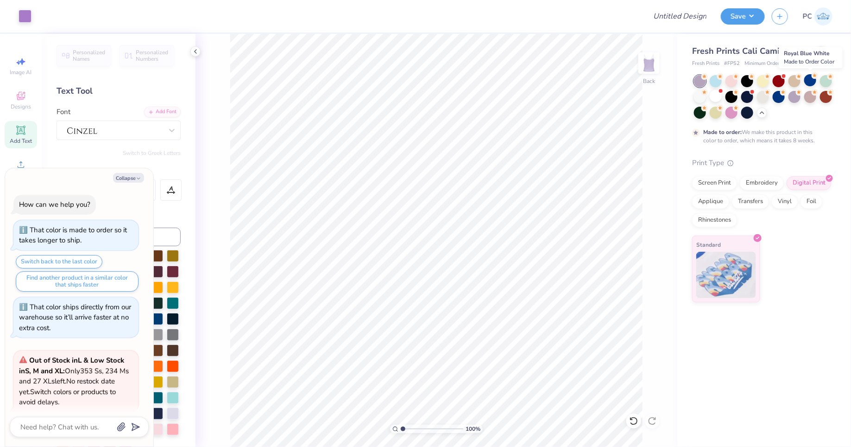
scroll to position [531, 0]
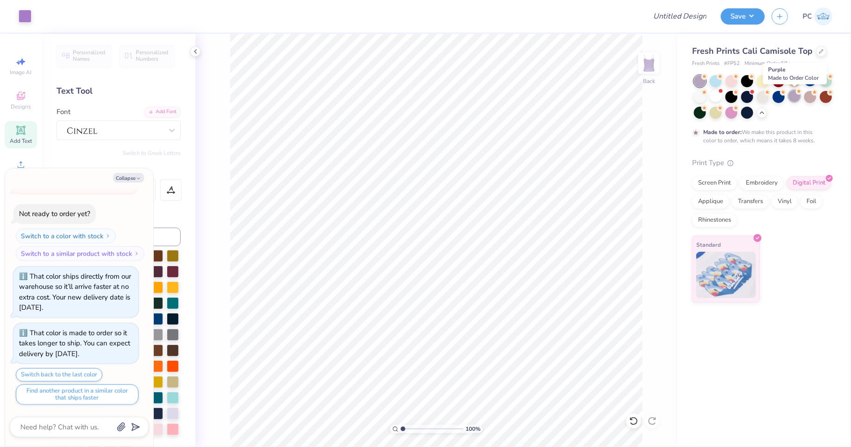
click at [793, 96] on div at bounding box center [795, 96] width 12 height 12
click at [732, 81] on div at bounding box center [732, 80] width 12 height 12
click at [766, 82] on div at bounding box center [763, 80] width 12 height 12
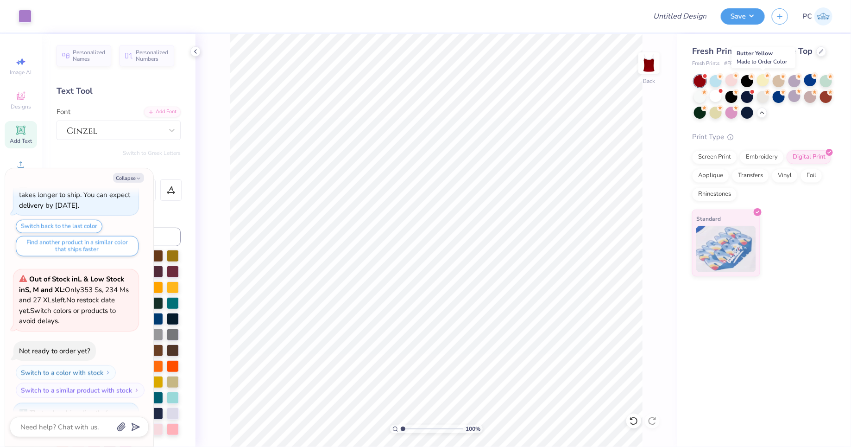
scroll to position [729, 0]
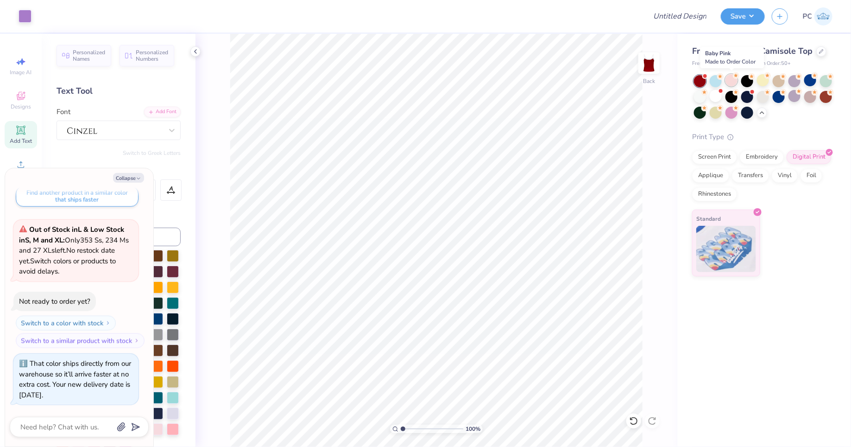
click at [731, 83] on div at bounding box center [732, 80] width 12 height 12
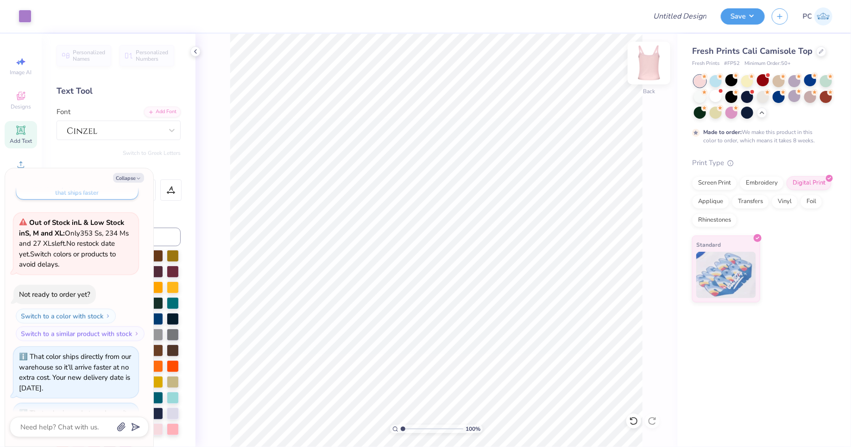
scroll to position [815, 0]
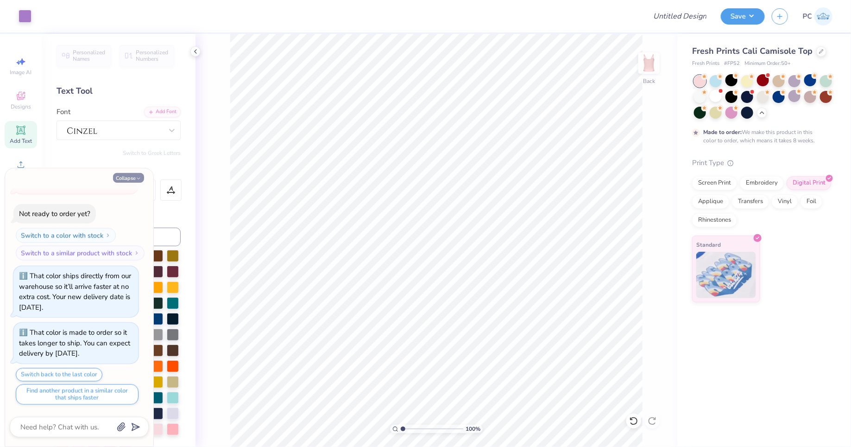
click at [130, 173] on button "Collapse" at bounding box center [128, 178] width 31 height 10
type textarea "x"
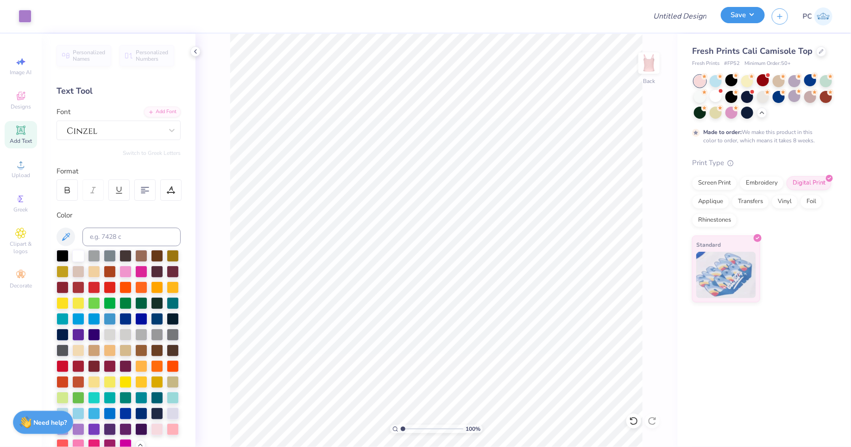
click at [751, 12] on button "Save" at bounding box center [743, 15] width 44 height 16
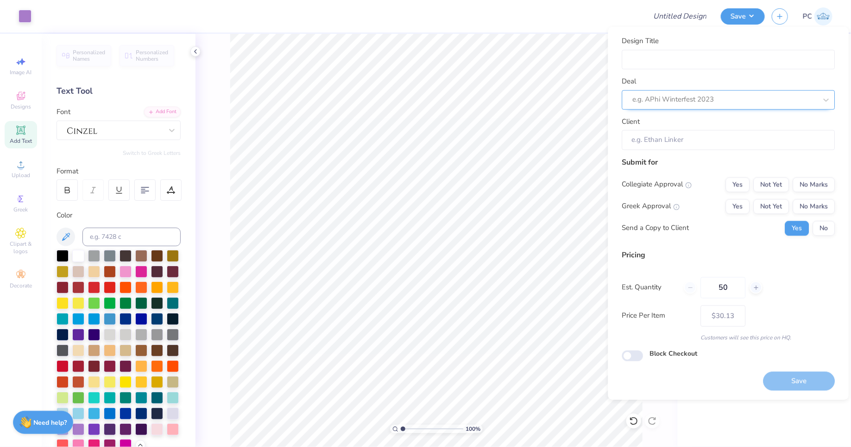
click at [728, 102] on div at bounding box center [725, 100] width 184 height 13
click at [697, 51] on input "Design Title" at bounding box center [728, 60] width 213 height 20
type input "B"
type input "P"
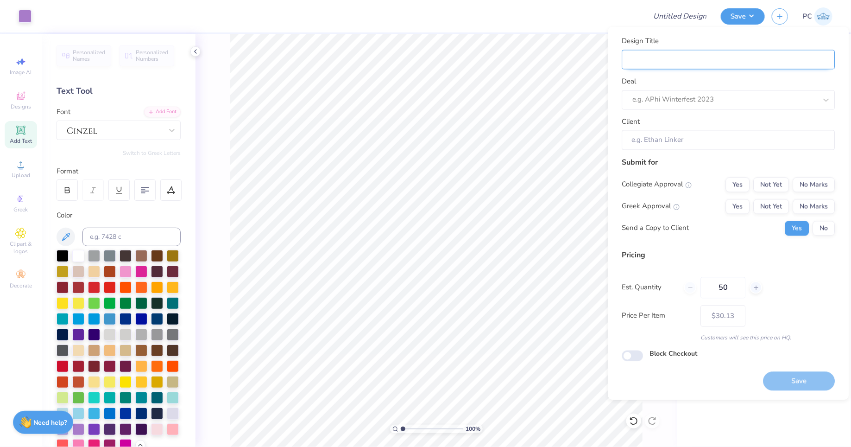
type input "P"
type input "Ph"
type input "Phi"
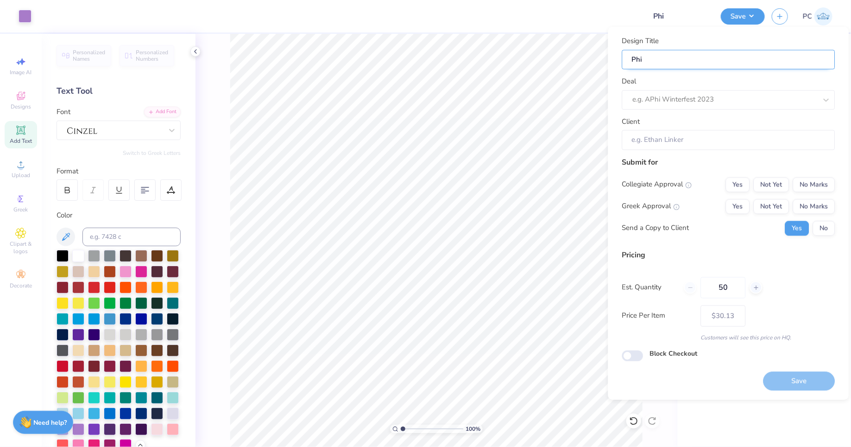
type input "Phi"
type input "Phi M"
type input "Phi Mu"
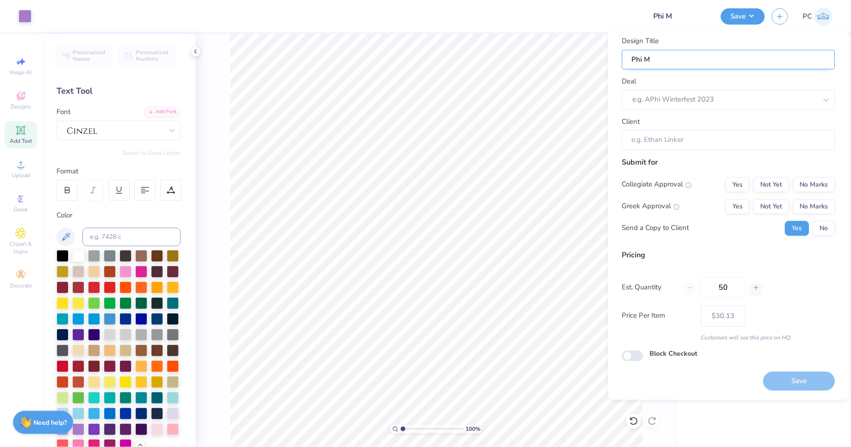
type input "Phi Mu"
type input "Phi Mu-"
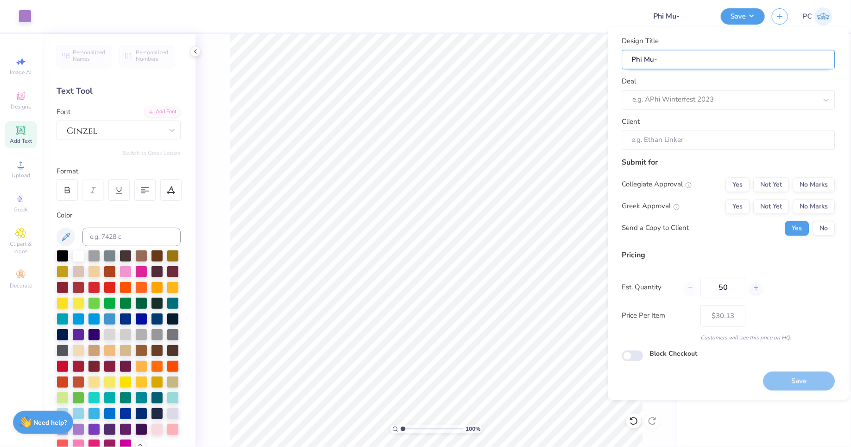
type input "Phi Mu- M"
type input "Phi Mu- Me"
type input "Phi Mu- Mer"
type input "Phi Mu- Merc"
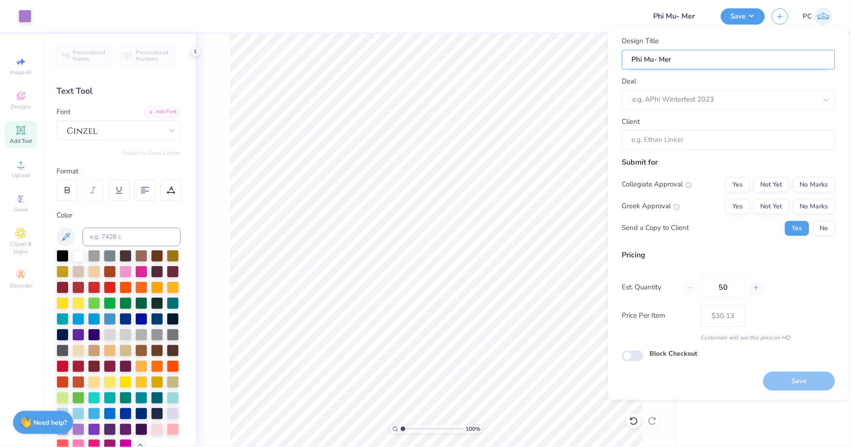
type input "Phi Mu- Merc"
type input "Phi Mu- Merch"
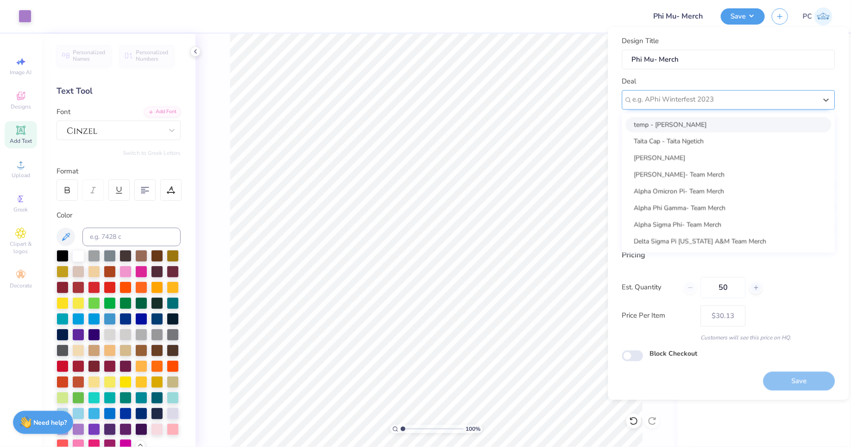
click at [751, 102] on div at bounding box center [725, 100] width 184 height 13
type input "P"
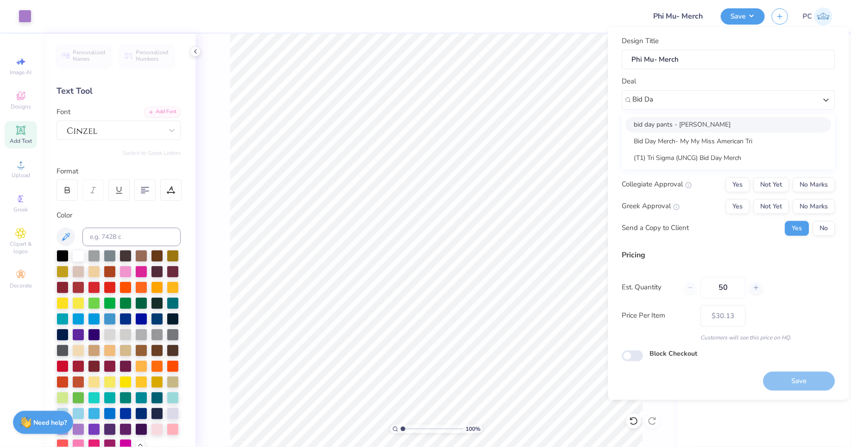
click at [740, 125] on div "bid day pants - Lilly Hallbauer" at bounding box center [729, 124] width 206 height 15
type input "Bid Da"
type input "Lilly Hallbauer"
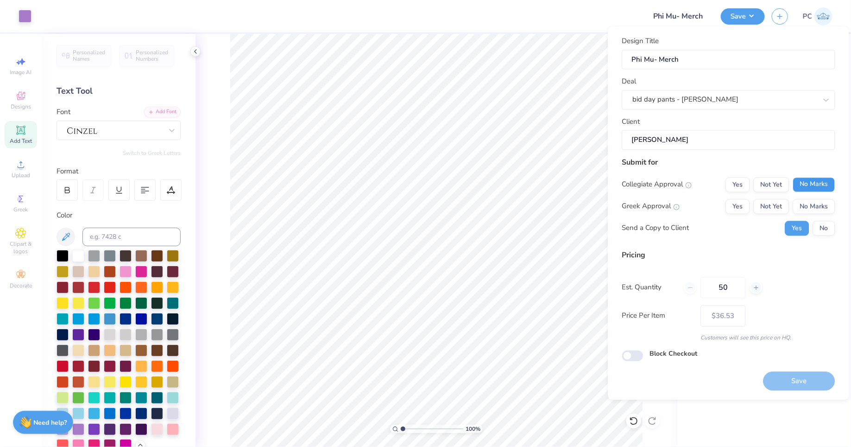
click at [802, 181] on button "No Marks" at bounding box center [814, 184] width 42 height 15
click at [733, 202] on button "Yes" at bounding box center [738, 206] width 24 height 15
type input "$36.53"
click at [632, 356] on input "Block Checkout" at bounding box center [632, 355] width 21 height 11
checkbox input "true"
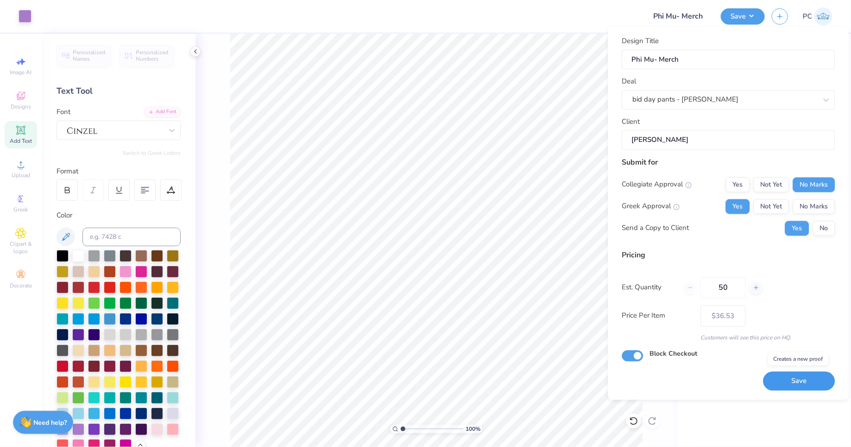
click at [818, 382] on button "Save" at bounding box center [800, 381] width 72 height 19
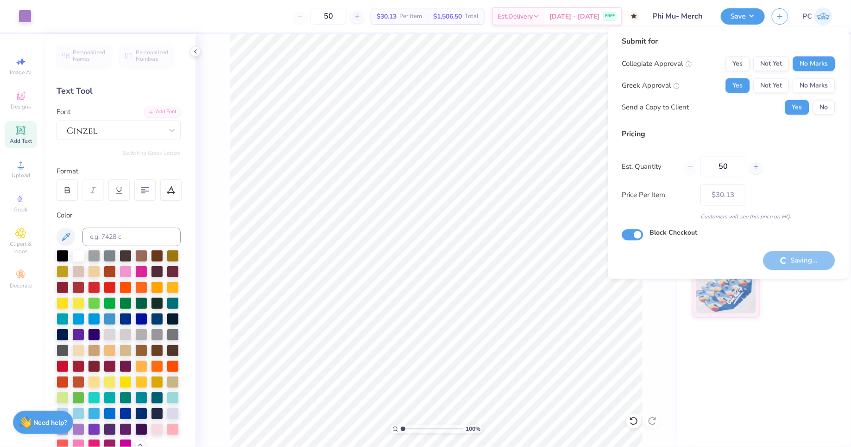
type input "– –"
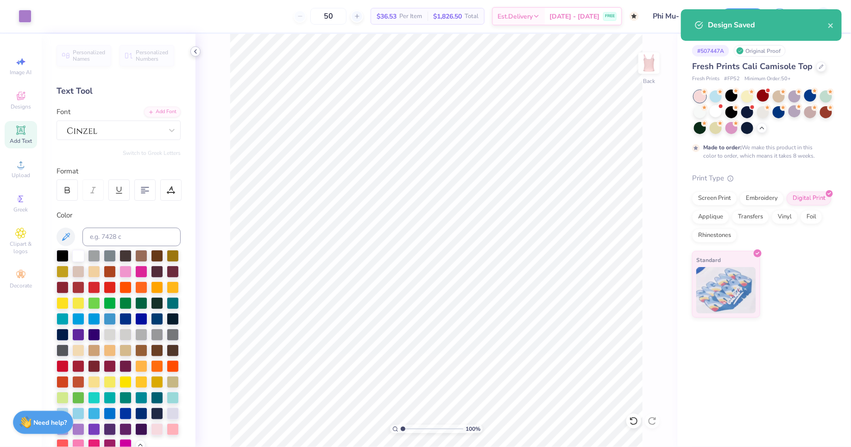
click at [195, 51] on polyline at bounding box center [196, 52] width 2 height 4
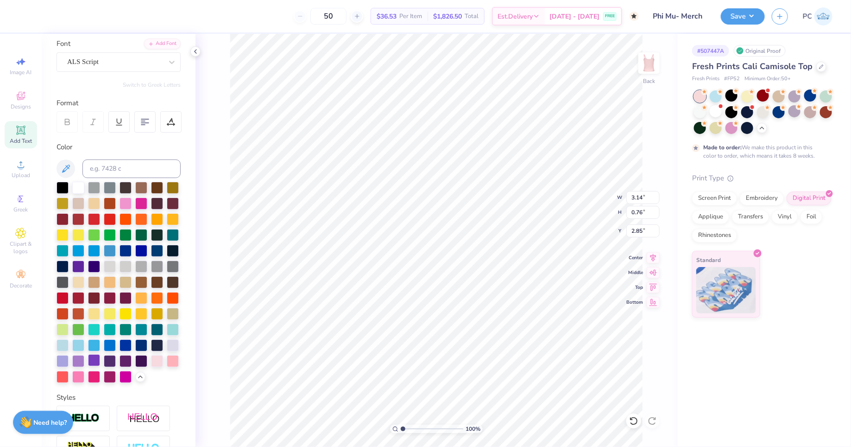
scroll to position [93, 0]
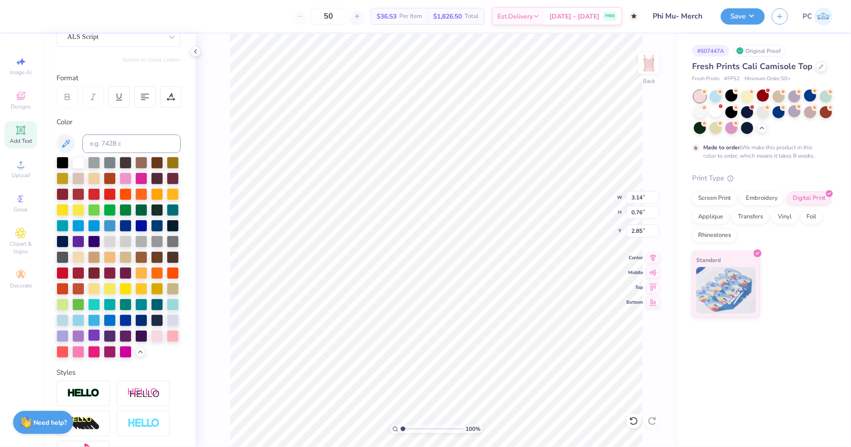
click at [95, 332] on div at bounding box center [94, 335] width 12 height 12
click at [93, 336] on div at bounding box center [94, 335] width 12 height 12
click at [228, 269] on div "100 % Back W 3.54 3.54 " H 0.33 0.33 " Y 3.82 3.82 " Center Middle Top Bottom" at bounding box center [437, 240] width 482 height 413
click at [740, 13] on button "Save" at bounding box center [743, 15] width 44 height 16
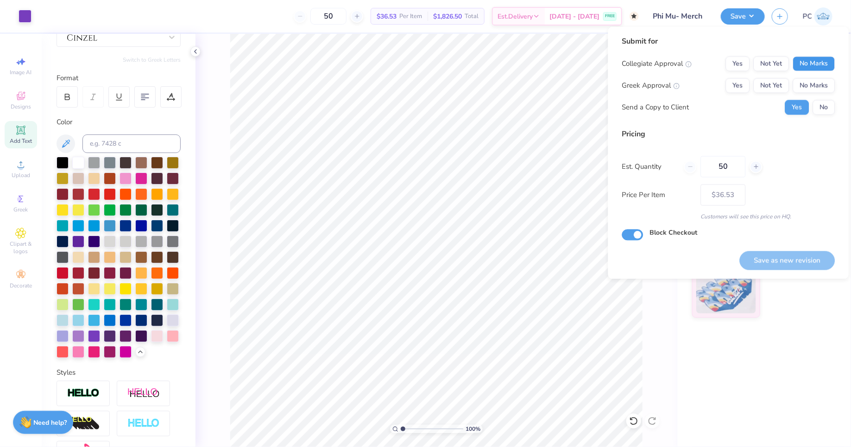
click at [799, 63] on button "No Marks" at bounding box center [814, 64] width 42 height 15
click at [735, 89] on button "Yes" at bounding box center [738, 85] width 24 height 15
click at [825, 110] on button "No" at bounding box center [824, 107] width 22 height 15
click at [796, 108] on button "Yes" at bounding box center [798, 107] width 24 height 15
click at [778, 262] on button "Save as new revision" at bounding box center [787, 260] width 95 height 19
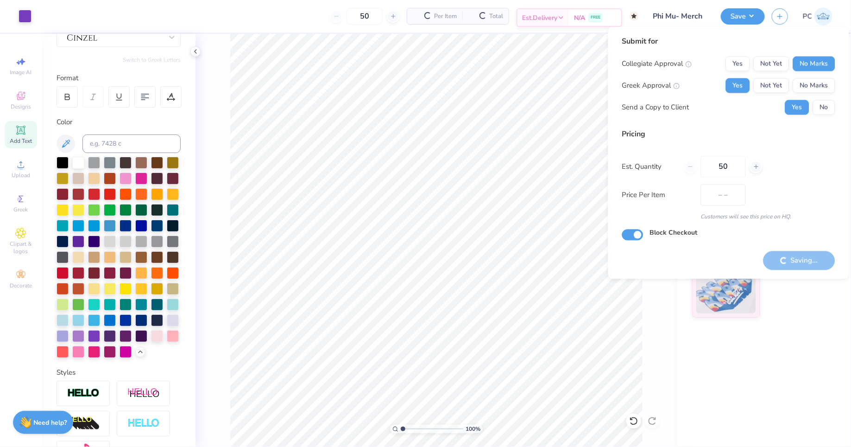
type input "$36.53"
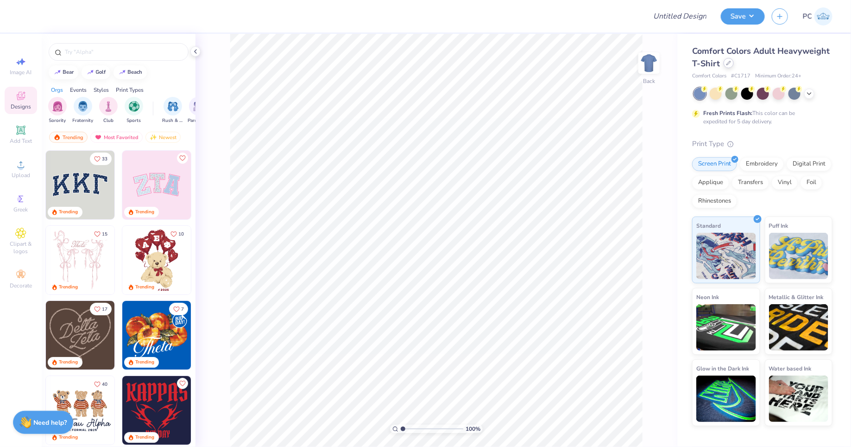
click at [730, 64] on icon at bounding box center [729, 63] width 5 height 5
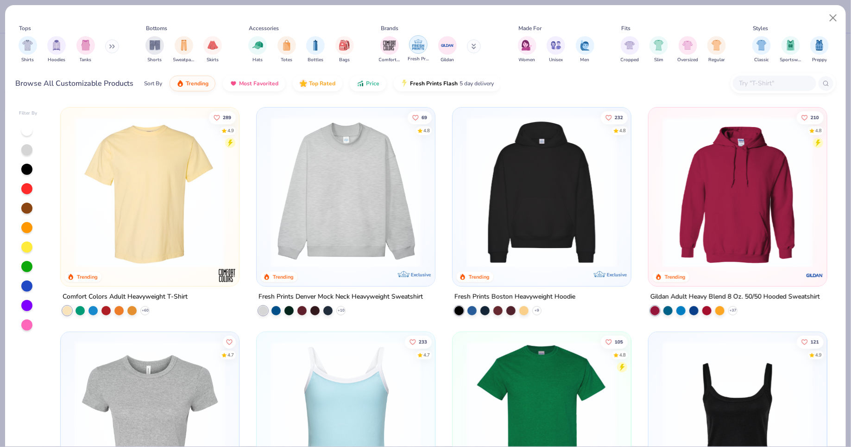
click at [426, 43] on div "filter for Fresh Prints" at bounding box center [418, 44] width 19 height 19
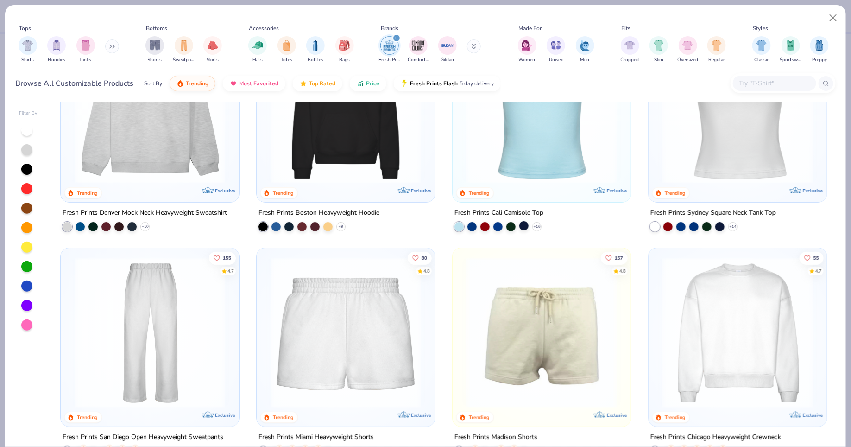
scroll to position [103, 0]
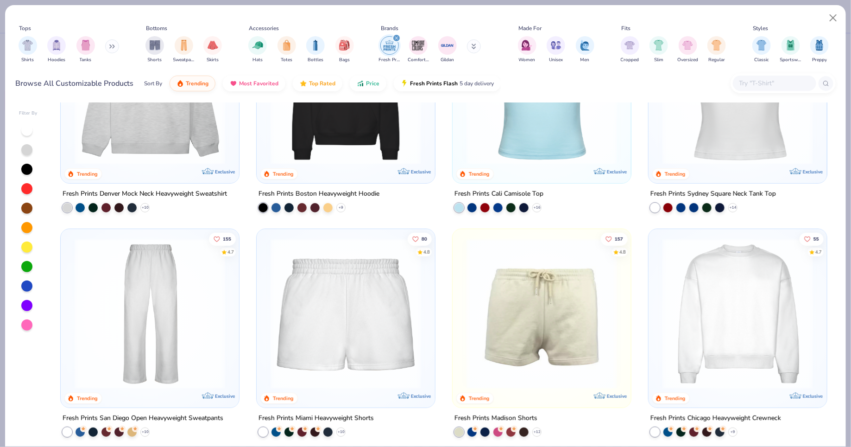
click at [149, 318] on img at bounding box center [150, 313] width 160 height 151
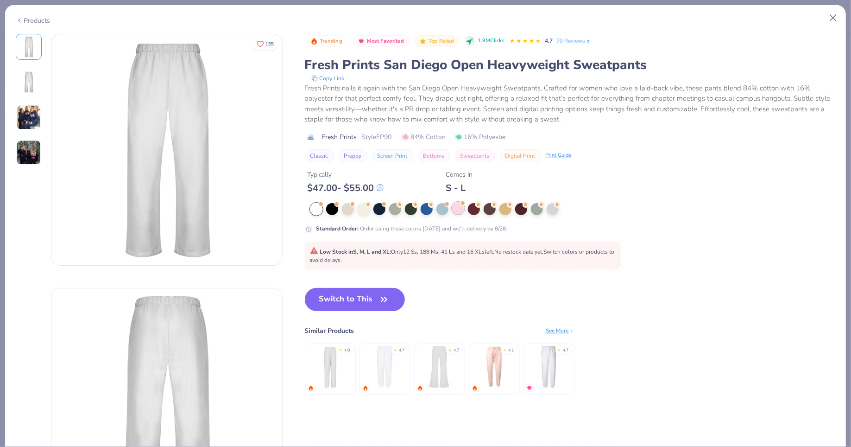
click at [458, 209] on div at bounding box center [458, 208] width 12 height 12
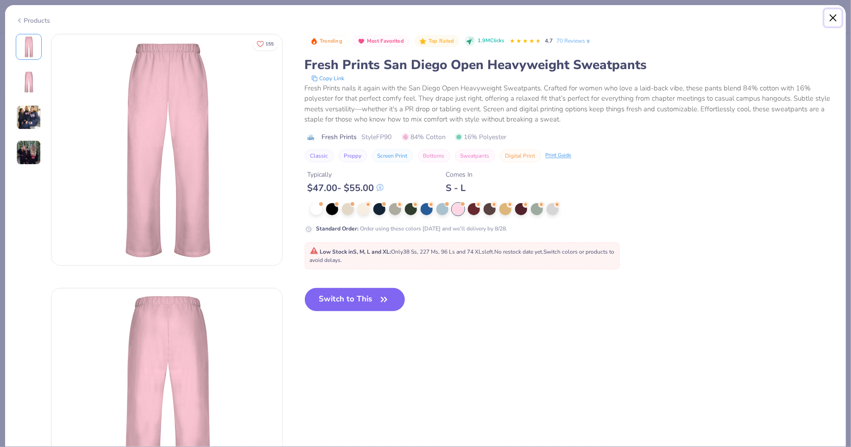
click at [833, 16] on button "Close" at bounding box center [834, 18] width 18 height 18
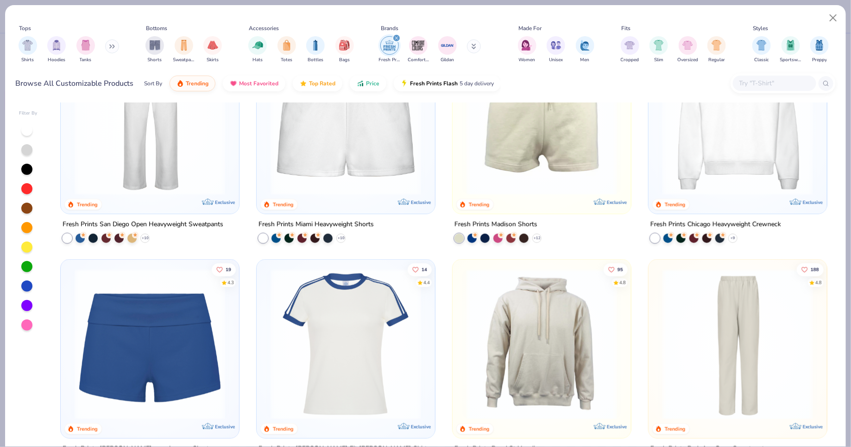
scroll to position [297, 0]
click at [559, 155] on img at bounding box center [542, 119] width 160 height 151
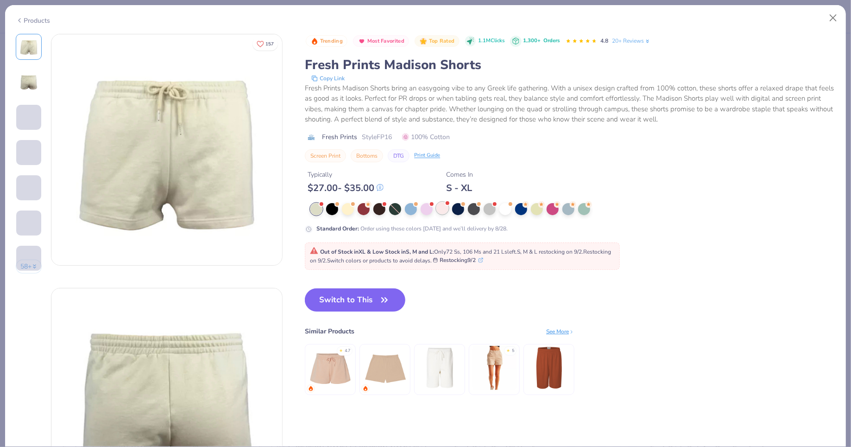
click at [439, 210] on div at bounding box center [443, 208] width 12 height 12
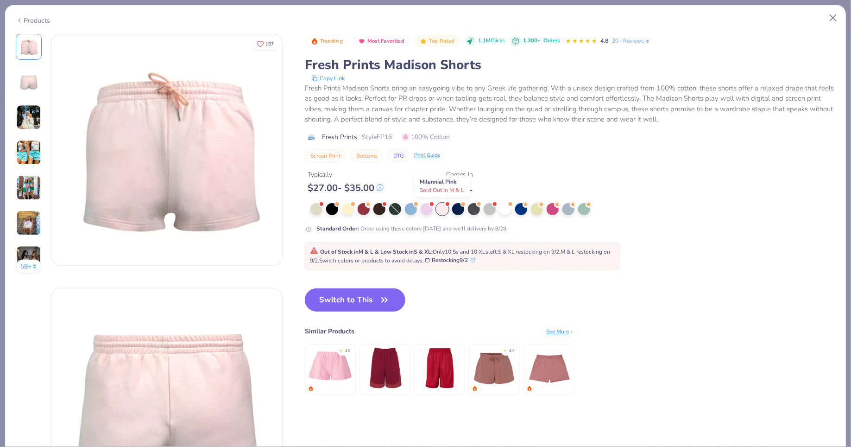
click at [441, 210] on div at bounding box center [443, 209] width 12 height 12
click at [833, 19] on button "Close" at bounding box center [834, 18] width 18 height 18
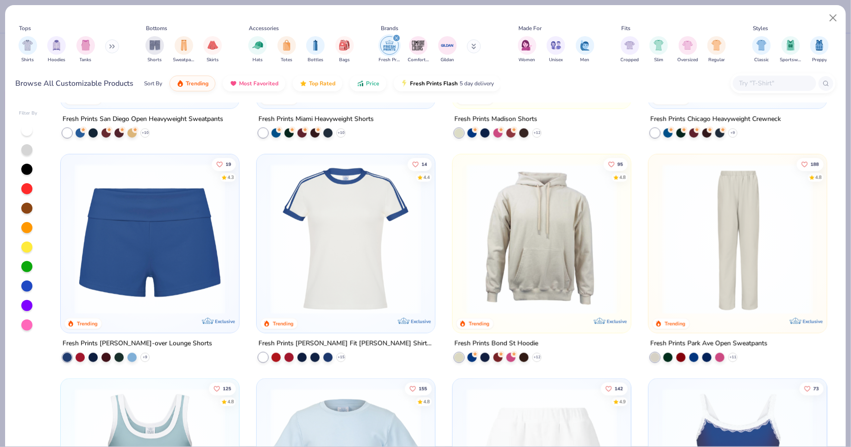
scroll to position [411, 0]
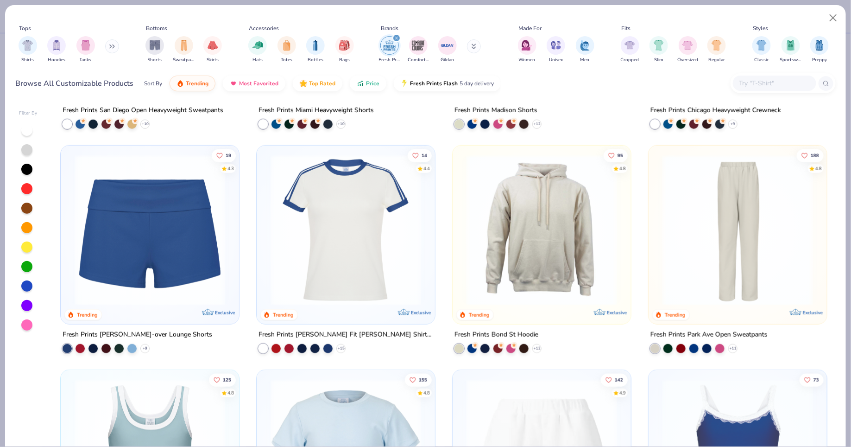
click at [733, 288] on img at bounding box center [738, 230] width 160 height 151
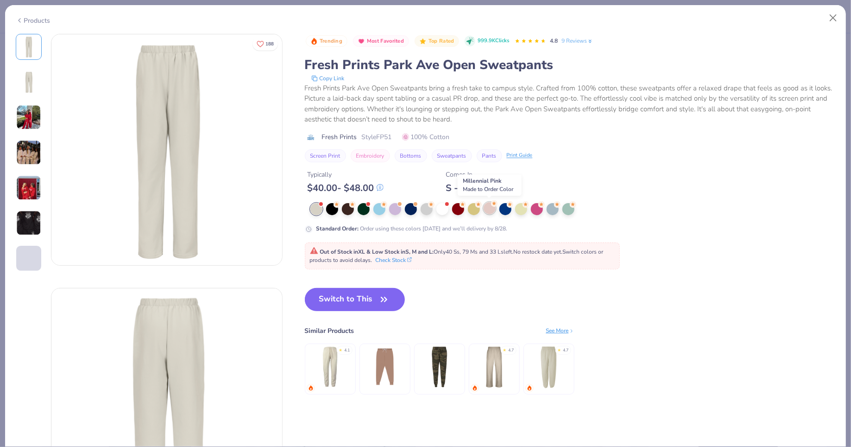
click at [487, 207] on div at bounding box center [490, 208] width 12 height 12
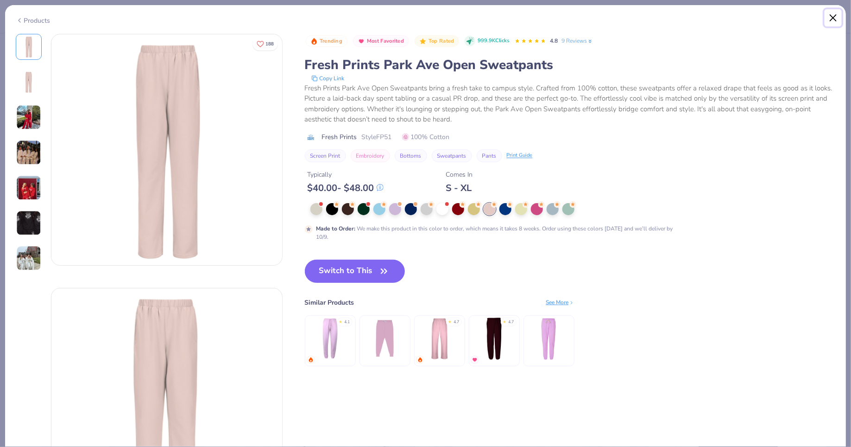
click at [839, 20] on button "Close" at bounding box center [834, 18] width 18 height 18
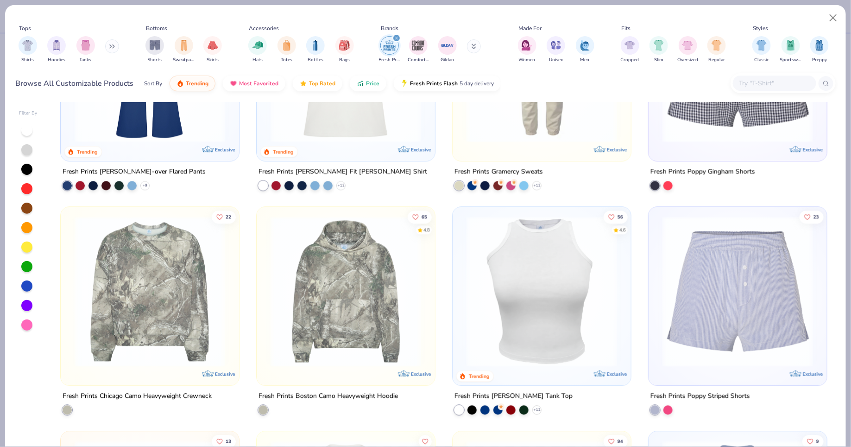
scroll to position [1022, 0]
click at [160, 118] on img at bounding box center [150, 67] width 160 height 151
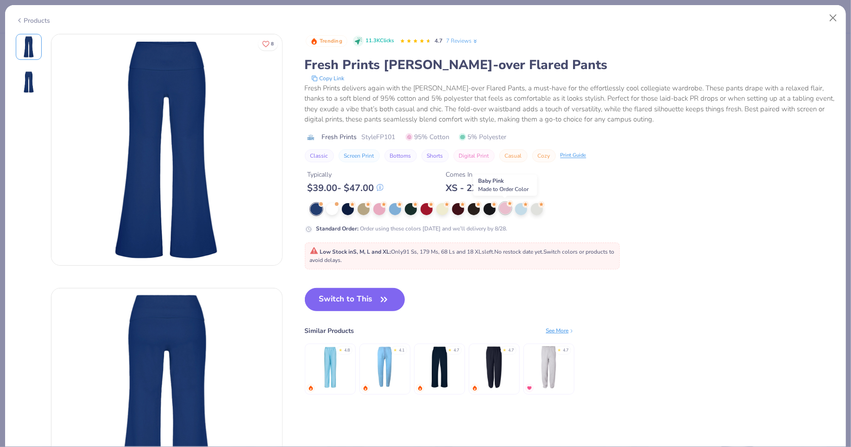
click at [504, 209] on div at bounding box center [506, 208] width 12 height 12
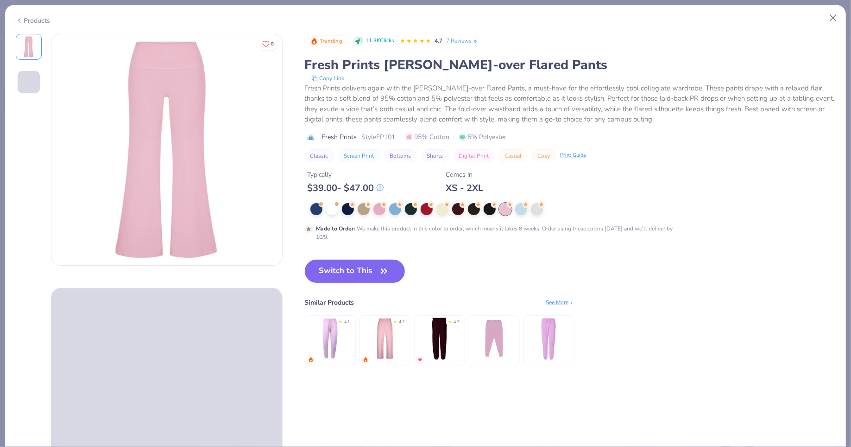
click at [357, 276] on button "Switch to This" at bounding box center [355, 271] width 101 height 23
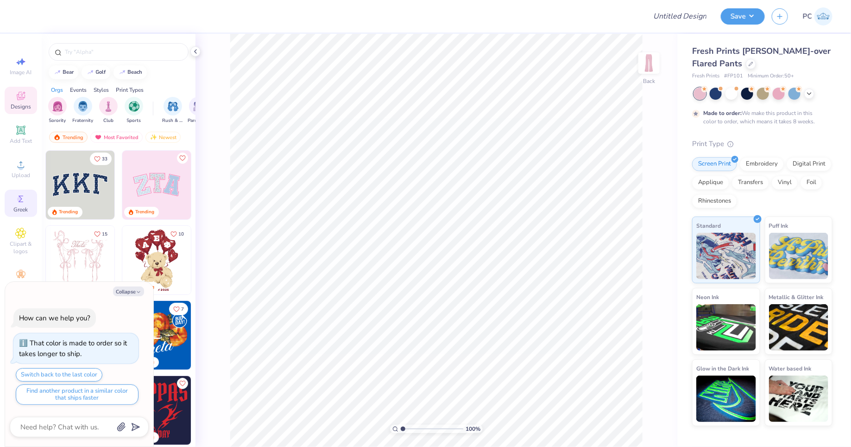
click at [24, 192] on div "Greek" at bounding box center [21, 203] width 32 height 27
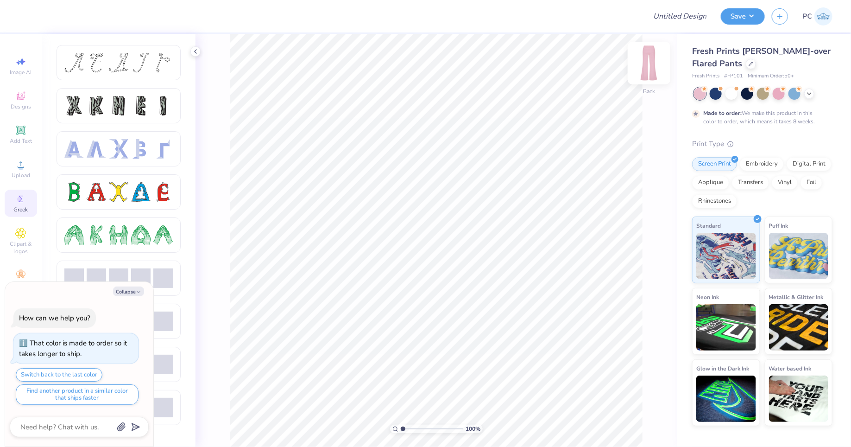
click at [657, 70] on img at bounding box center [649, 62] width 37 height 37
click at [24, 166] on icon at bounding box center [21, 164] width 6 height 6
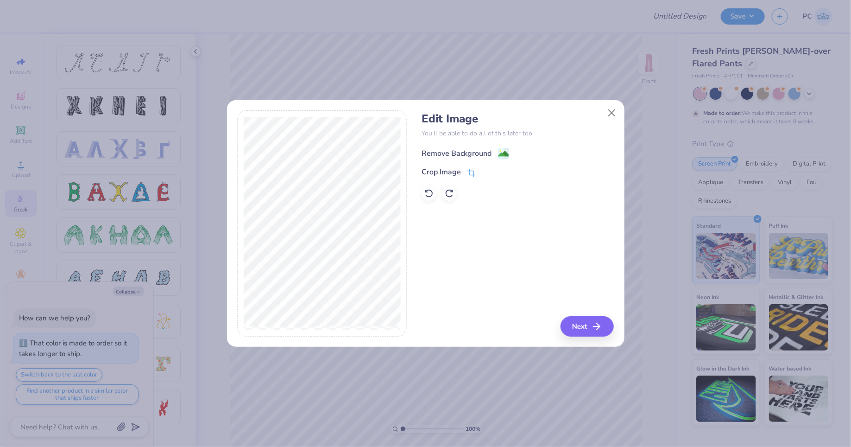
click at [501, 152] on image at bounding box center [504, 154] width 10 height 10
click at [474, 171] on icon at bounding box center [472, 174] width 8 height 8
click at [593, 330] on div "Edit Image You’ll be able to do all of this later too. Remove Background Crop I…" at bounding box center [518, 223] width 192 height 226
click at [485, 171] on icon at bounding box center [487, 172] width 6 height 6
click at [570, 323] on button "Next" at bounding box center [588, 326] width 53 height 20
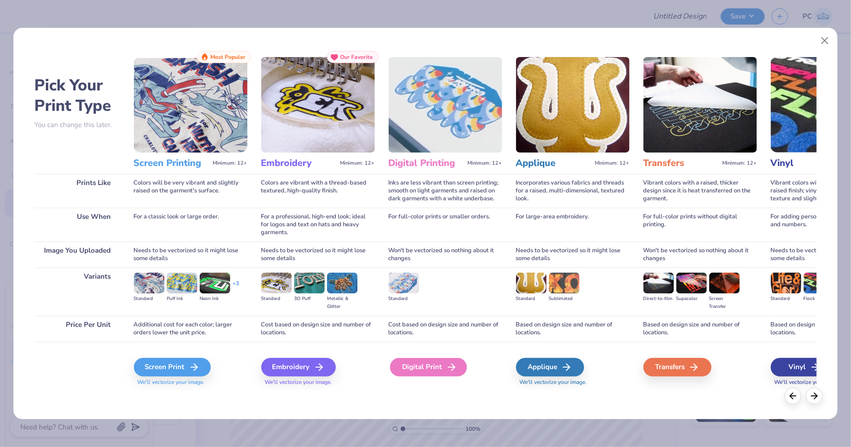
click at [432, 367] on div "Digital Print" at bounding box center [428, 367] width 77 height 19
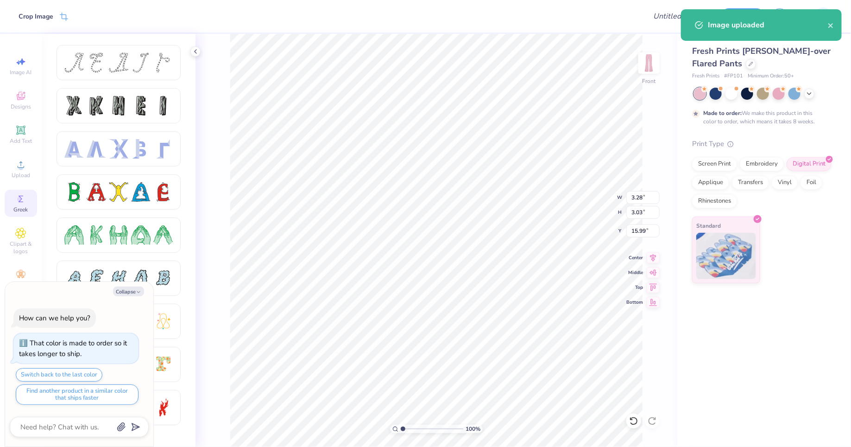
type textarea "x"
type input "1.67"
type input "1.54"
type input "17.47"
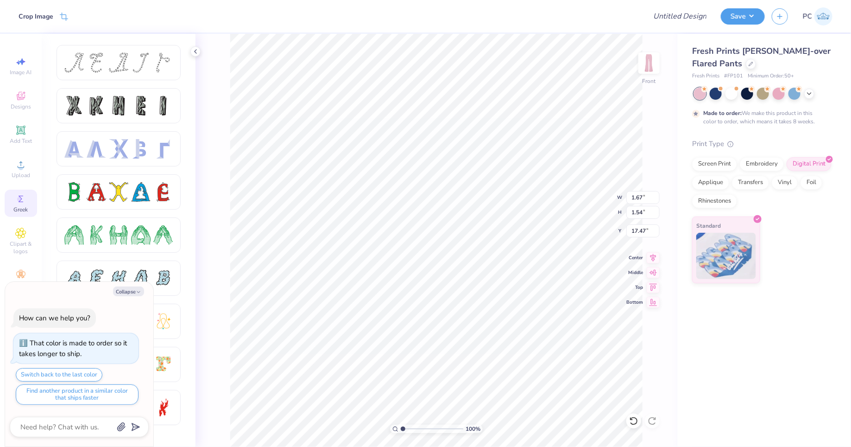
type textarea "x"
type input "2.85"
click at [23, 165] on icon at bounding box center [20, 164] width 11 height 11
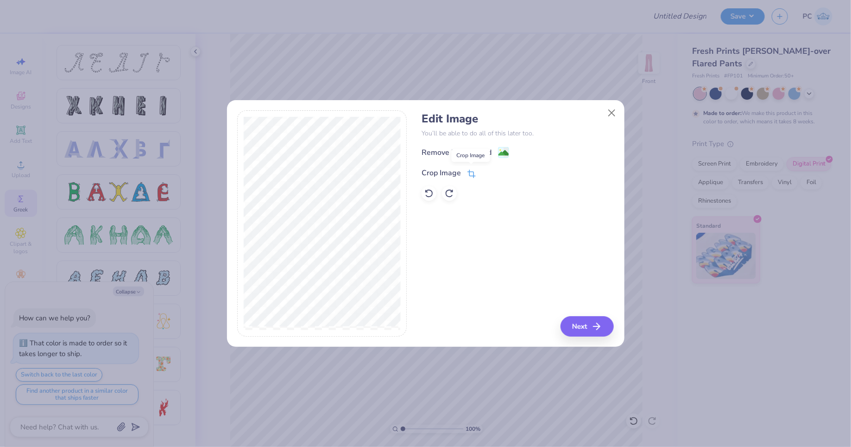
click at [468, 173] on icon at bounding box center [472, 174] width 8 height 8
click at [486, 170] on icon at bounding box center [487, 172] width 6 height 6
click at [498, 153] on rect at bounding box center [503, 153] width 11 height 11
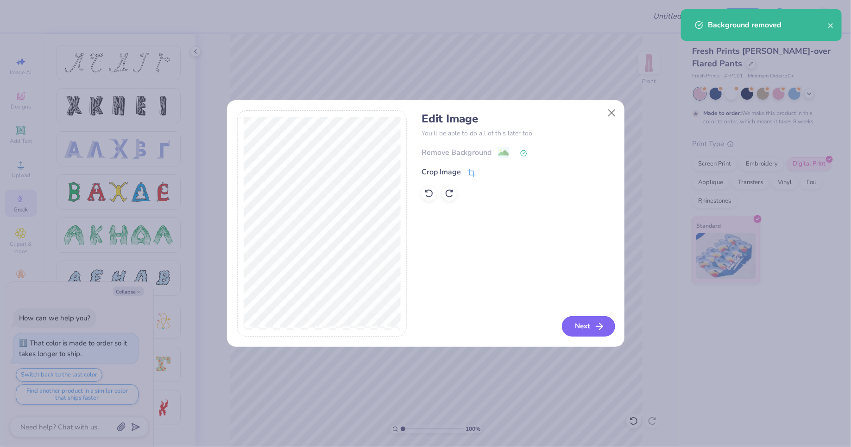
click at [576, 329] on button "Next" at bounding box center [588, 326] width 53 height 20
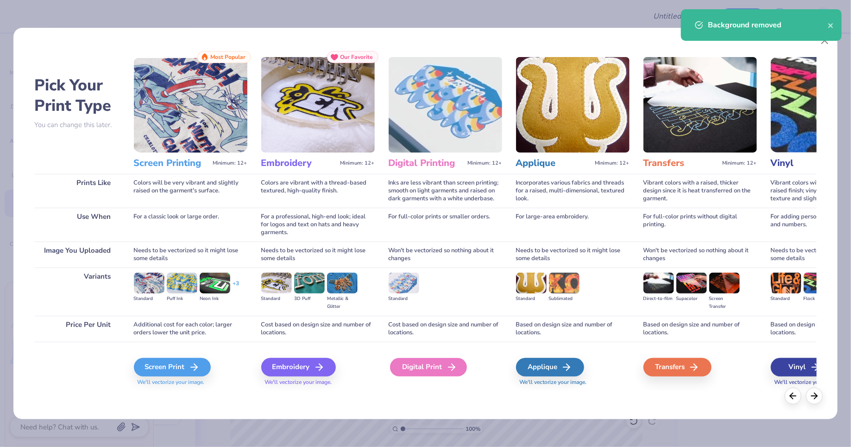
click at [439, 366] on div "Digital Print" at bounding box center [428, 367] width 77 height 19
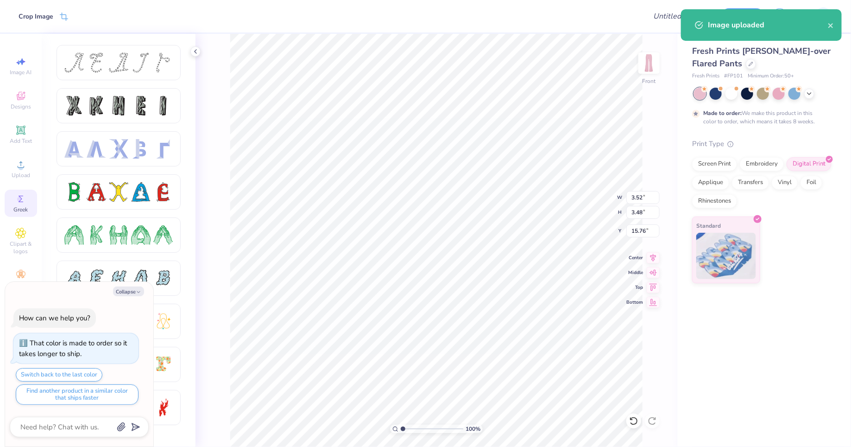
type textarea "x"
type input "1.95"
type input "1.92"
type input "17.32"
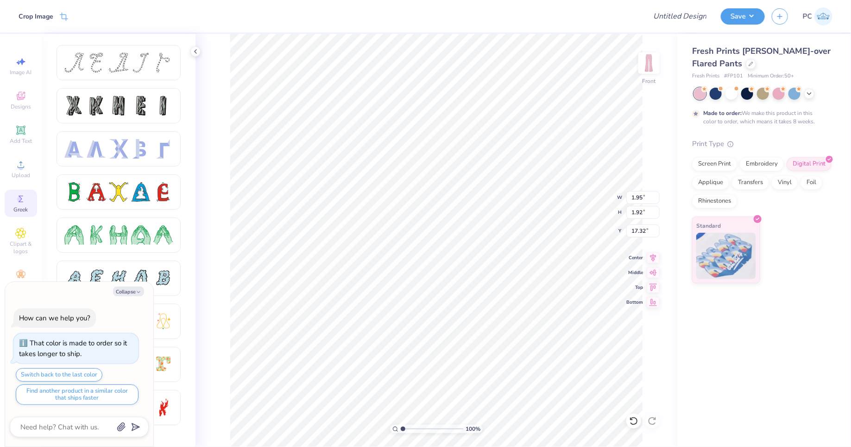
type textarea "x"
type input "4.78"
click at [17, 164] on icon at bounding box center [20, 164] width 11 height 11
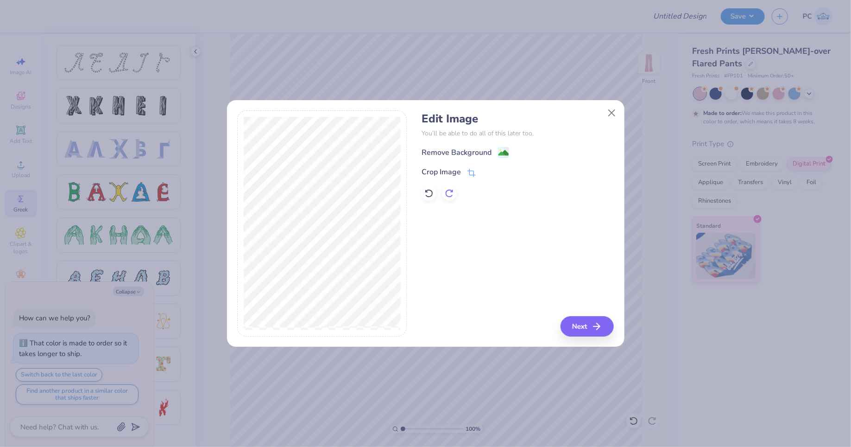
click at [450, 192] on icon at bounding box center [449, 193] width 9 height 9
click at [427, 193] on icon at bounding box center [428, 193] width 9 height 9
click at [474, 170] on icon at bounding box center [472, 174] width 8 height 8
click at [487, 172] on polyline at bounding box center [487, 172] width 4 height 3
click at [501, 151] on image at bounding box center [504, 154] width 10 height 10
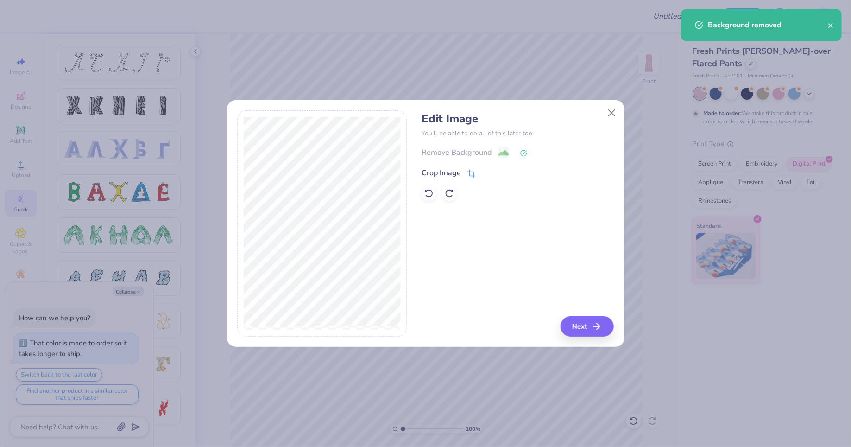
click at [469, 175] on icon at bounding box center [472, 174] width 8 height 8
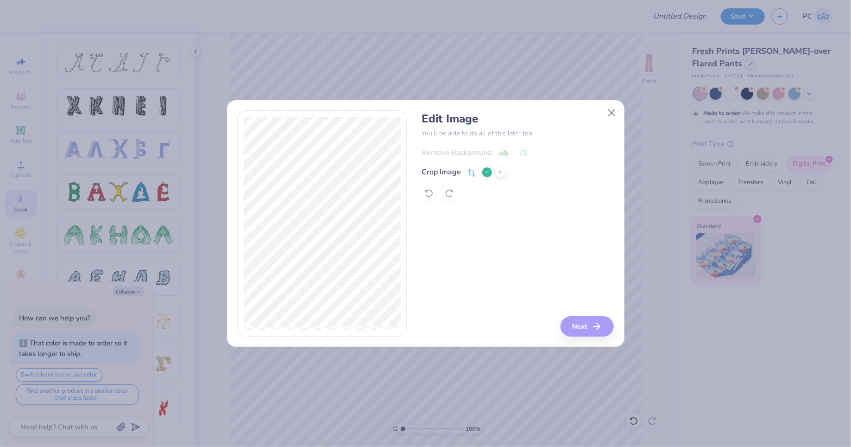
click at [483, 171] on button at bounding box center [487, 172] width 10 height 10
click at [587, 326] on button "Next" at bounding box center [588, 326] width 53 height 20
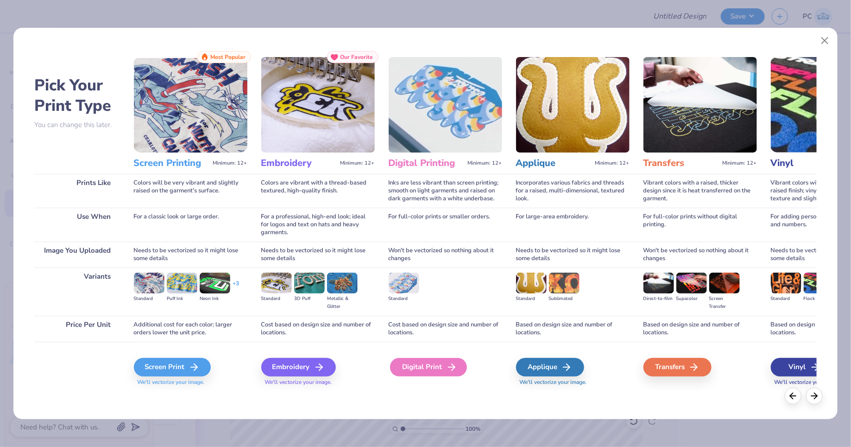
click at [430, 364] on div "Digital Print" at bounding box center [428, 367] width 77 height 19
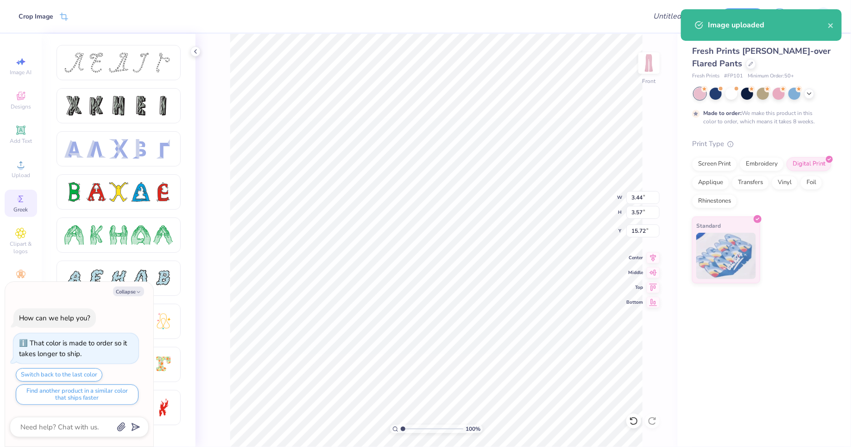
type textarea "x"
type input "1.54"
type input "1.59"
type input "17.69"
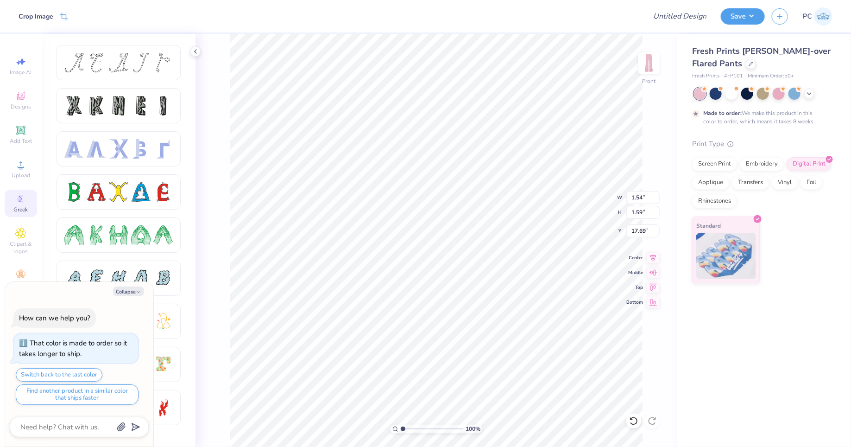
type textarea "x"
type input "7.17"
click at [23, 165] on icon at bounding box center [20, 164] width 11 height 11
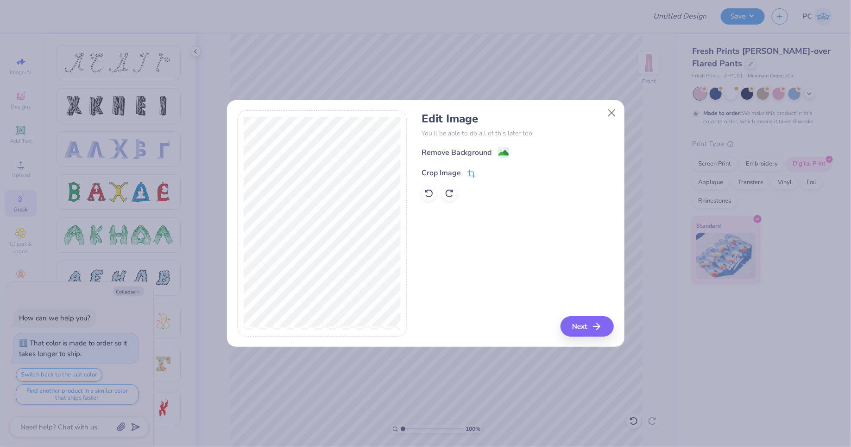
click at [471, 175] on icon at bounding box center [472, 174] width 8 height 8
click at [485, 172] on polyline at bounding box center [487, 172] width 4 height 3
click at [506, 140] on div "Edit Image You’ll be able to do all of this later too. Remove Background Crop I…" at bounding box center [518, 156] width 192 height 89
click at [503, 152] on image at bounding box center [504, 154] width 10 height 10
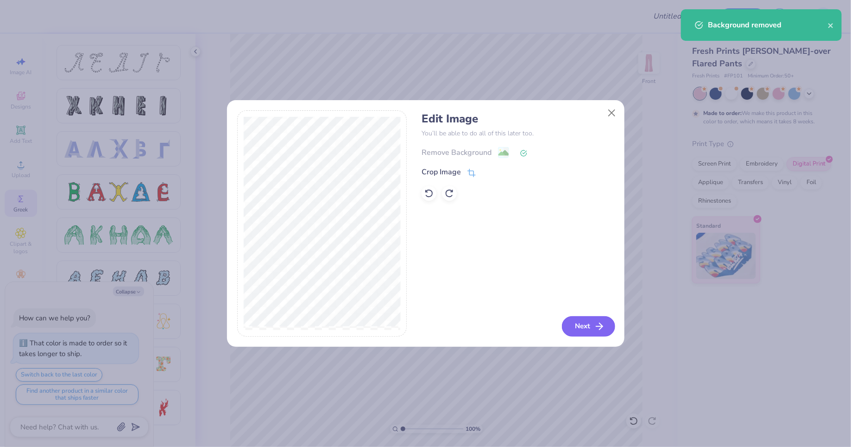
click at [590, 328] on button "Next" at bounding box center [588, 326] width 53 height 20
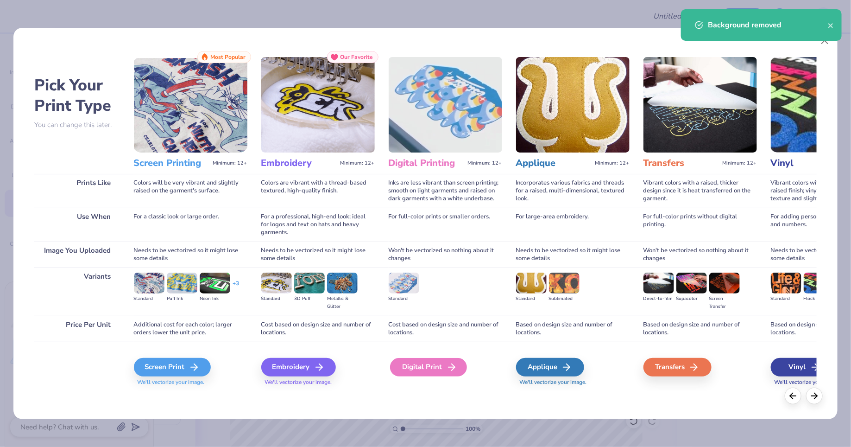
click at [404, 363] on div "Digital Print" at bounding box center [428, 367] width 77 height 19
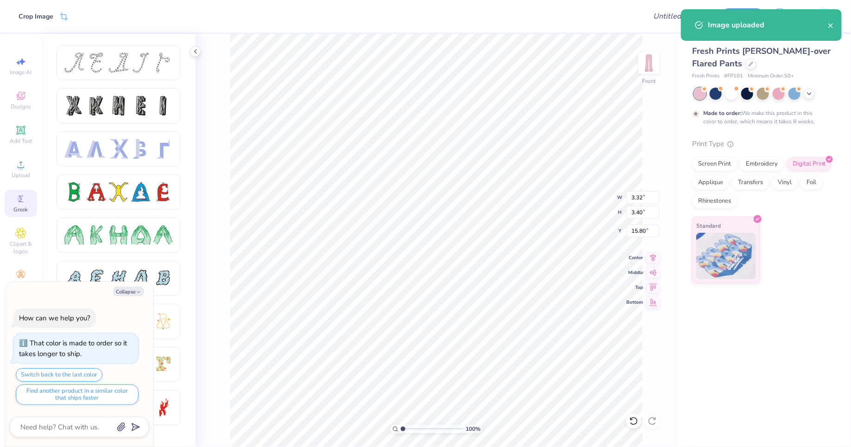
type textarea "x"
type input "1.60"
type input "1.64"
type input "17.56"
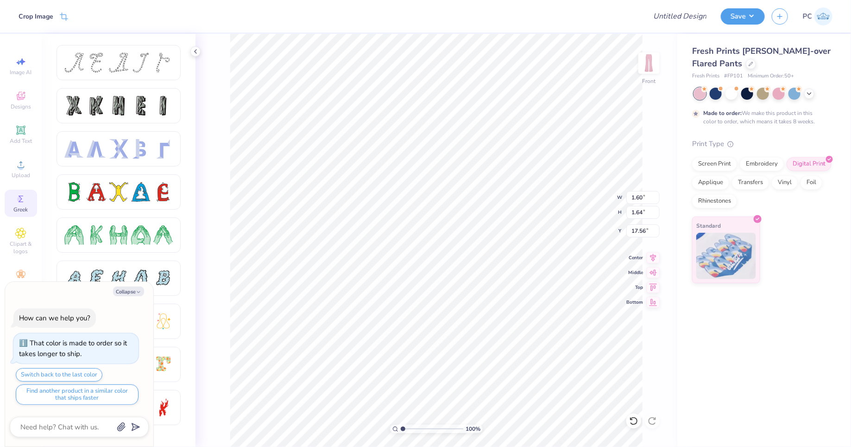
type textarea "x"
type input "8.76"
type textarea "x"
type input "1.67"
type input "1.54"
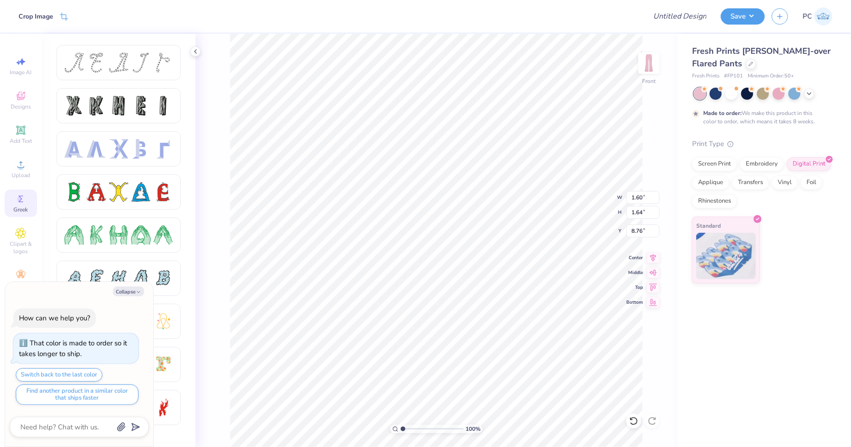
type input "2.85"
type textarea "x"
type input "1.40"
click at [654, 64] on img at bounding box center [649, 62] width 37 height 37
click at [654, 64] on img at bounding box center [649, 63] width 19 height 19
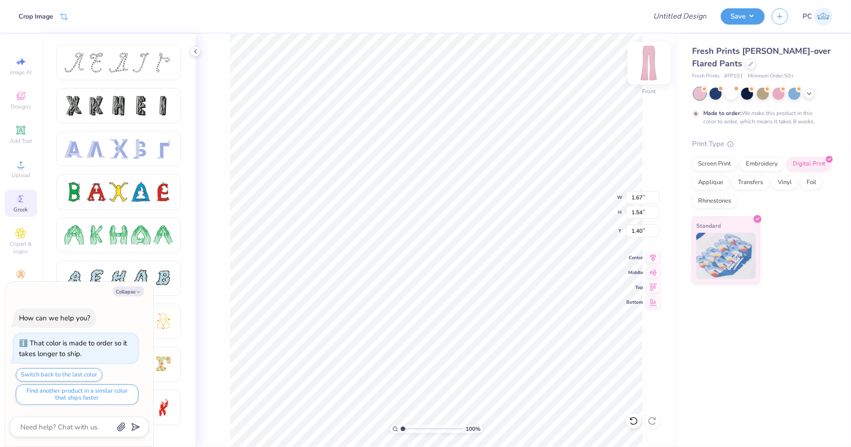
type textarea "x"
type input "1.20"
type textarea "x"
type input "1.95"
type input "1.92"
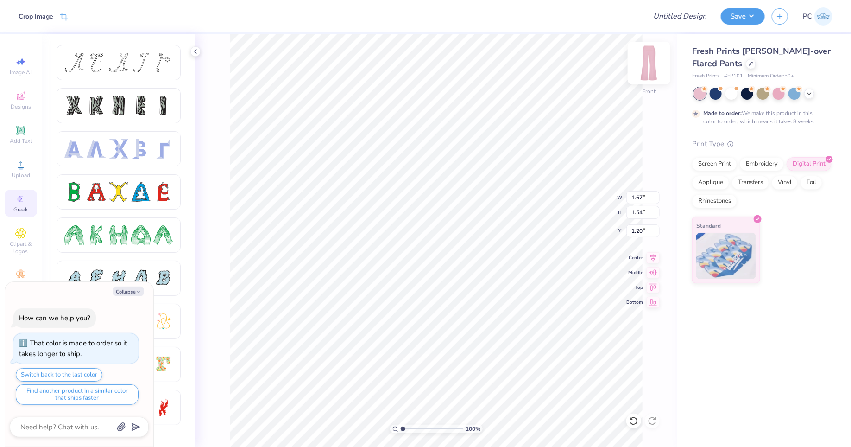
type input "4.78"
type textarea "x"
type input "0.50"
type textarea "x"
type input "1.54"
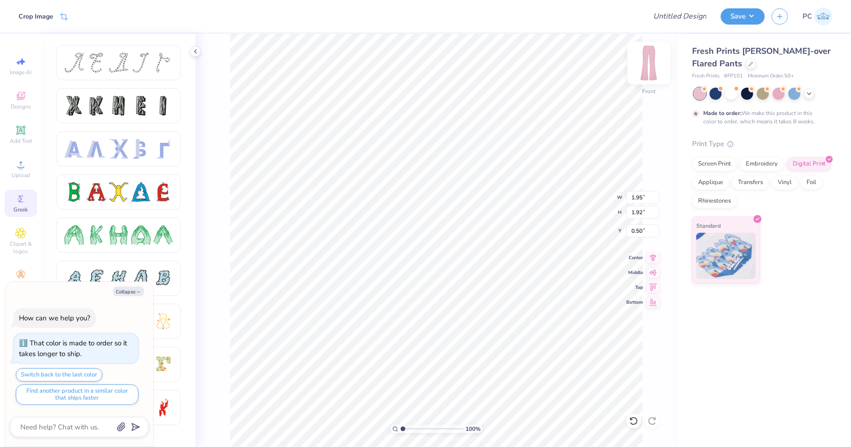
type input "1.59"
type input "7.17"
type textarea "x"
type input "0.50"
type textarea "x"
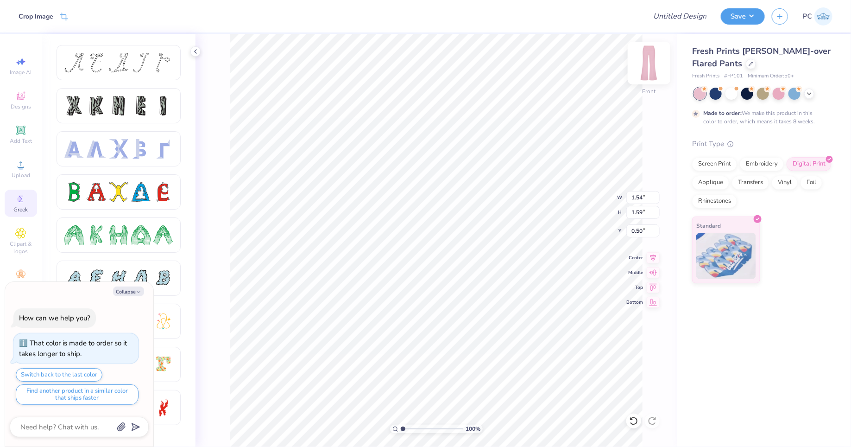
type input "1.60"
type input "1.64"
type input "8.76"
type textarea "x"
type input "1.30"
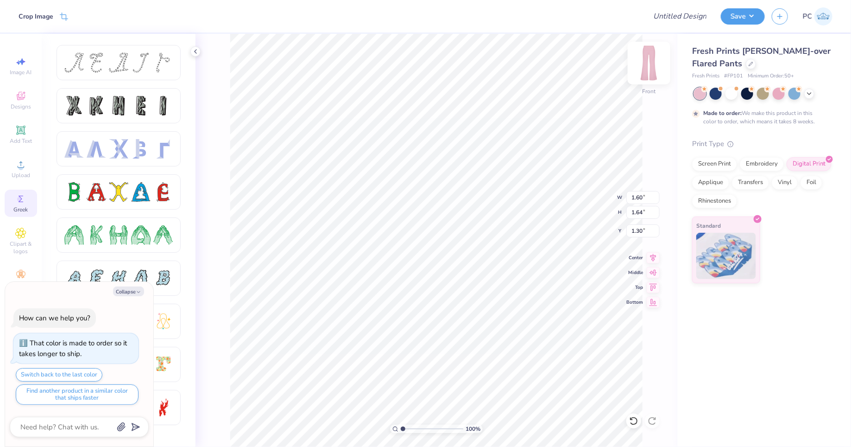
type textarea "x"
type input "1.54"
type input "1.59"
type input "0.50"
type textarea "x"
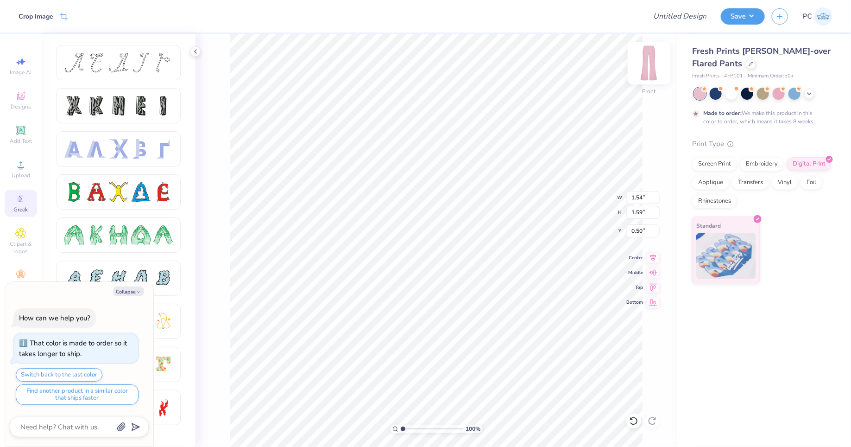
type input "2.07"
type input "2.14"
type textarea "x"
type input "1.60"
type input "1.64"
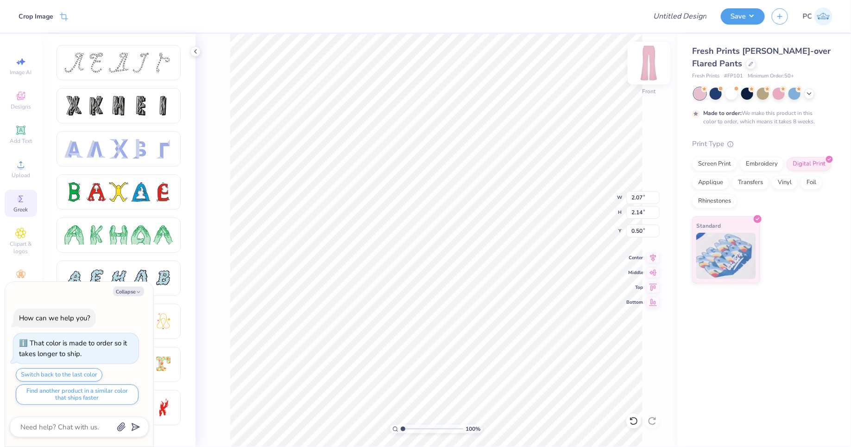
type input "1.30"
type textarea "x"
type input "1.46"
type textarea "x"
type input "1.90"
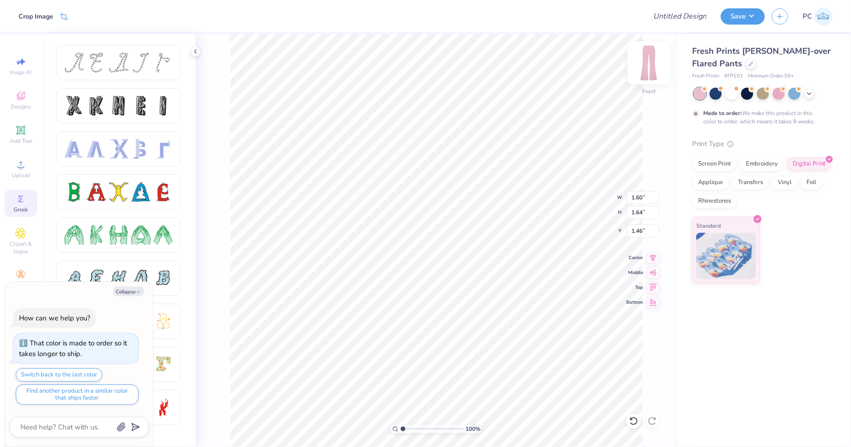
type input "1.95"
type input "1.15"
type textarea "x"
type input "2.13"
type textarea "x"
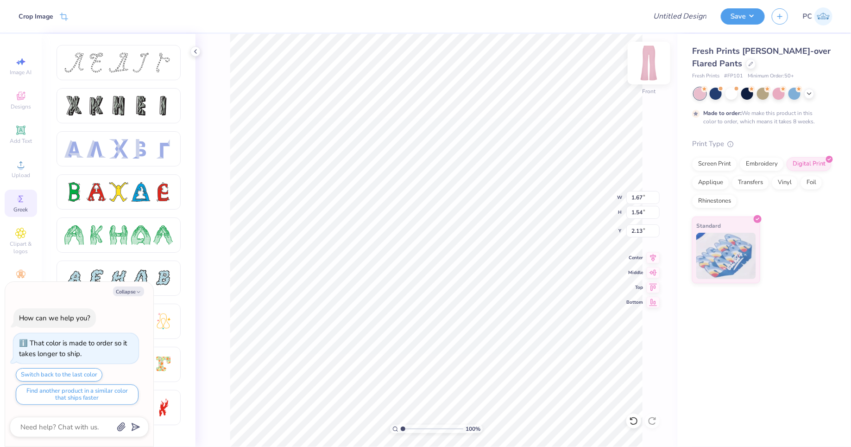
type input "1.90"
type input "1.95"
type input "1.15"
type textarea "x"
type input "1.57"
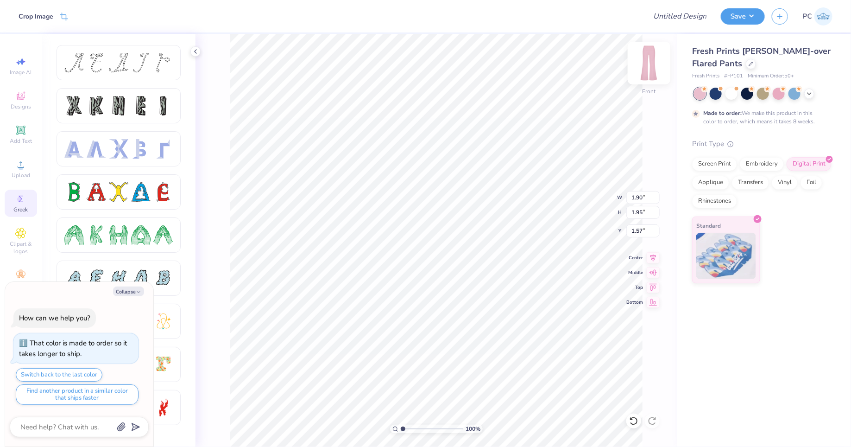
type textarea "x"
type input "2.13"
type textarea "x"
type input "1.67"
type input "1.54"
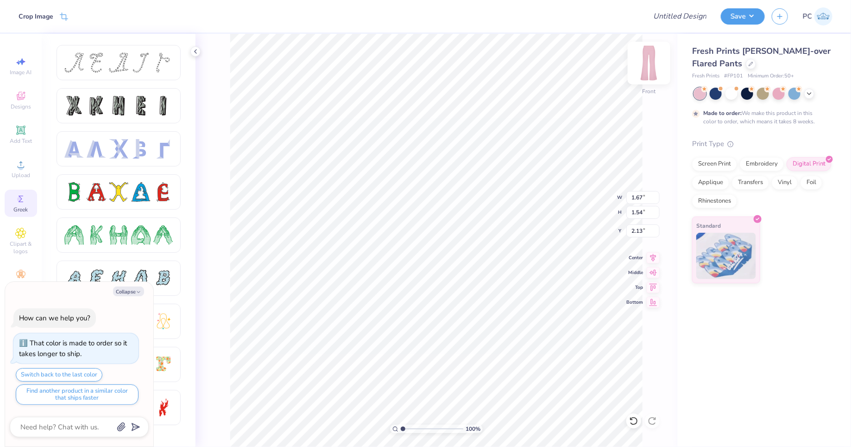
type textarea "x"
type input "2.53"
type textarea "x"
type input "1.82"
type input "1.68"
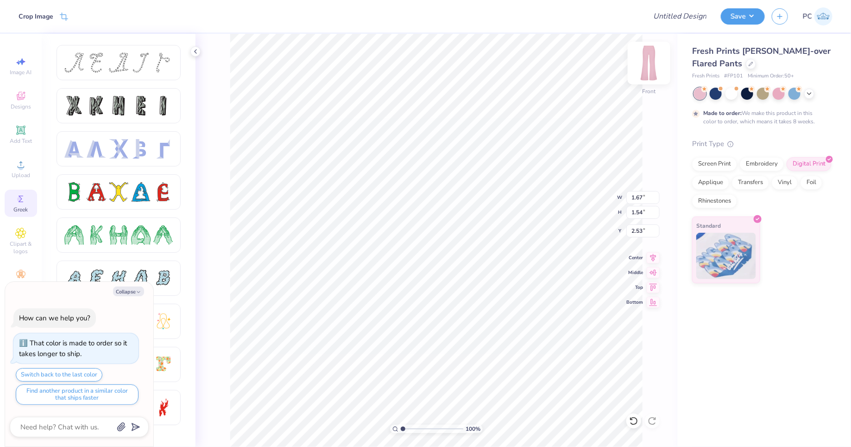
type input "2.40"
type textarea "x"
type input "1.98"
type input "1.83"
type input "2.24"
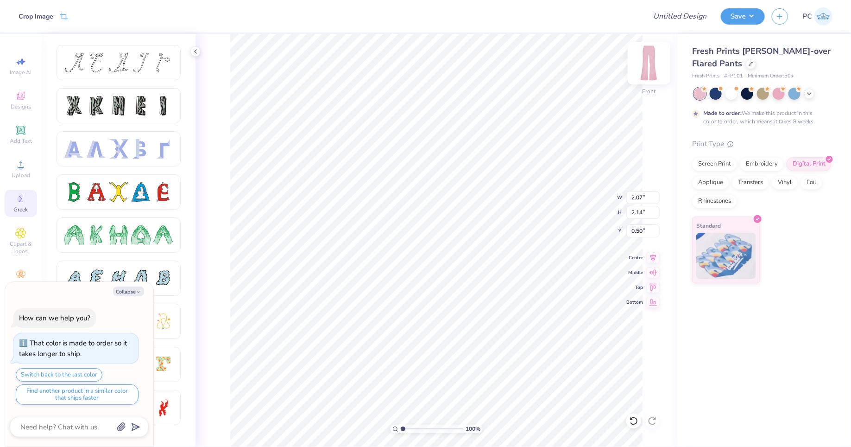
type textarea "x"
type input "1.95"
type input "1.92"
type textarea "x"
type input "1.98"
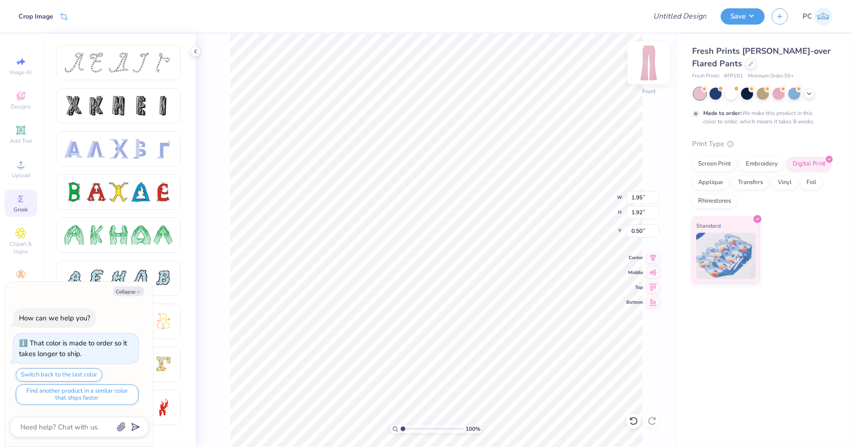
type input "1.83"
type input "2.24"
type textarea "x"
type input "1.90"
type input "1.95"
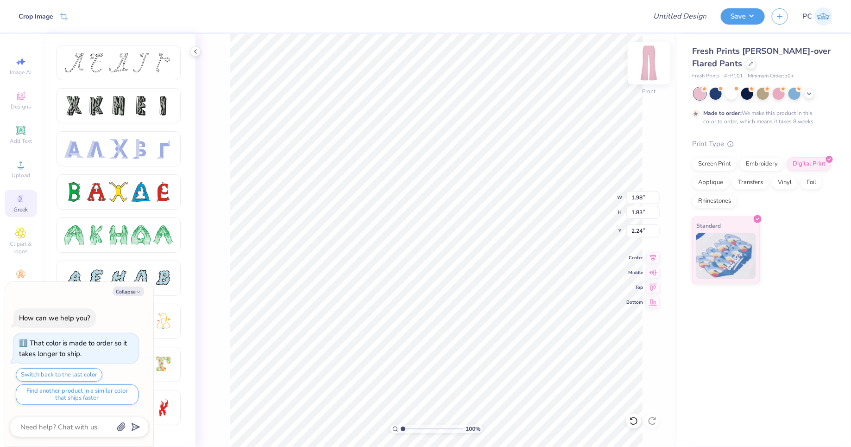
type input "2.13"
type textarea "x"
type input "2.07"
type input "2.14"
type input "0.50"
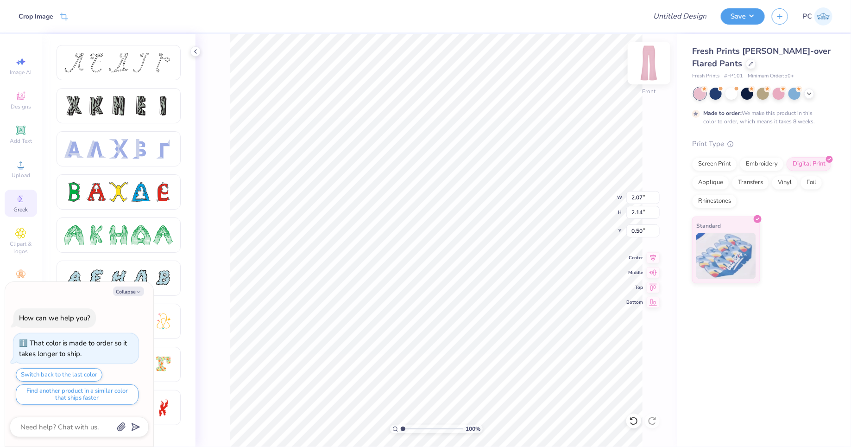
type textarea "x"
type input "1.95"
type input "1.92"
type textarea "x"
type input "1.95"
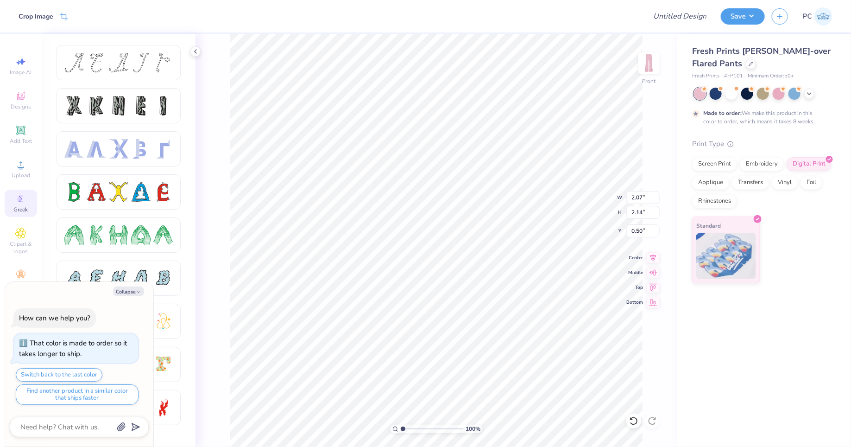
type input "1.92"
type textarea "x"
type input "32.11"
type textarea "x"
type input "32.12"
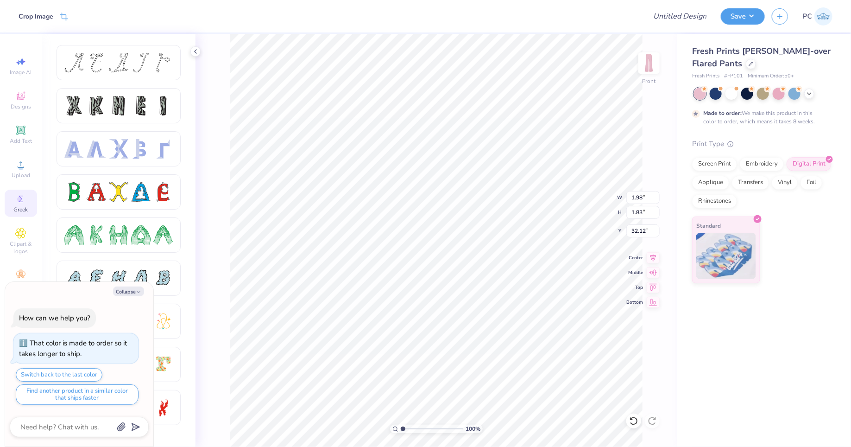
type textarea "x"
type input "2.57"
type input "2.38"
type input "31.58"
type textarea "x"
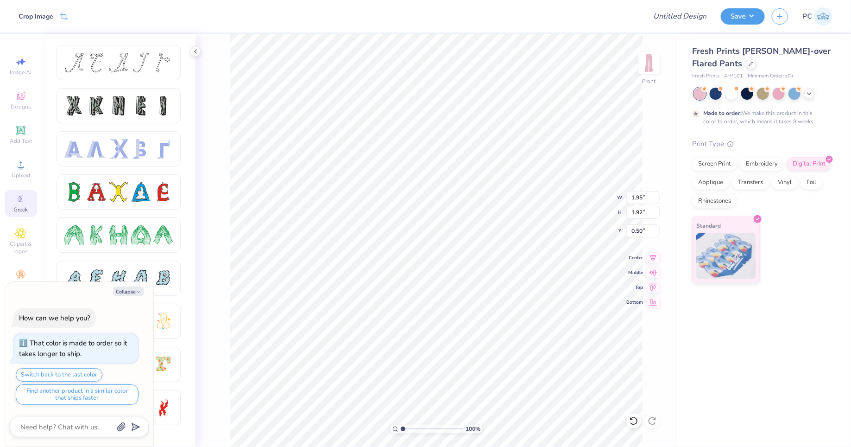
type input "23.93"
type textarea "x"
type input "29.65"
type textarea "x"
type input "2.29"
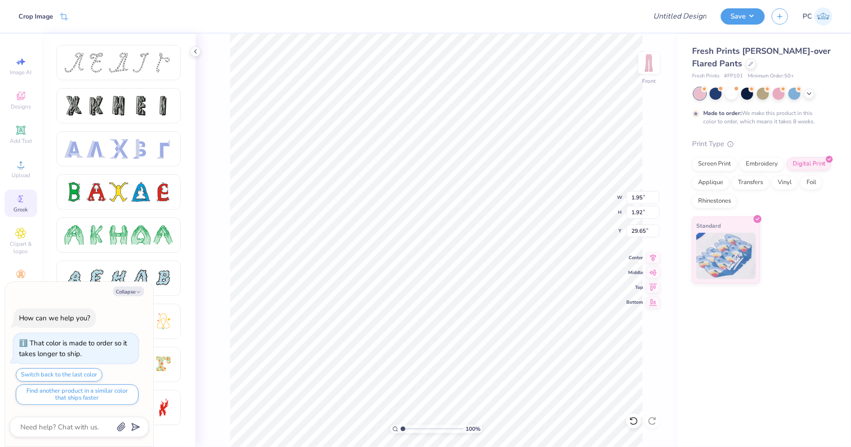
type input "2.26"
type input "29.31"
type textarea "x"
type input "23.89"
type textarea "x"
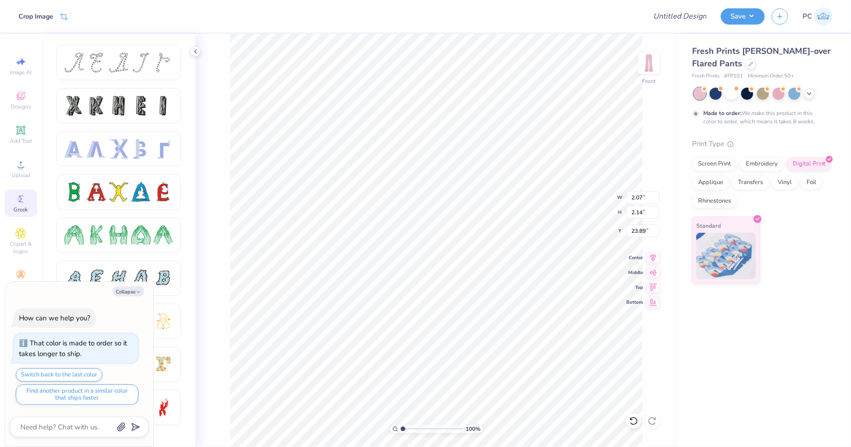
type input "29.31"
type textarea "x"
type input "1.90"
type input "1.95"
type input "2.63"
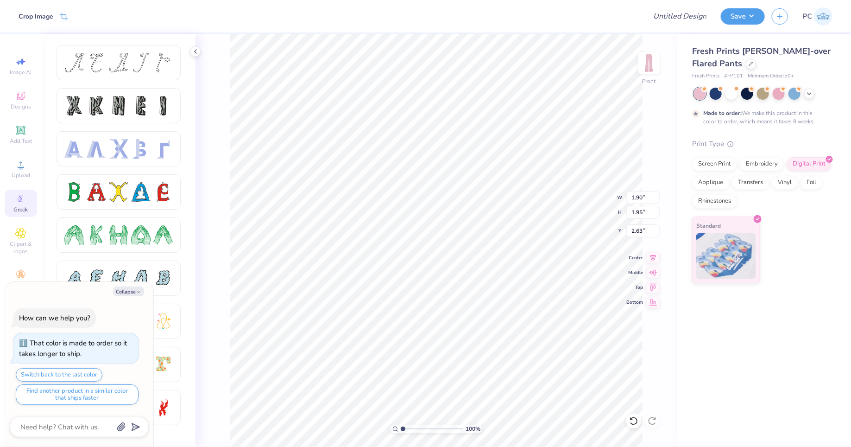
type textarea "x"
type input "32.00"
type textarea "x"
type input "2.02"
type input "2.07"
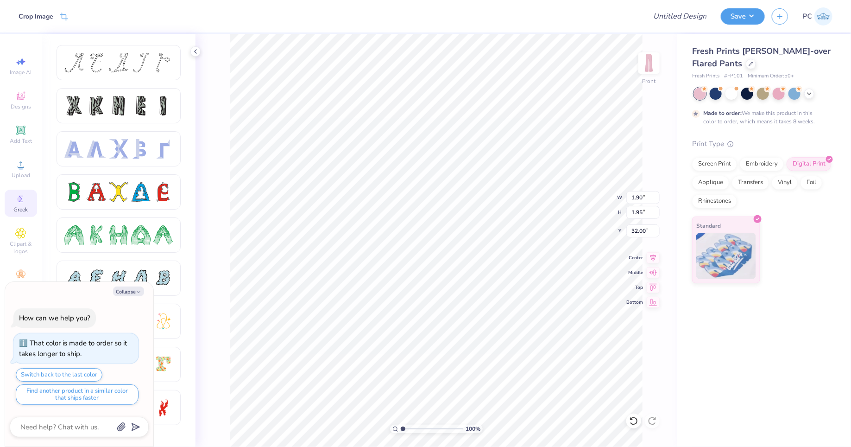
type input "31.88"
type textarea "x"
type input "31.58"
click at [28, 166] on div "Upload" at bounding box center [21, 168] width 32 height 27
click at [130, 290] on button "Collapse" at bounding box center [128, 291] width 31 height 10
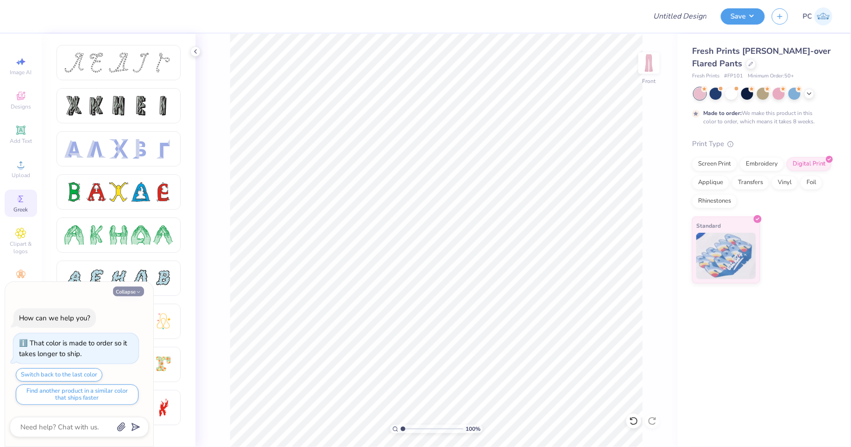
type textarea "x"
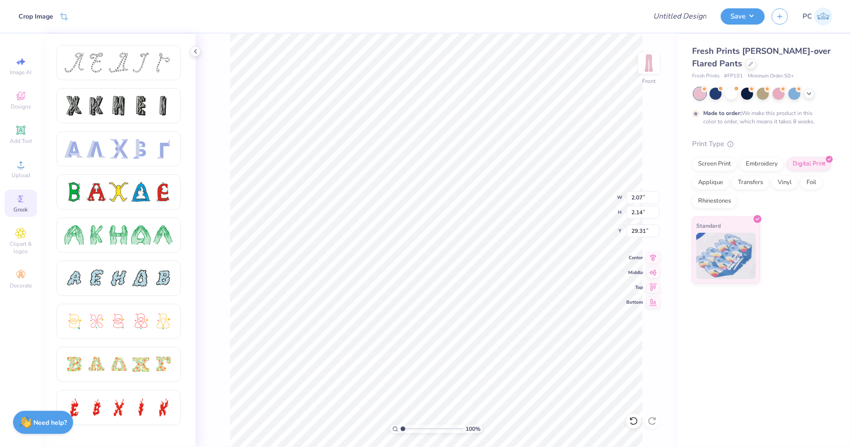
type input "29.43"
click at [650, 63] on img at bounding box center [649, 62] width 37 height 37
click at [650, 63] on img at bounding box center [649, 63] width 19 height 19
click at [645, 69] on img at bounding box center [649, 62] width 37 height 37
click at [653, 56] on img at bounding box center [649, 62] width 37 height 37
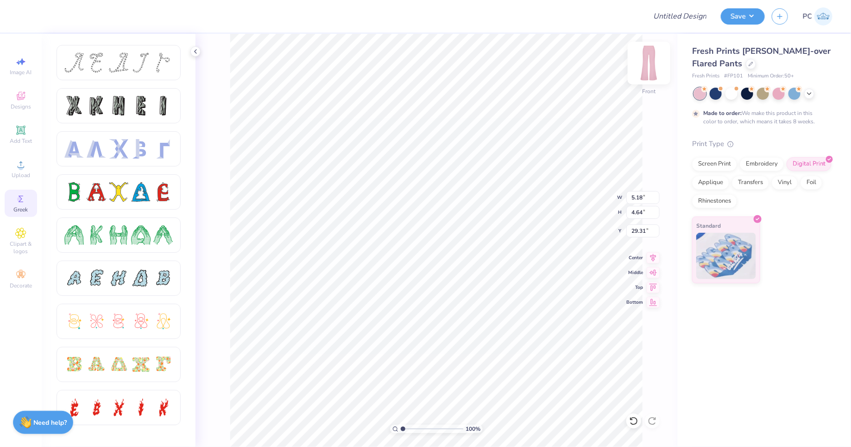
click at [650, 63] on img at bounding box center [649, 62] width 37 height 37
type input "28.14"
type input "1.40"
type input "4.31"
click at [662, 59] on img at bounding box center [649, 62] width 37 height 37
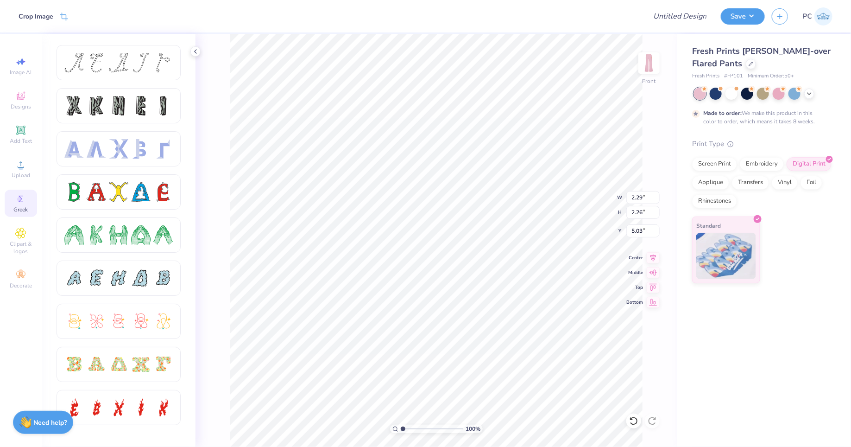
type input "1.12"
type input "2.02"
type input "2.07"
type input "1.31"
type input "2.07"
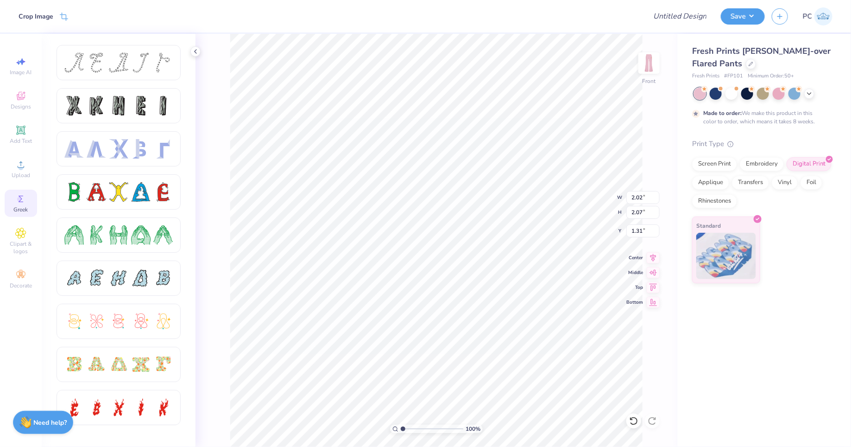
type input "2.14"
type input "29.43"
click at [22, 159] on icon at bounding box center [20, 164] width 11 height 11
click at [27, 128] on div "Add Text" at bounding box center [21, 134] width 32 height 27
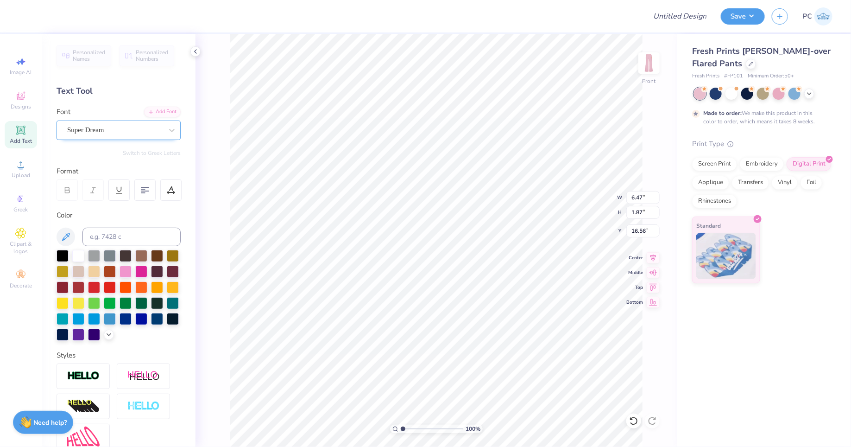
type textarea "Phi"
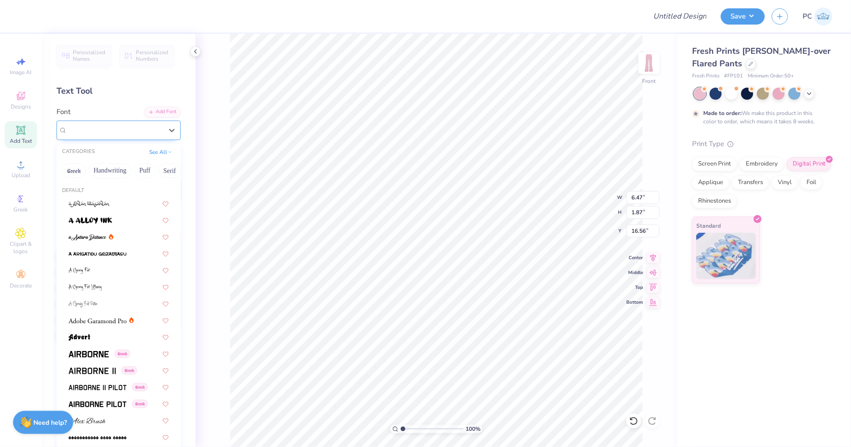
click at [143, 127] on div "Super Dream" at bounding box center [114, 130] width 97 height 14
click at [108, 171] on button "Handwriting" at bounding box center [110, 170] width 43 height 15
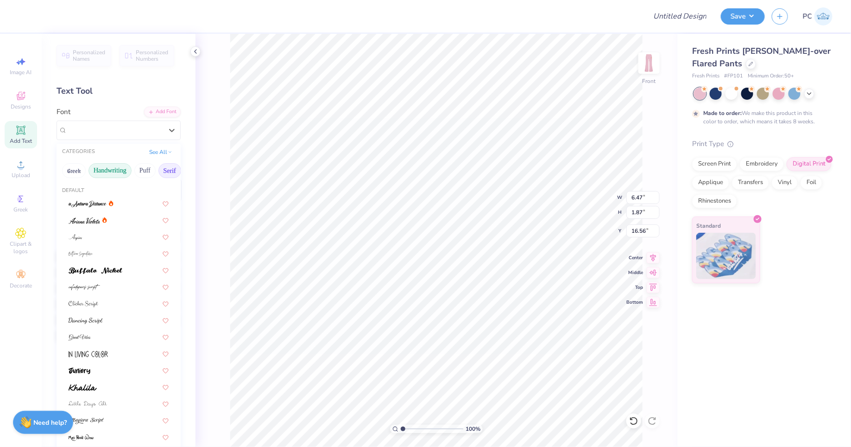
click at [170, 170] on button "Serif" at bounding box center [169, 170] width 23 height 15
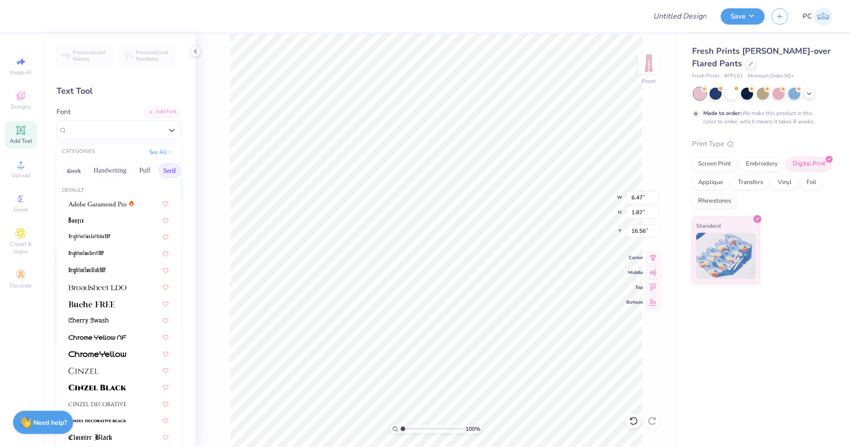
click at [169, 144] on div "CATEGORIES See All" at bounding box center [119, 152] width 124 height 17
click at [155, 155] on div "See All" at bounding box center [160, 151] width 29 height 9
click at [155, 155] on button "See All" at bounding box center [160, 150] width 29 height 9
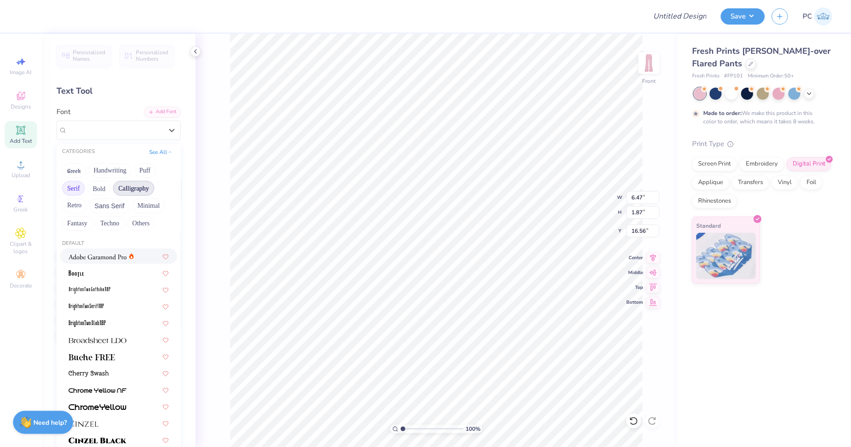
click at [134, 181] on button "Calligraphy" at bounding box center [133, 188] width 41 height 15
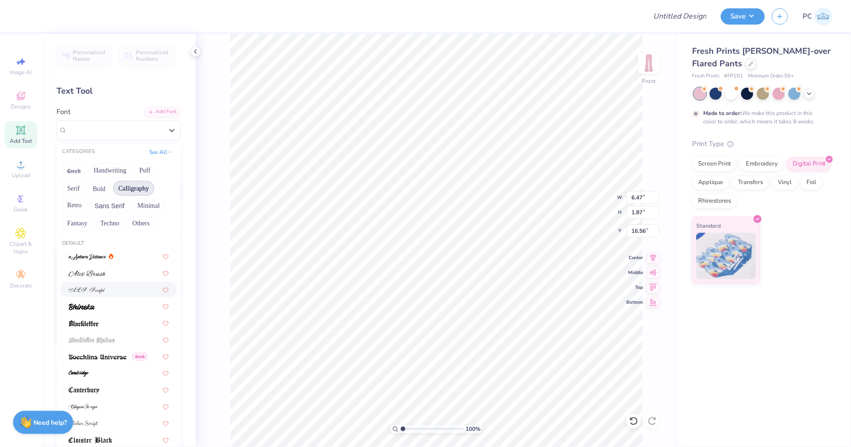
click at [104, 283] on div at bounding box center [118, 289] width 117 height 15
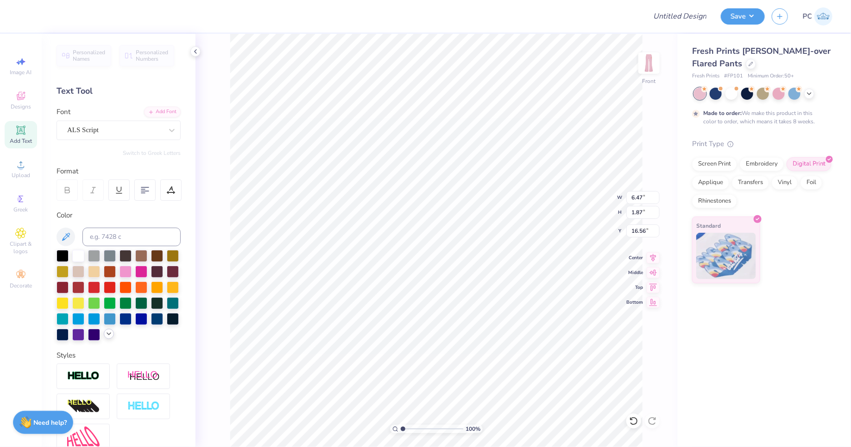
click at [108, 333] on polyline at bounding box center [109, 334] width 4 height 2
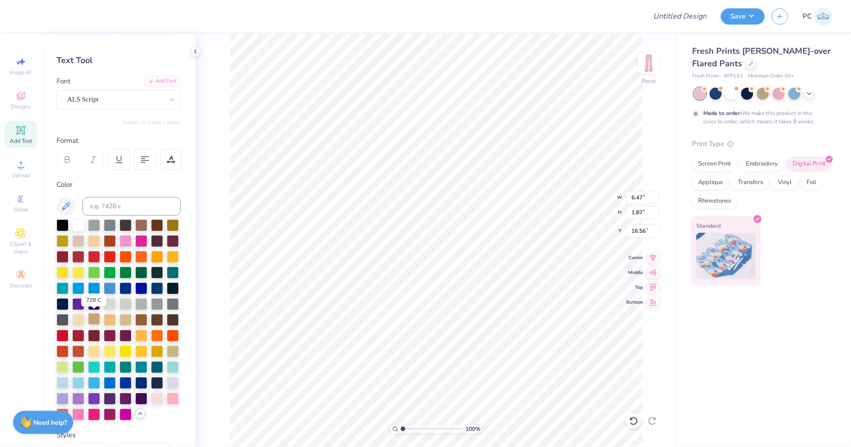
scroll to position [40, 0]
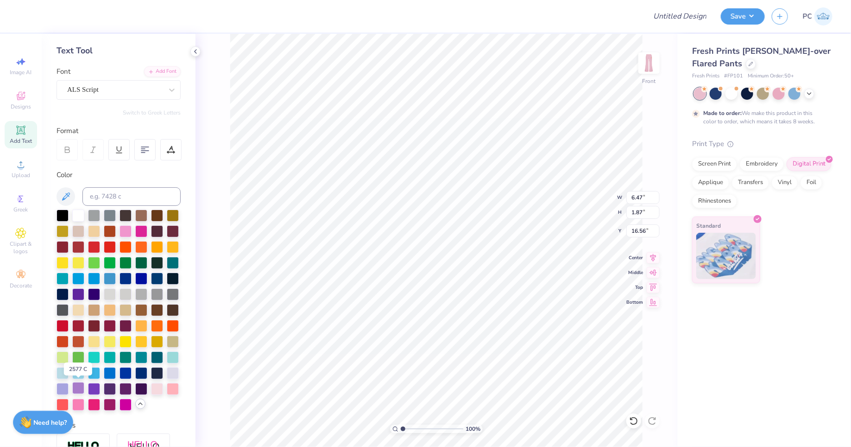
click at [77, 389] on div at bounding box center [78, 388] width 12 height 12
click at [97, 384] on div at bounding box center [94, 388] width 12 height 12
type input "1.88"
type input "1.87"
click at [431, 190] on li "Duplicate" at bounding box center [436, 196] width 73 height 18
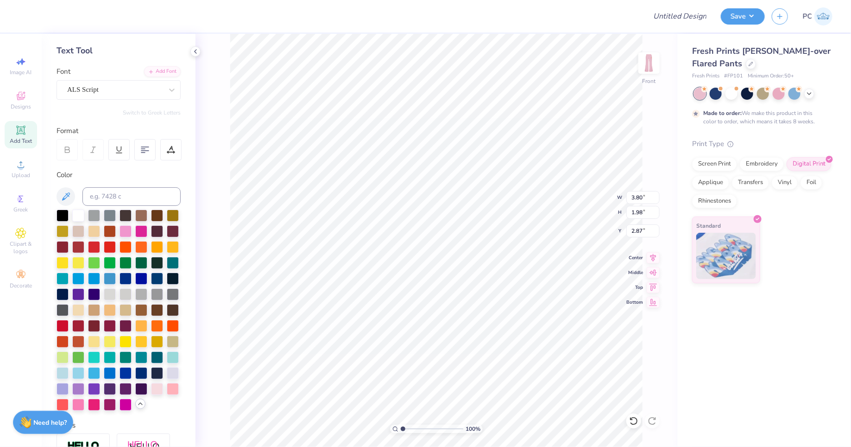
type input "1.87"
type textarea "Mu"
type input "1.95"
type input "2.02"
type input "2.07"
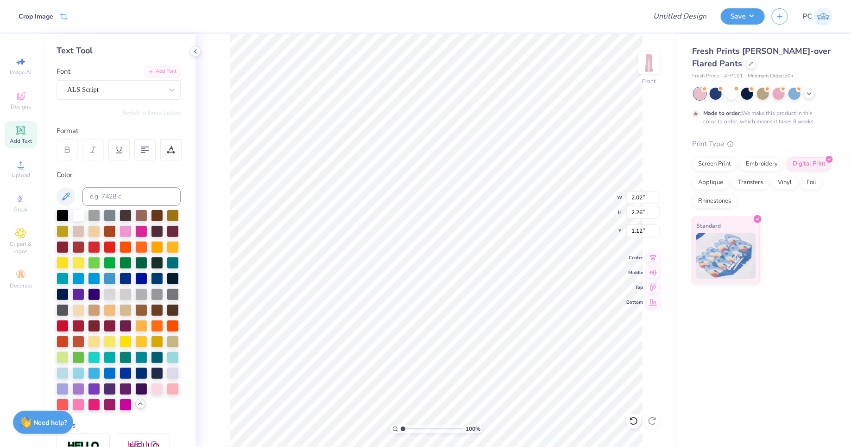
type input "1.31"
type input "2.29"
type input "2.26"
type input "1.12"
type input "2.02"
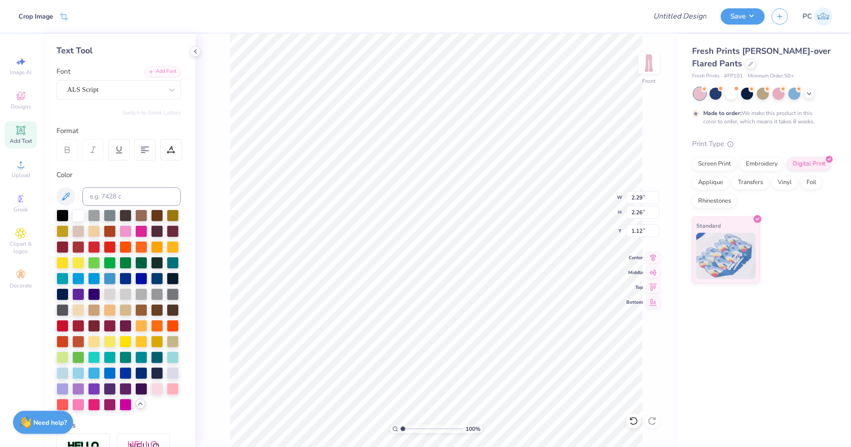
type input "2.07"
type input "1.31"
click at [643, 197] on input "2.02" at bounding box center [643, 197] width 33 height 13
type input "2.29"
type input "2.35"
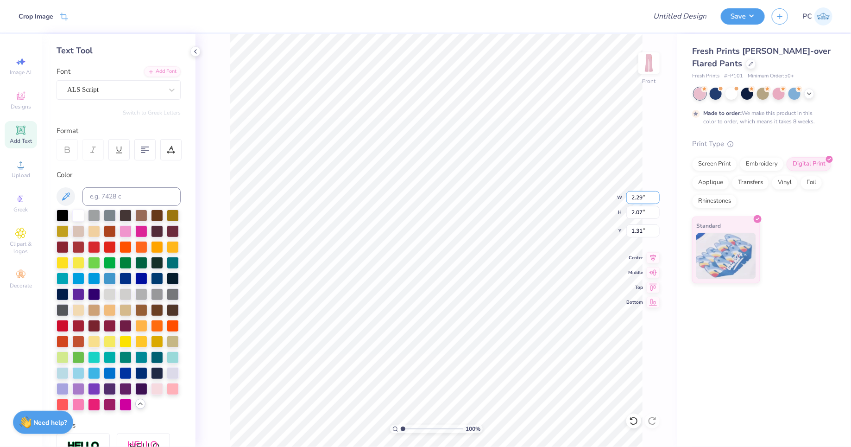
type input "1.17"
type input "2.26"
type input "1.12"
type input "2.35"
type input "1.12"
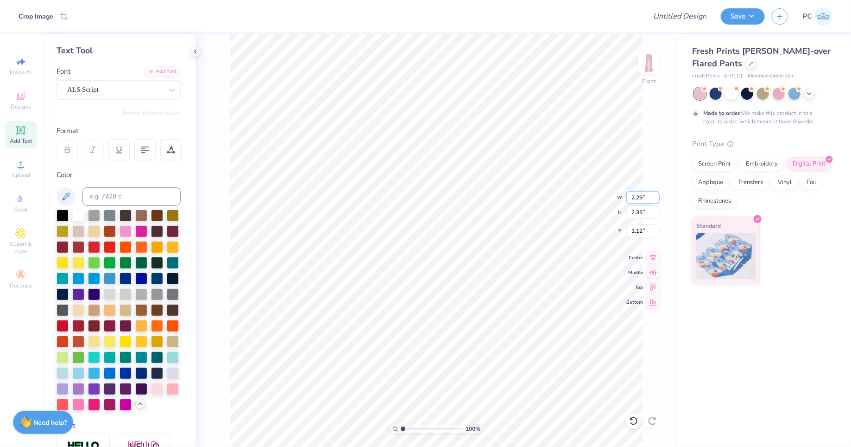
type input "2.26"
type input "4.24"
type input "1.89"
type input "1.95"
click at [641, 211] on input "1.89" at bounding box center [643, 212] width 33 height 13
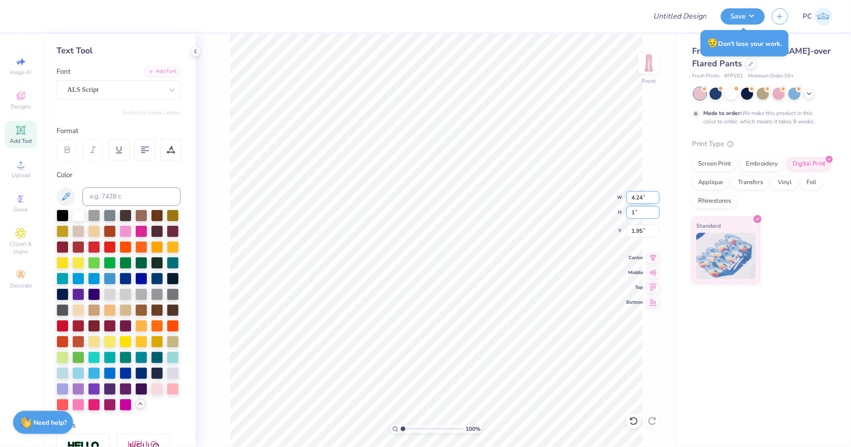
type input "1"
type input "2.29"
type input "2.35"
type input "1.12"
click at [642, 212] on input "2.35" at bounding box center [643, 212] width 33 height 13
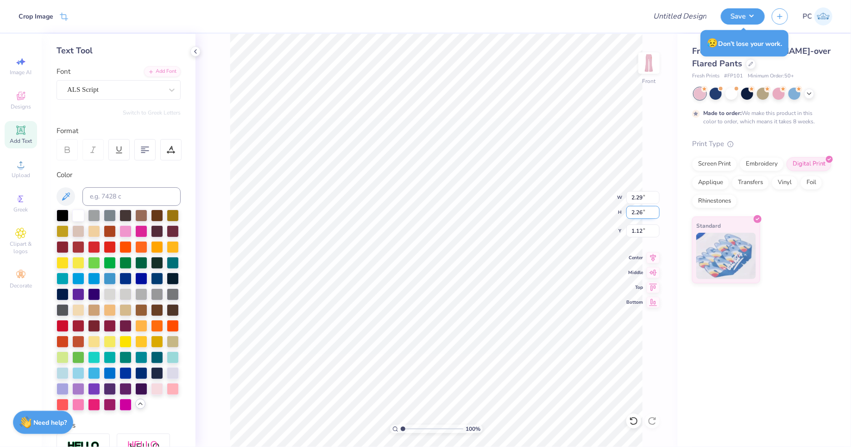
type input "2.26"
type input "2.20"
type input "1.16"
type input "4.24"
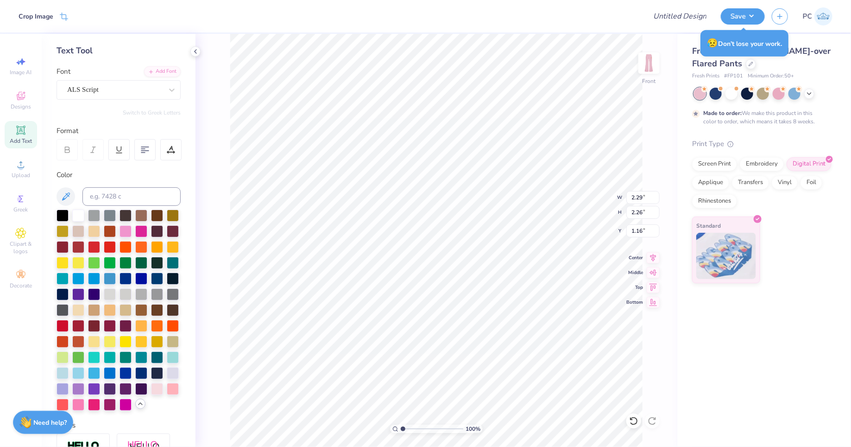
type input "1.89"
type input "1.95"
type input "2.20"
type input "2.26"
type input "1.16"
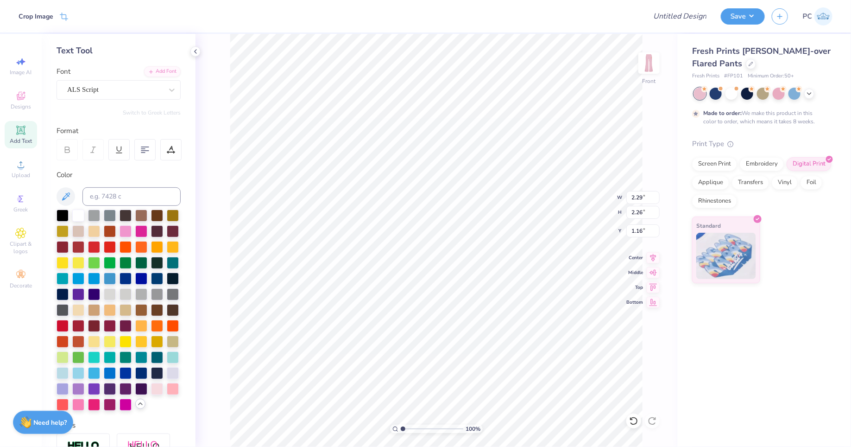
type input "2.20"
type input "3.27"
type input "1.70"
type input "2.15"
type input "3.80"
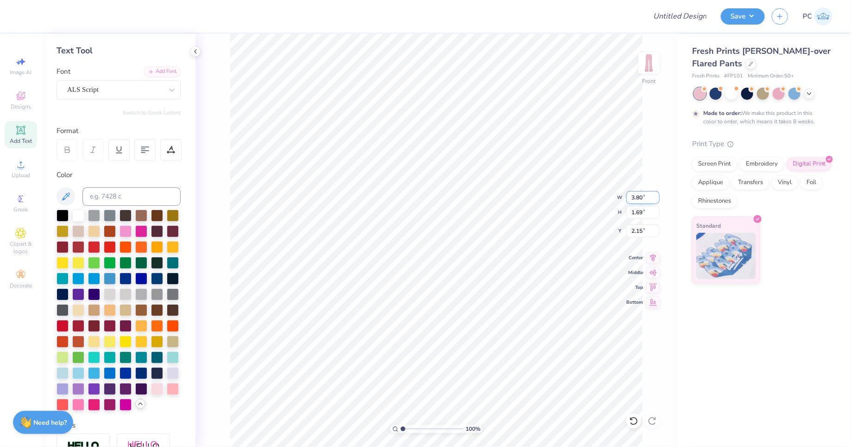
click at [642, 196] on input "3.80" at bounding box center [643, 197] width 33 height 13
click at [445, 202] on li "Duplicate" at bounding box center [442, 200] width 73 height 18
click at [643, 197] on input "2.20" at bounding box center [643, 197] width 33 height 13
click at [642, 211] on input "2.35" at bounding box center [643, 212] width 33 height 13
click at [641, 196] on input "2.20" at bounding box center [643, 197] width 33 height 13
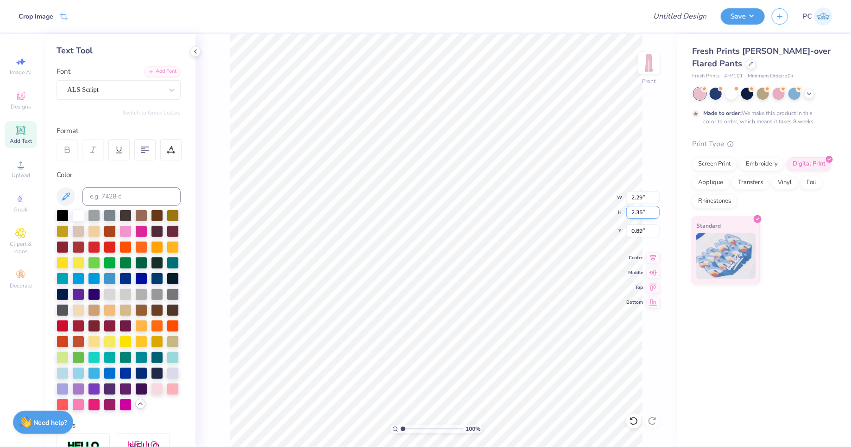
click at [643, 210] on input "2.35" at bounding box center [643, 212] width 33 height 13
click at [644, 211] on input "2.35" at bounding box center [643, 212] width 33 height 13
click at [419, 186] on li "Duplicate" at bounding box center [424, 183] width 73 height 18
click at [523, 339] on li "Send to Back" at bounding box center [526, 337] width 73 height 18
click at [431, 246] on li "Group" at bounding box center [444, 245] width 73 height 18
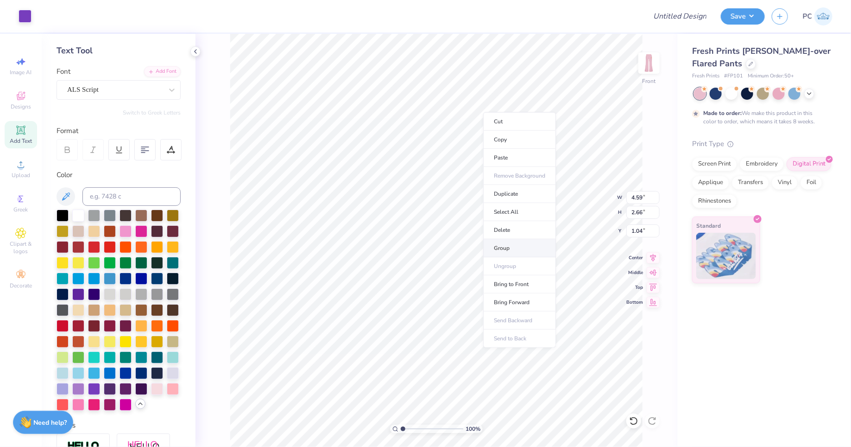
click at [509, 246] on li "Group" at bounding box center [519, 248] width 73 height 18
click at [642, 198] on input "3.85" at bounding box center [643, 197] width 33 height 13
click at [643, 214] on input "2.23" at bounding box center [643, 212] width 33 height 13
click at [787, 89] on div at bounding box center [763, 94] width 139 height 12
click at [779, 92] on div at bounding box center [779, 93] width 12 height 12
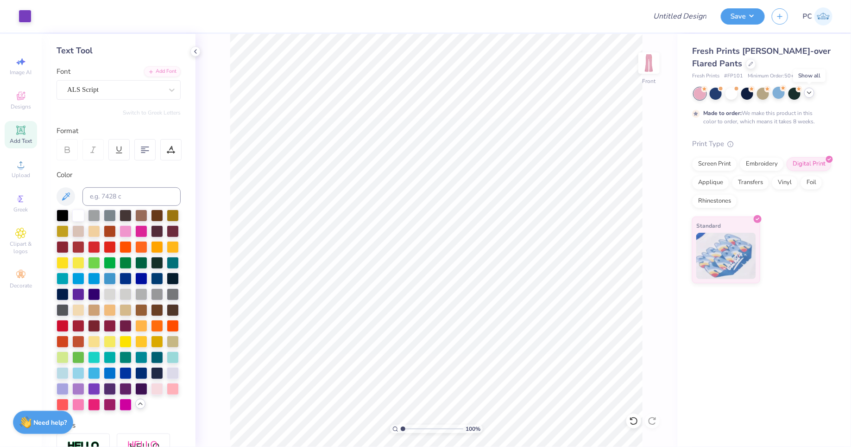
click at [809, 93] on polyline at bounding box center [810, 93] width 4 height 2
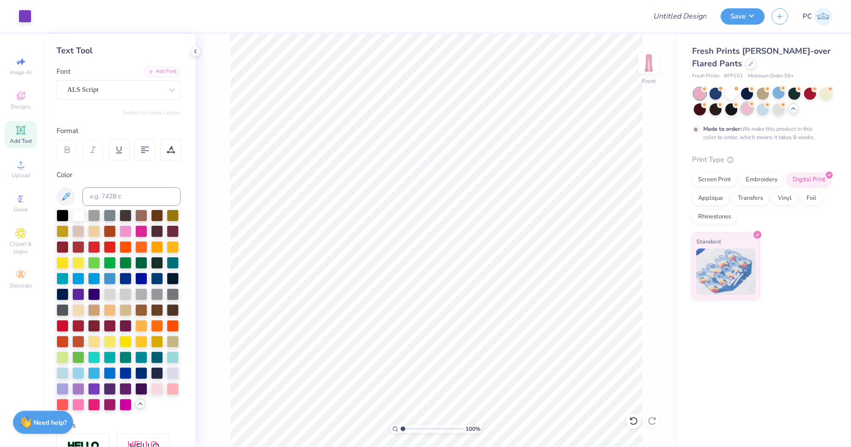
click at [748, 108] on div at bounding box center [747, 108] width 12 height 12
click at [684, 13] on input "Design Title" at bounding box center [668, 16] width 91 height 19
click at [754, 19] on button "Save" at bounding box center [743, 15] width 44 height 16
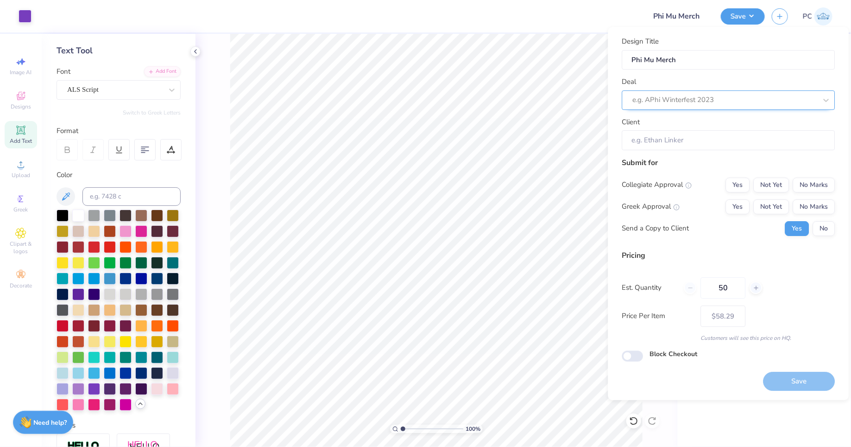
click at [703, 94] on div at bounding box center [725, 100] width 184 height 13
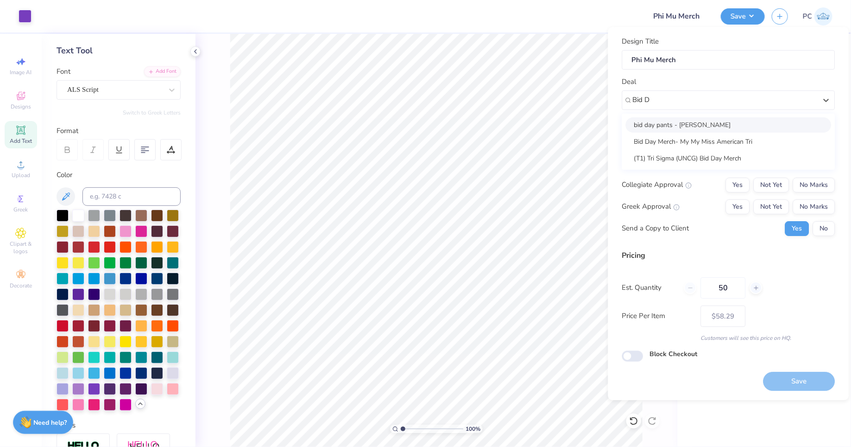
click at [692, 127] on div "bid day pants - Lilly Hallbauer" at bounding box center [729, 124] width 206 height 15
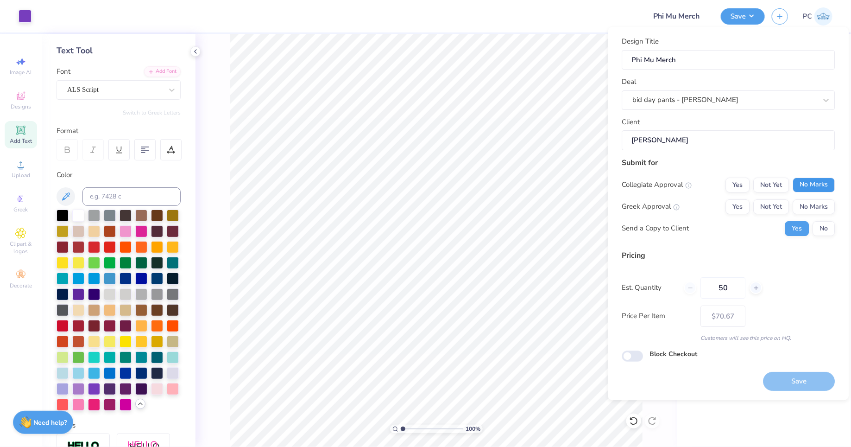
click at [804, 182] on button "No Marks" at bounding box center [814, 184] width 42 height 15
click at [735, 207] on button "Yes" at bounding box center [738, 206] width 24 height 15
click at [645, 351] on div "Block Checkout" at bounding box center [728, 354] width 213 height 11
click at [635, 353] on input "Block Checkout" at bounding box center [632, 355] width 21 height 11
click at [802, 382] on button "Save" at bounding box center [800, 381] width 72 height 19
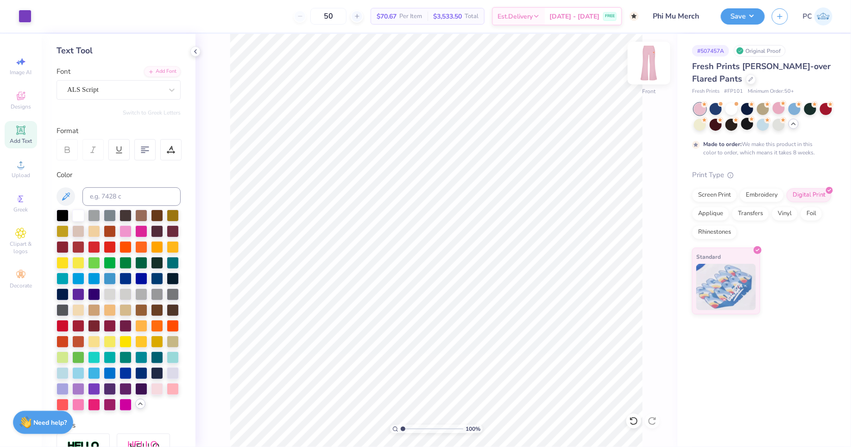
click at [647, 59] on img at bounding box center [649, 62] width 37 height 37
click at [649, 63] on img at bounding box center [649, 62] width 37 height 37
click at [649, 63] on img at bounding box center [649, 63] width 19 height 19
click at [644, 72] on img at bounding box center [649, 62] width 37 height 37
click at [644, 72] on img at bounding box center [649, 63] width 19 height 19
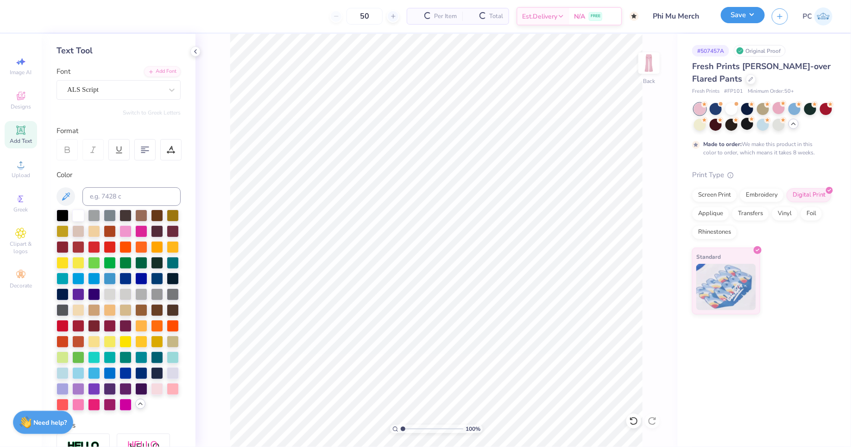
click at [741, 14] on button "Save" at bounding box center [743, 15] width 44 height 16
click at [731, 19] on button "Save" at bounding box center [743, 15] width 44 height 16
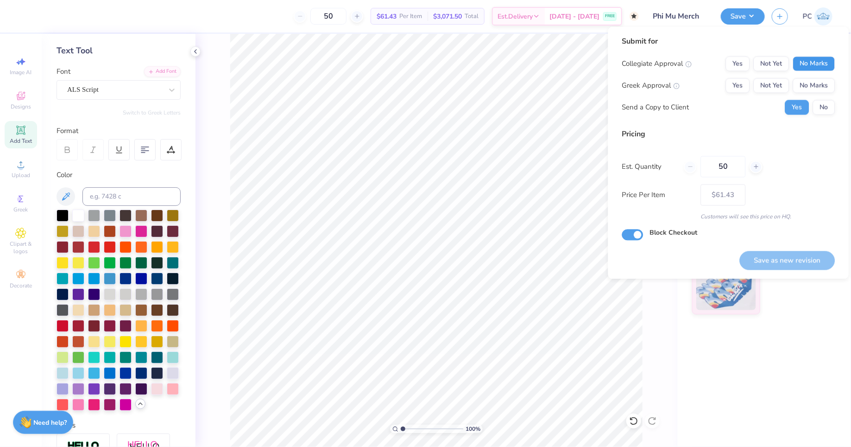
click at [810, 63] on button "No Marks" at bounding box center [814, 64] width 42 height 15
click at [737, 82] on button "Yes" at bounding box center [738, 85] width 24 height 15
click at [772, 261] on button "Save as new revision" at bounding box center [787, 260] width 95 height 19
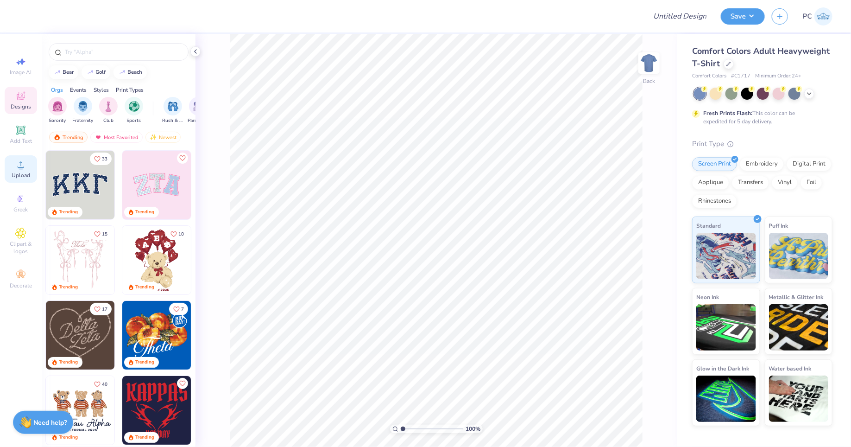
click at [27, 164] on div "Upload" at bounding box center [21, 168] width 32 height 27
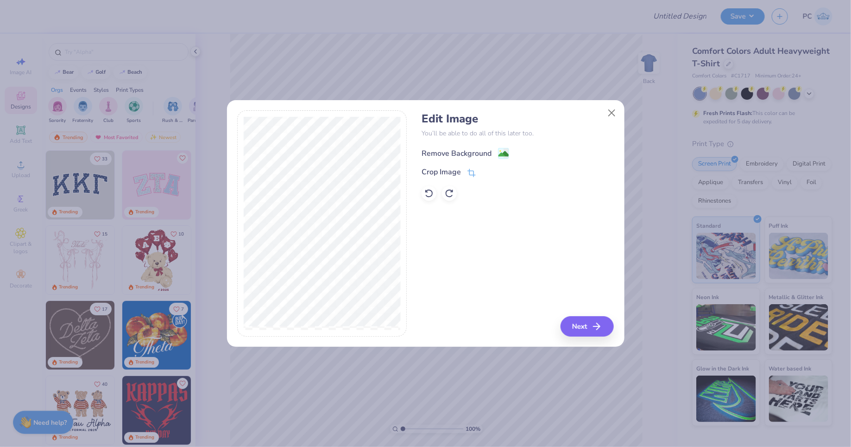
click at [501, 152] on image at bounding box center [504, 154] width 10 height 10
click at [603, 329] on icon "button" at bounding box center [599, 326] width 11 height 11
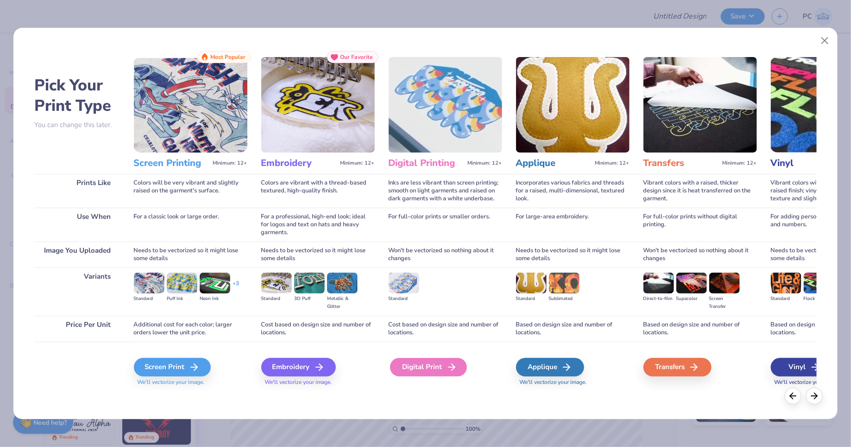
click at [433, 363] on div "Digital Print" at bounding box center [428, 367] width 77 height 19
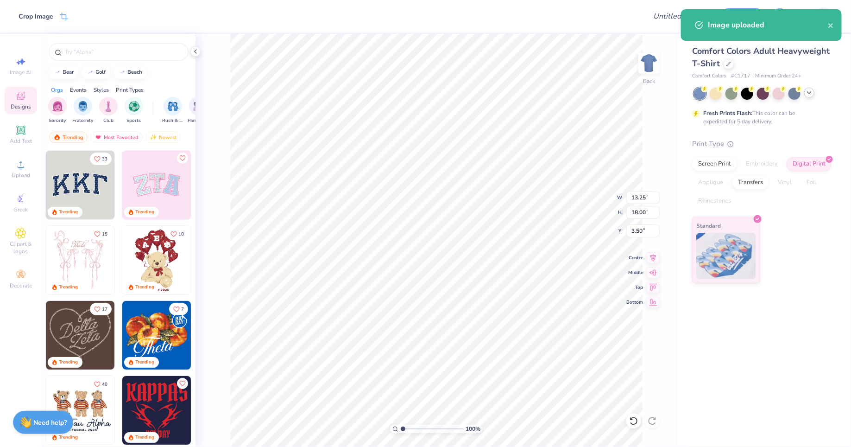
click at [809, 96] on div at bounding box center [810, 93] width 10 height 10
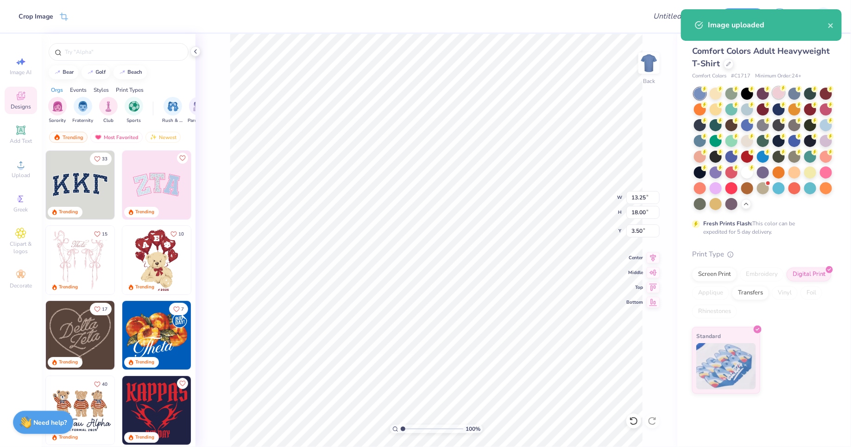
click at [781, 94] on div at bounding box center [779, 93] width 12 height 12
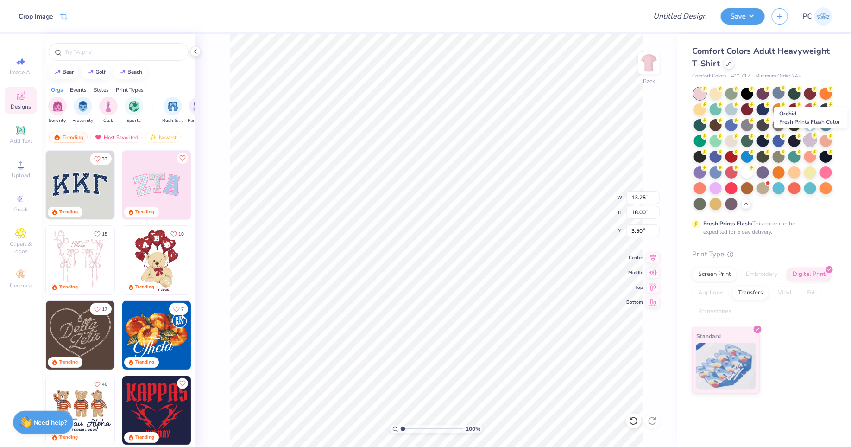
click at [811, 142] on div at bounding box center [811, 140] width 12 height 12
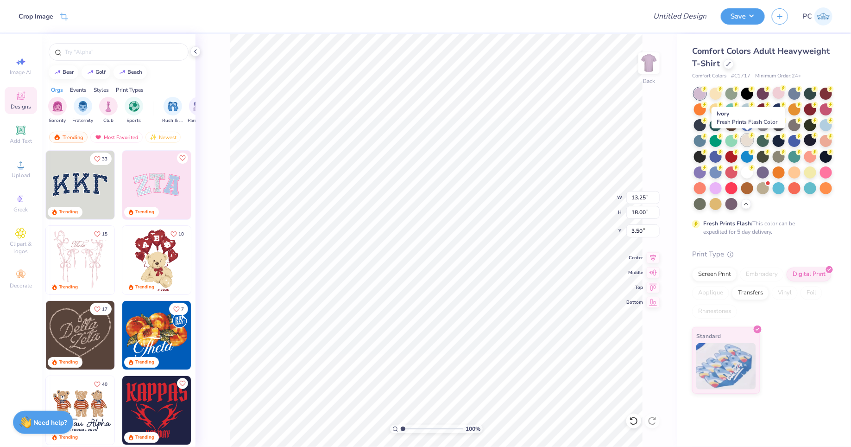
click at [746, 140] on div at bounding box center [747, 140] width 12 height 12
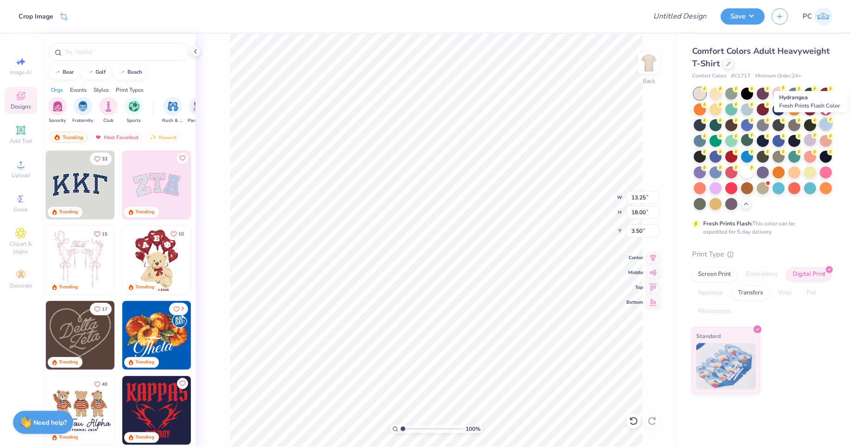
click at [826, 120] on div at bounding box center [826, 124] width 12 height 12
click at [778, 93] on div at bounding box center [779, 93] width 12 height 12
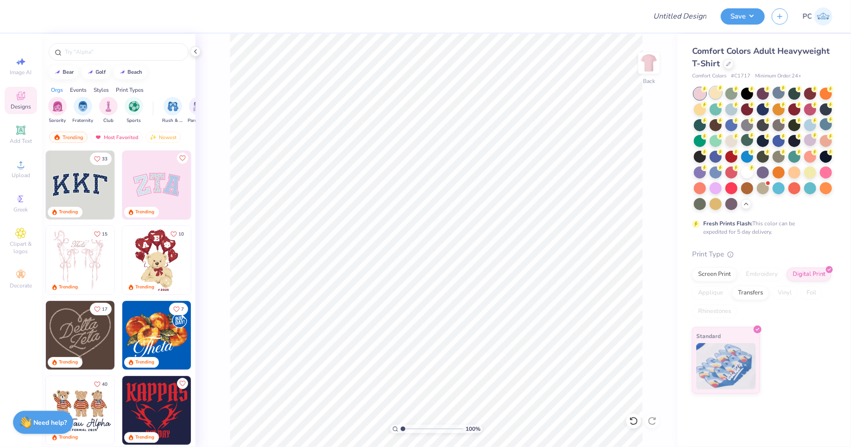
click at [714, 92] on div at bounding box center [716, 93] width 12 height 12
click at [733, 142] on div at bounding box center [732, 140] width 12 height 12
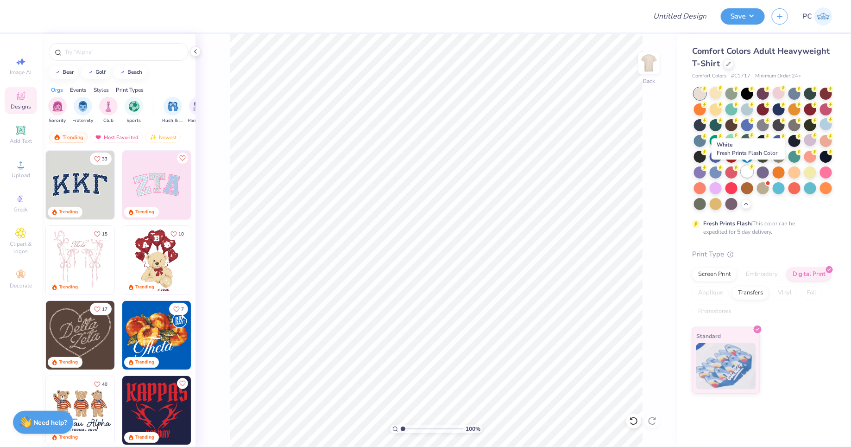
click at [748, 172] on div at bounding box center [747, 171] width 12 height 12
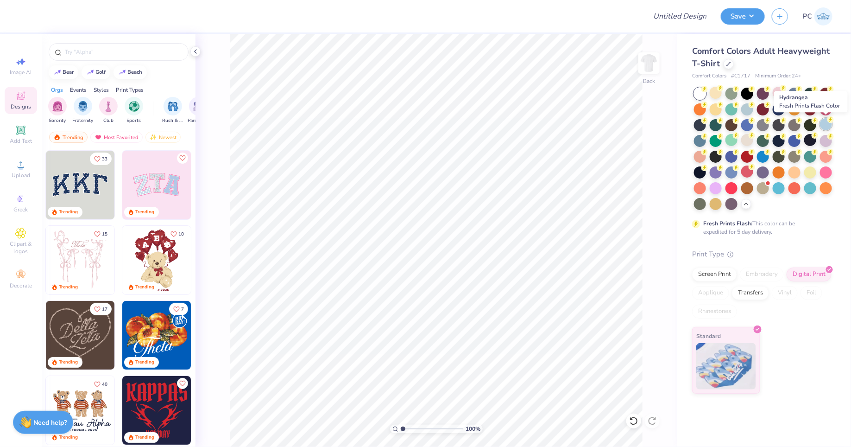
click at [830, 122] on icon at bounding box center [831, 119] width 6 height 6
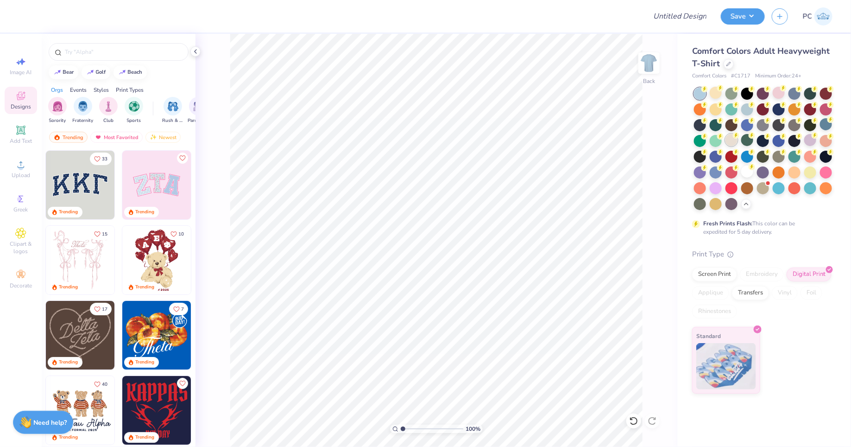
click at [730, 140] on div at bounding box center [732, 140] width 12 height 12
click at [750, 174] on div at bounding box center [747, 171] width 12 height 12
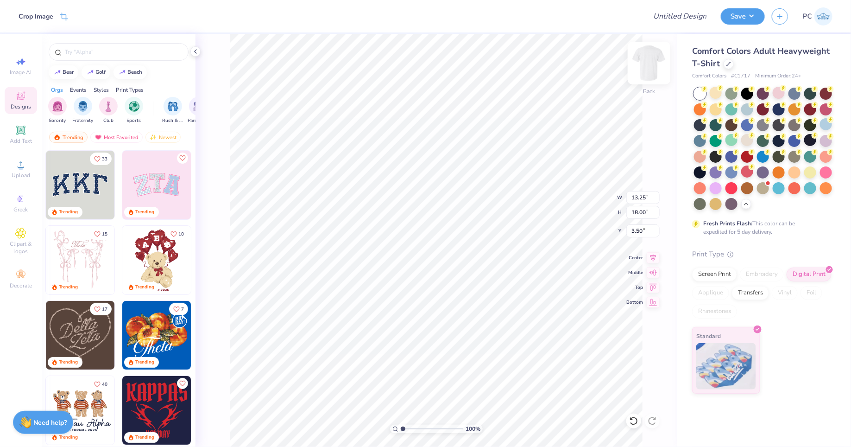
click at [645, 70] on img at bounding box center [649, 62] width 37 height 37
type input "9.42"
type input "12.79"
type input "6.63"
type input "10.93"
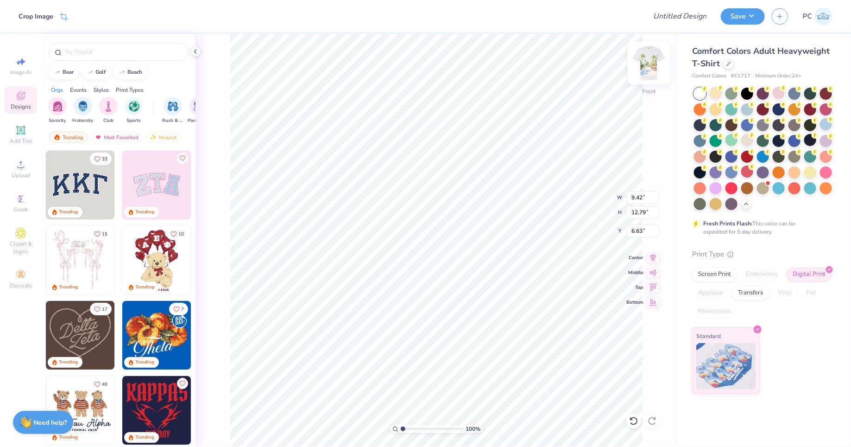
type input "14.84"
type input "5.35"
type input "5.16"
click at [28, 168] on div "Upload" at bounding box center [21, 168] width 32 height 27
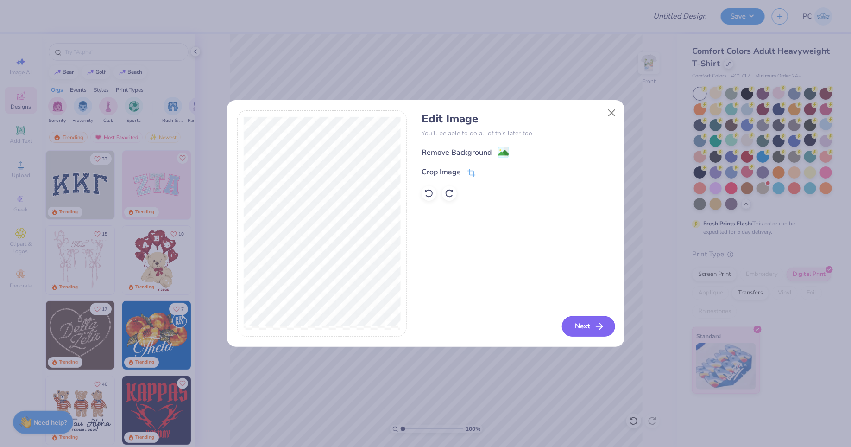
click at [581, 331] on button "Next" at bounding box center [588, 326] width 53 height 20
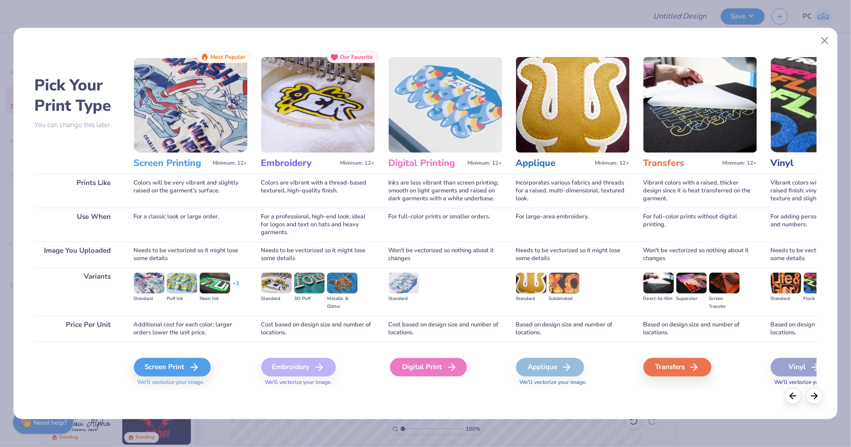
click at [433, 369] on div "Digital Print" at bounding box center [428, 367] width 77 height 19
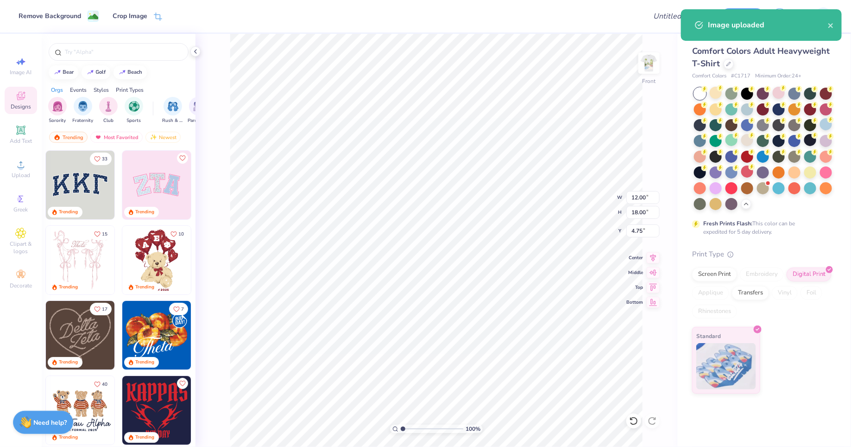
type input "5.24"
